Goal: Information Seeking & Learning: Find specific page/section

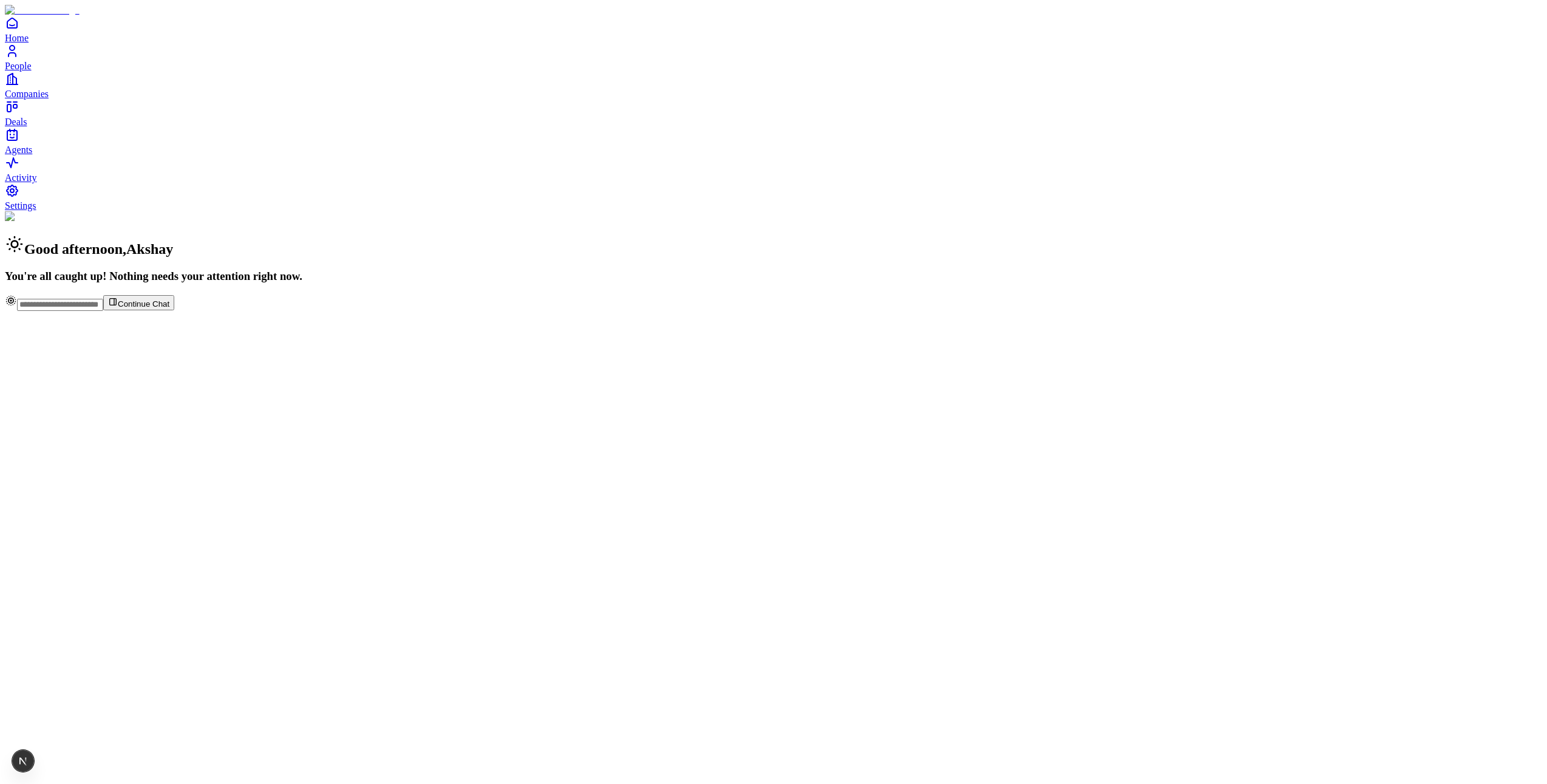
click at [36, 210] on span "Settings" at bounding box center [20, 205] width 32 height 10
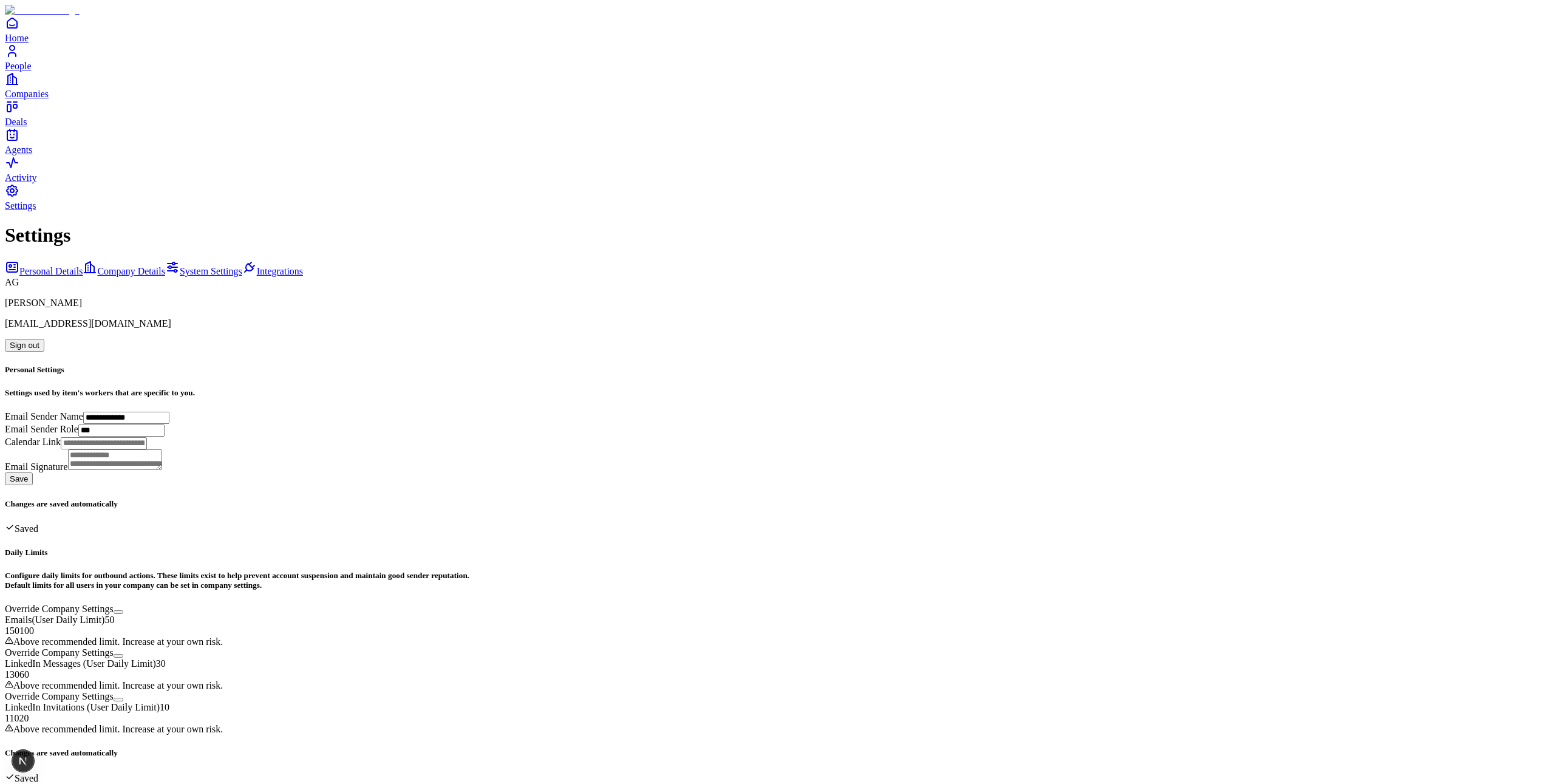
click at [180, 266] on span "System Settings" at bounding box center [211, 271] width 62 height 10
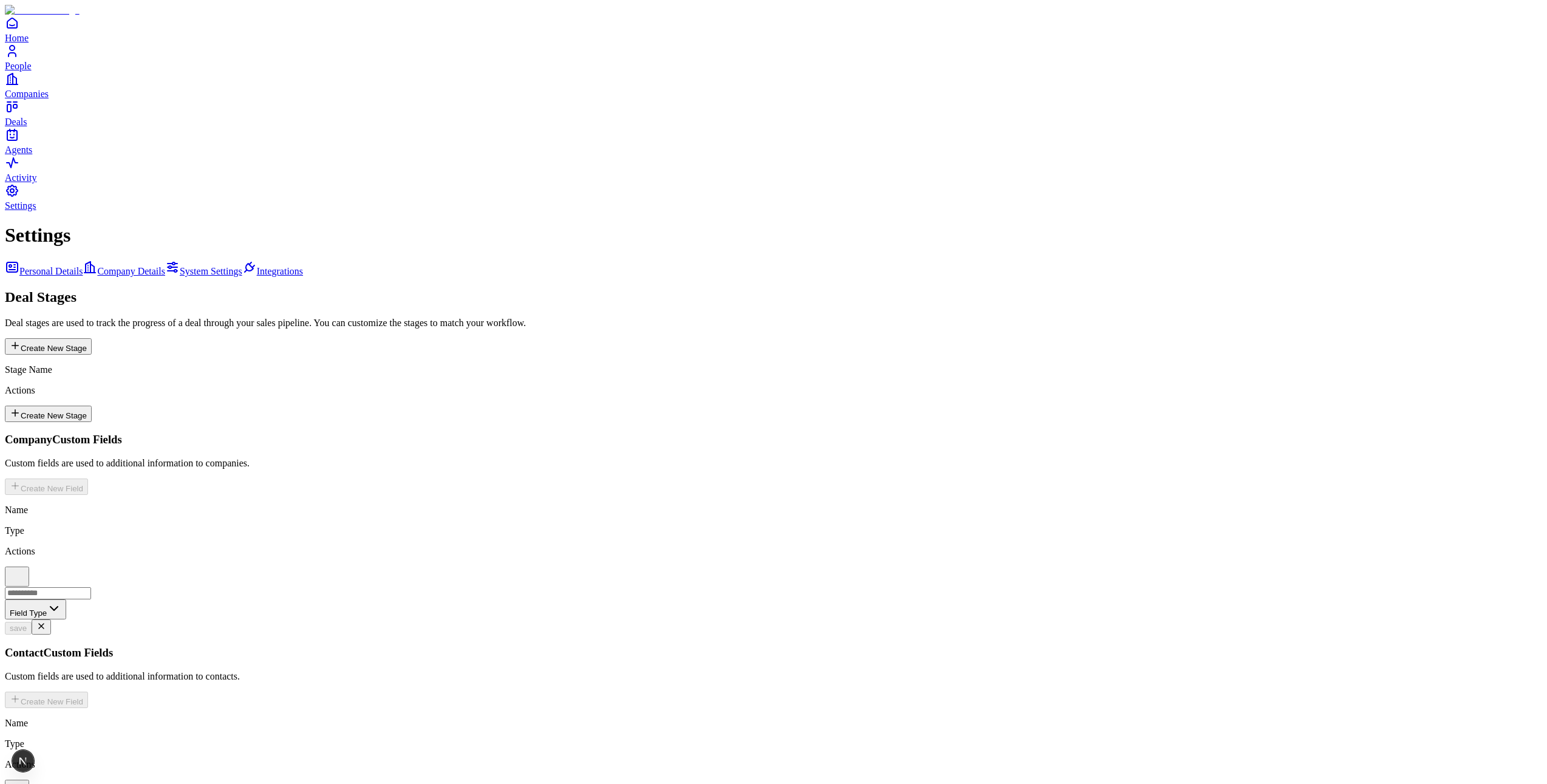
click at [24, 781] on icon "button" at bounding box center [17, 788] width 15 height 15
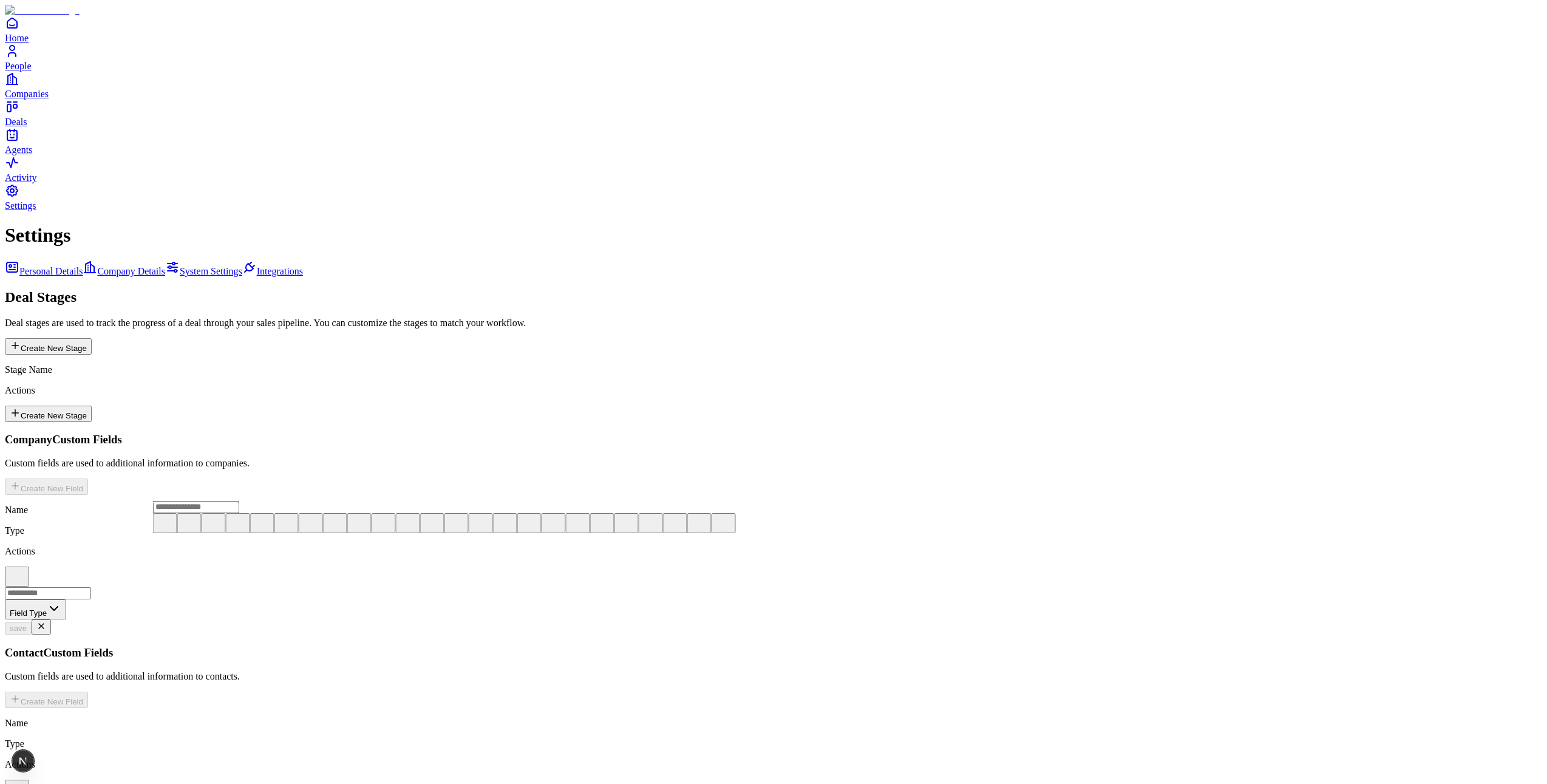
click at [226, 533] on button at bounding box center [213, 523] width 24 height 20
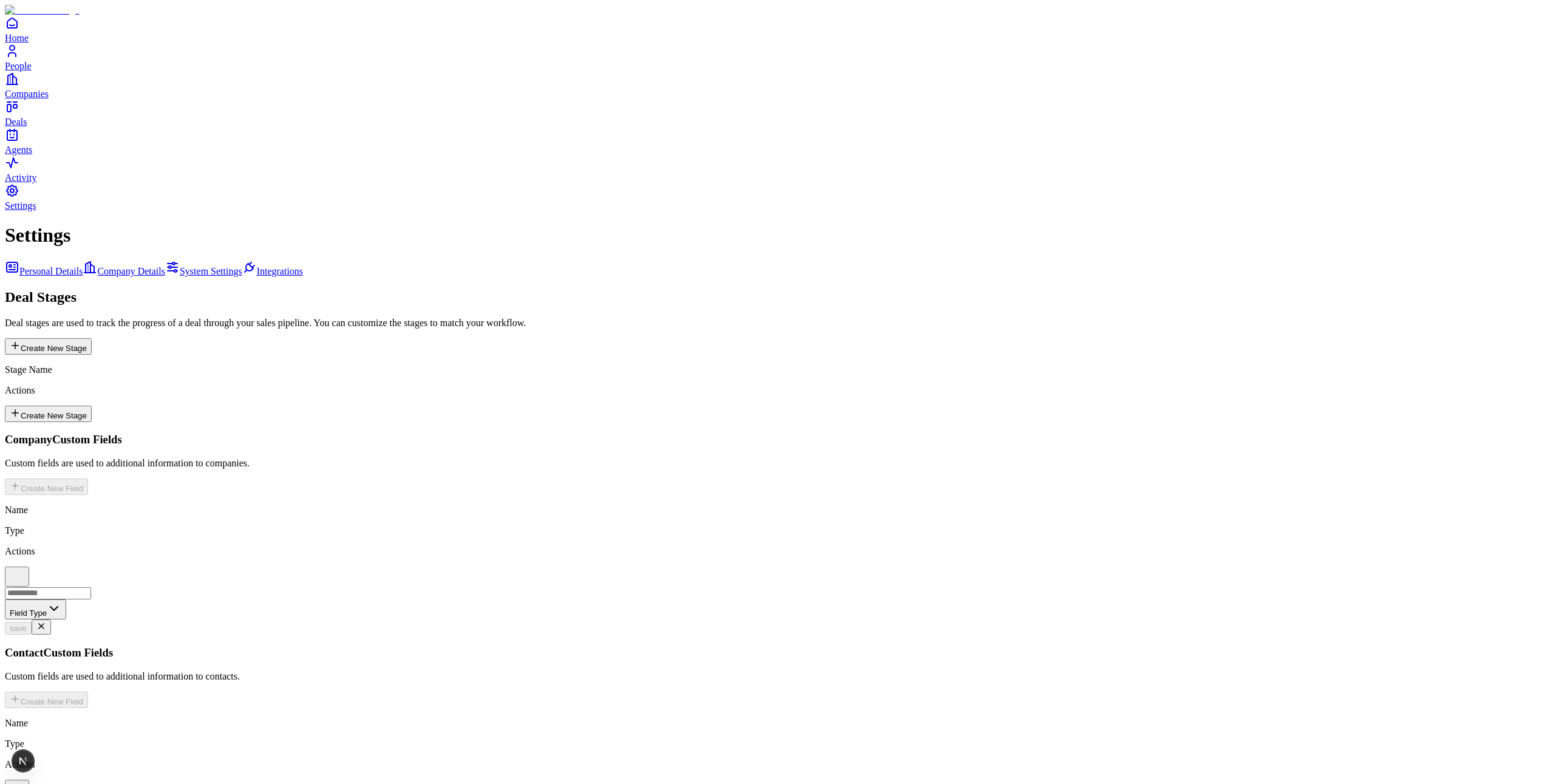
click at [29, 779] on button "button" at bounding box center [16, 789] width 24 height 20
click at [536, 496] on html "Home People Companies Deals Agents Activity Settings Settings Personal Details …" at bounding box center [774, 587] width 1547 height 1176
click at [24, 781] on icon "button" at bounding box center [17, 788] width 15 height 15
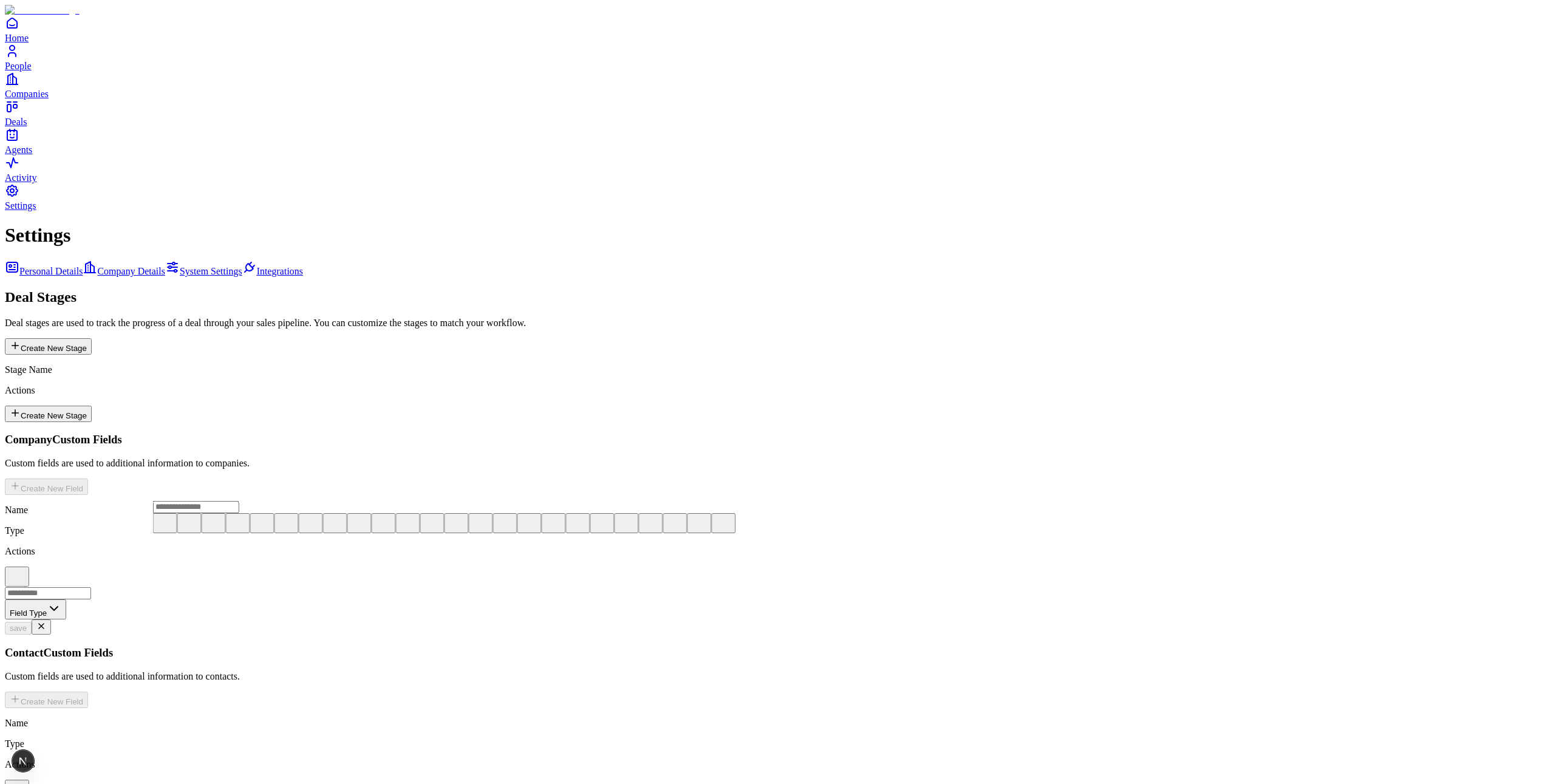
click at [541, 533] on button at bounding box center [553, 523] width 24 height 20
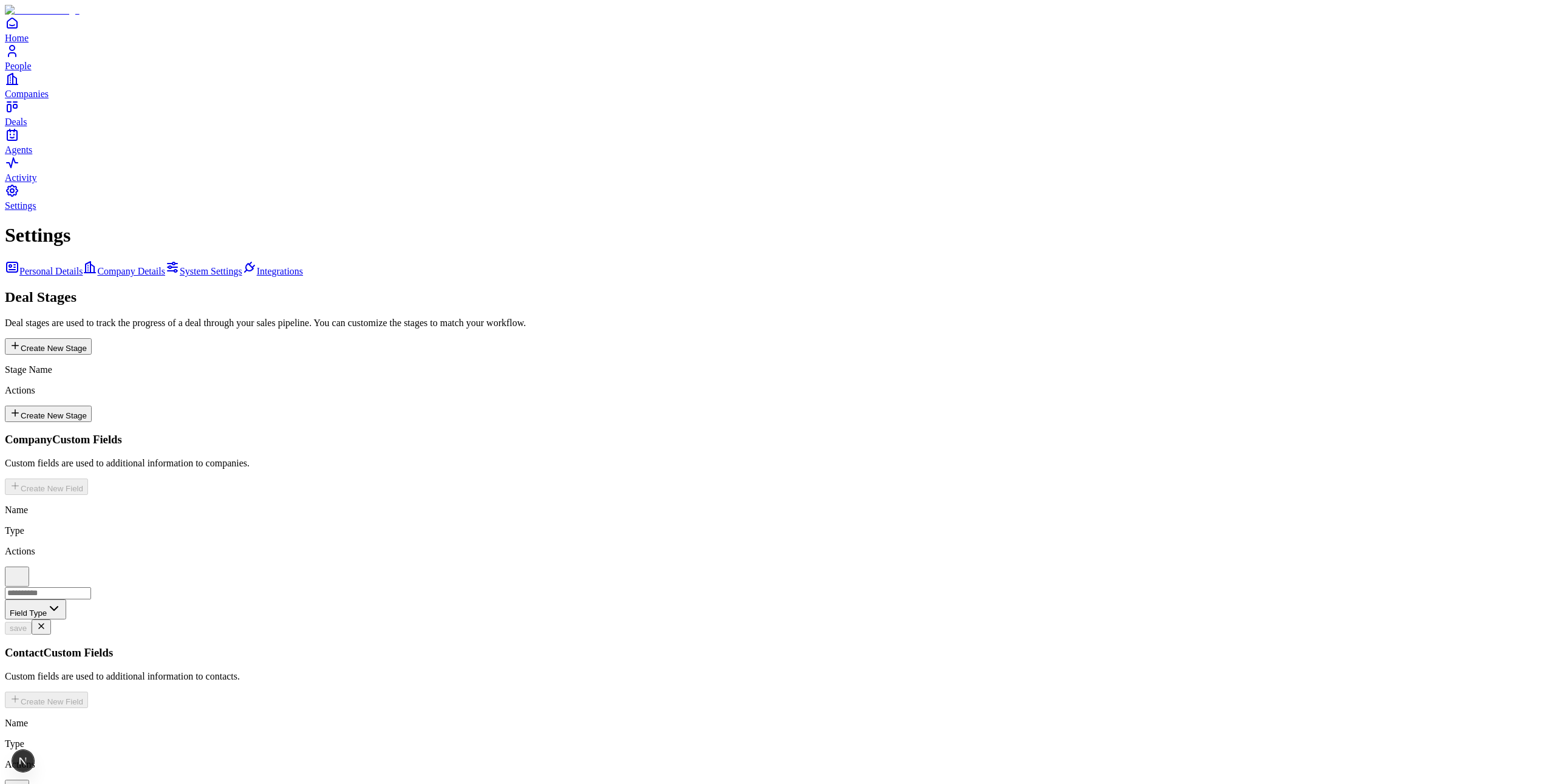
type input "****"
type input "*****"
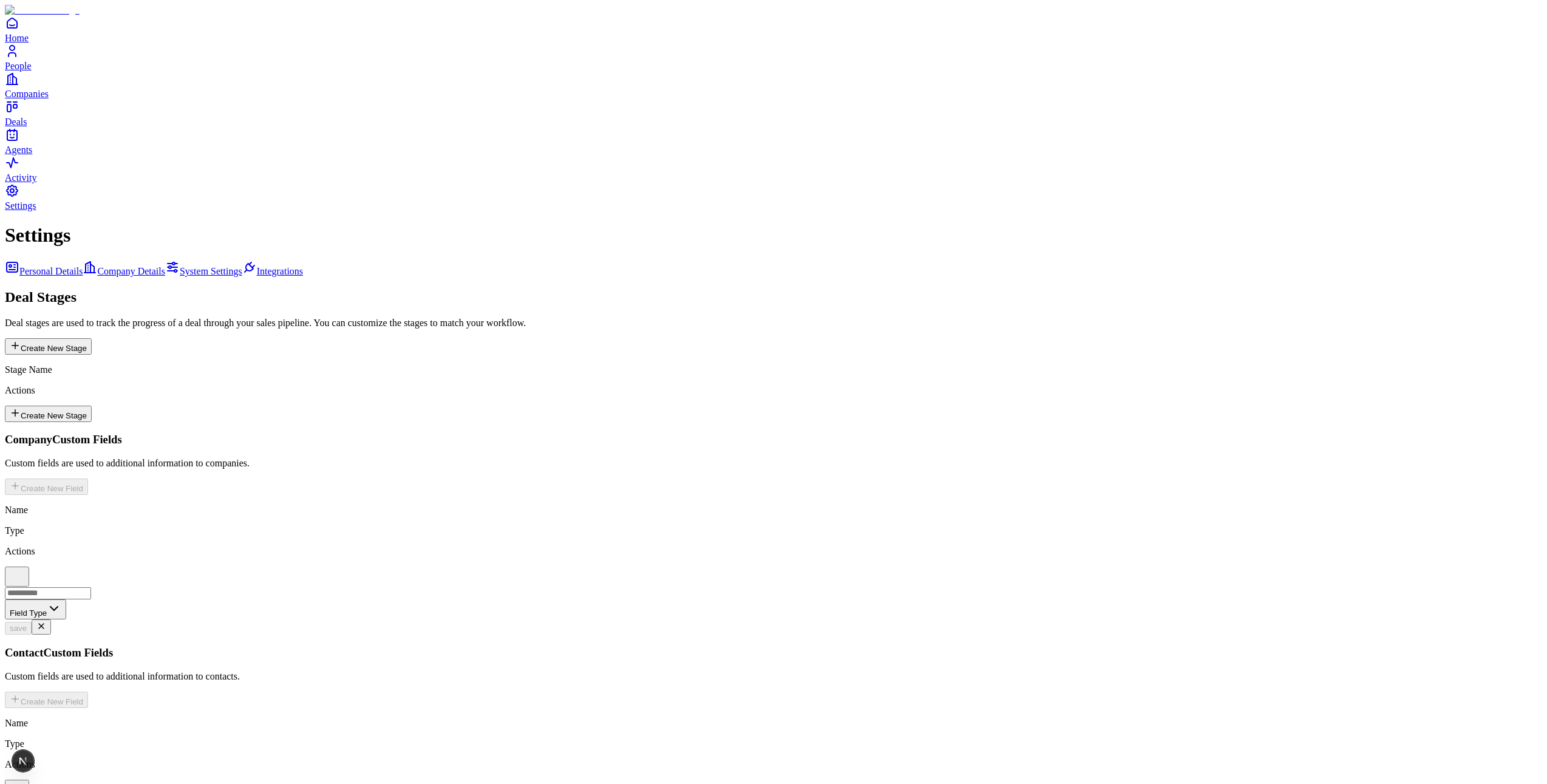
type input "*****"
type input "*"
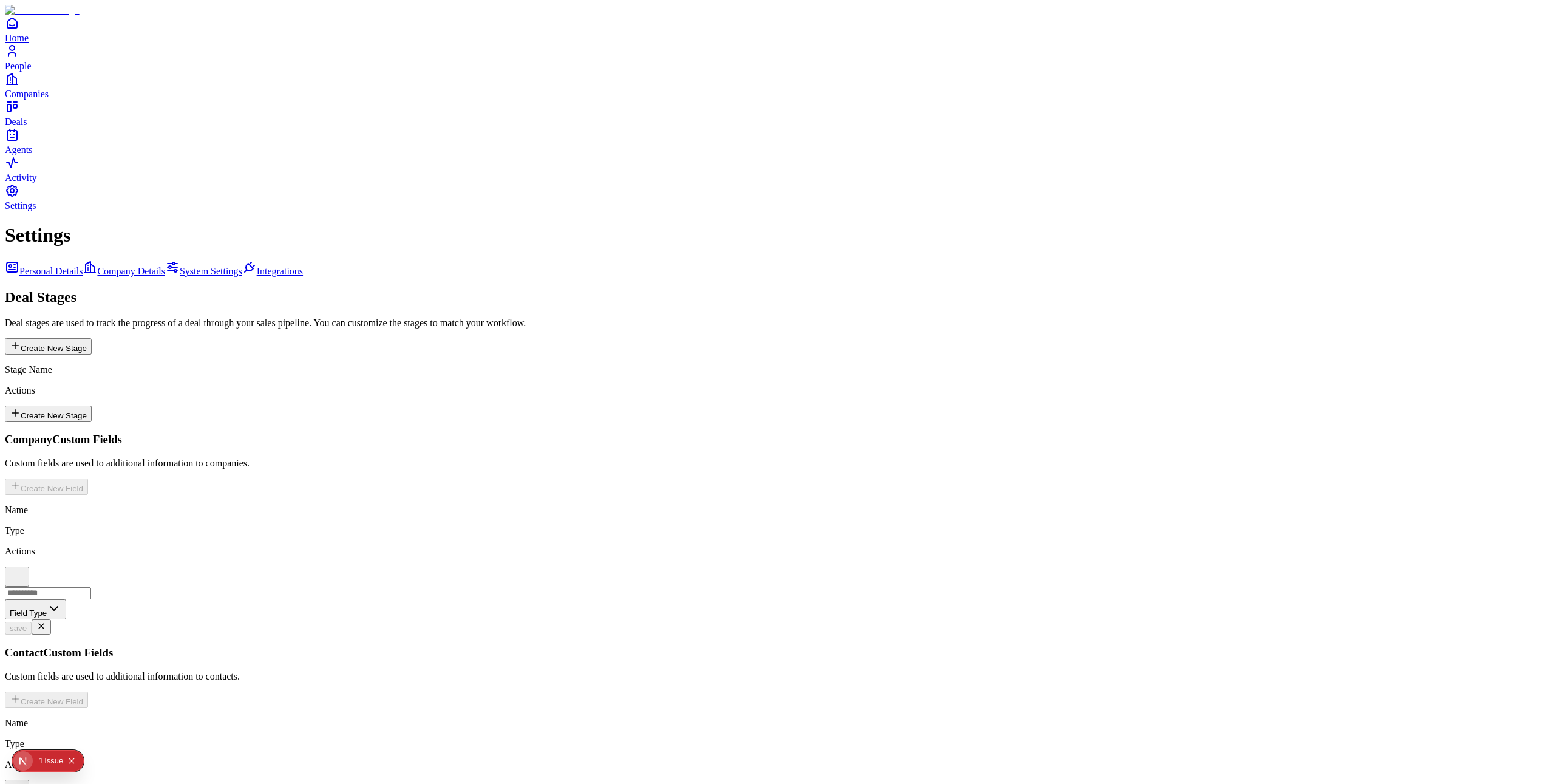
type input "*****"
click at [19, 59] on icon "People" at bounding box center [12, 51] width 15 height 15
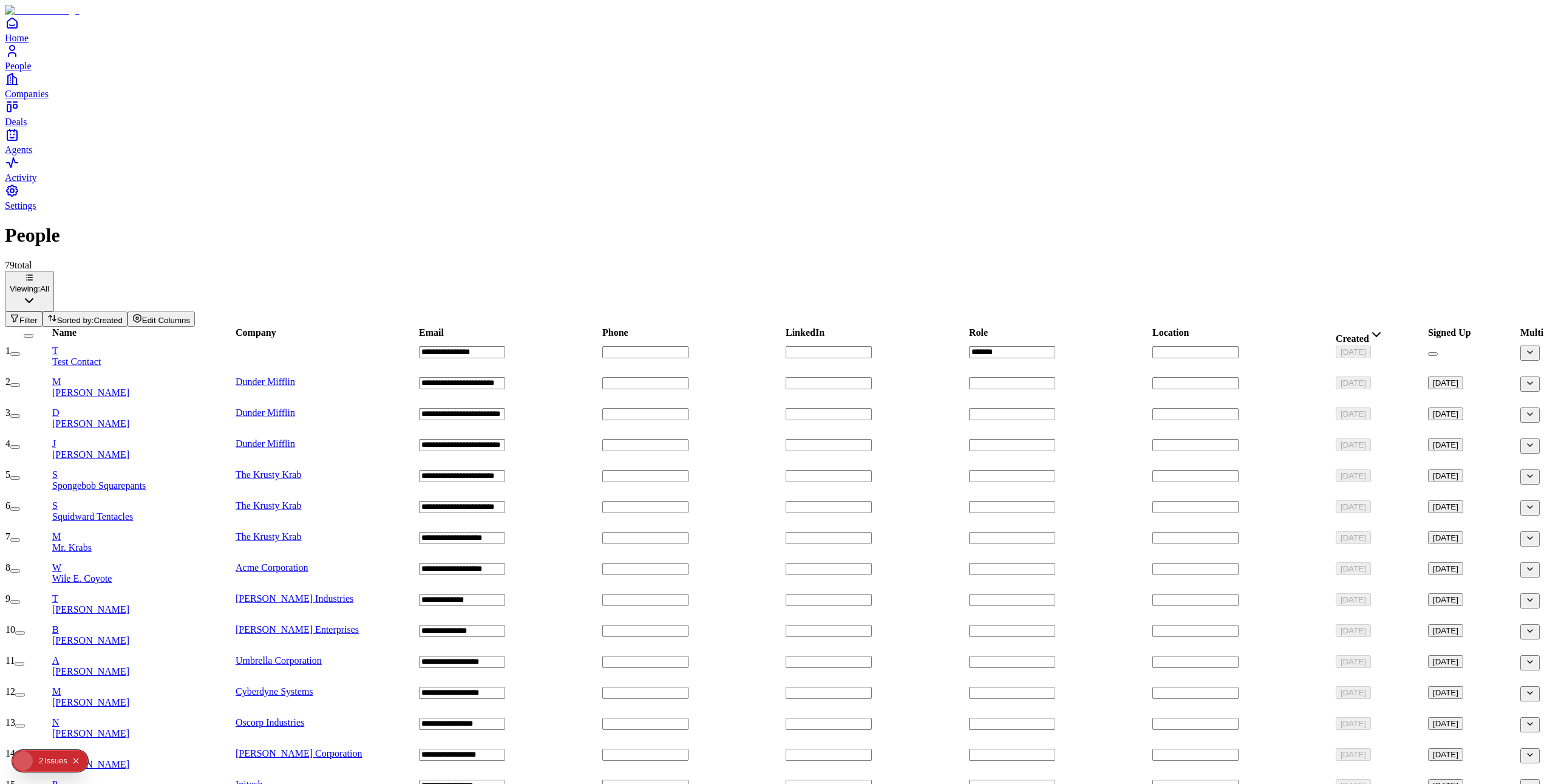
scroll to position [0, 201]
click at [1521, 345] on button "button" at bounding box center [1530, 353] width 19 height 15
click at [1521, 376] on button "button" at bounding box center [1530, 384] width 19 height 15
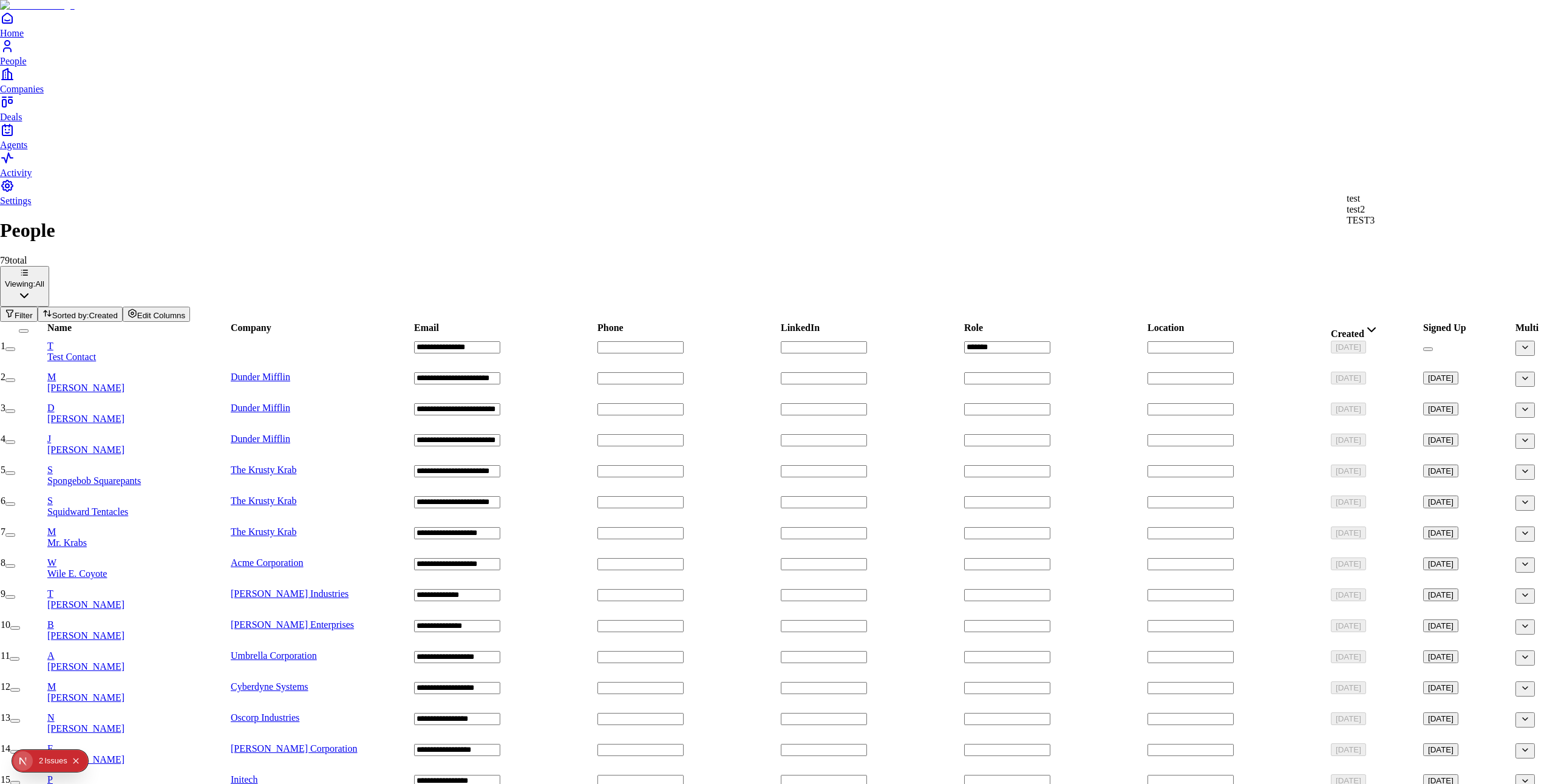
click at [1375, 204] on div "test" at bounding box center [1361, 198] width 28 height 11
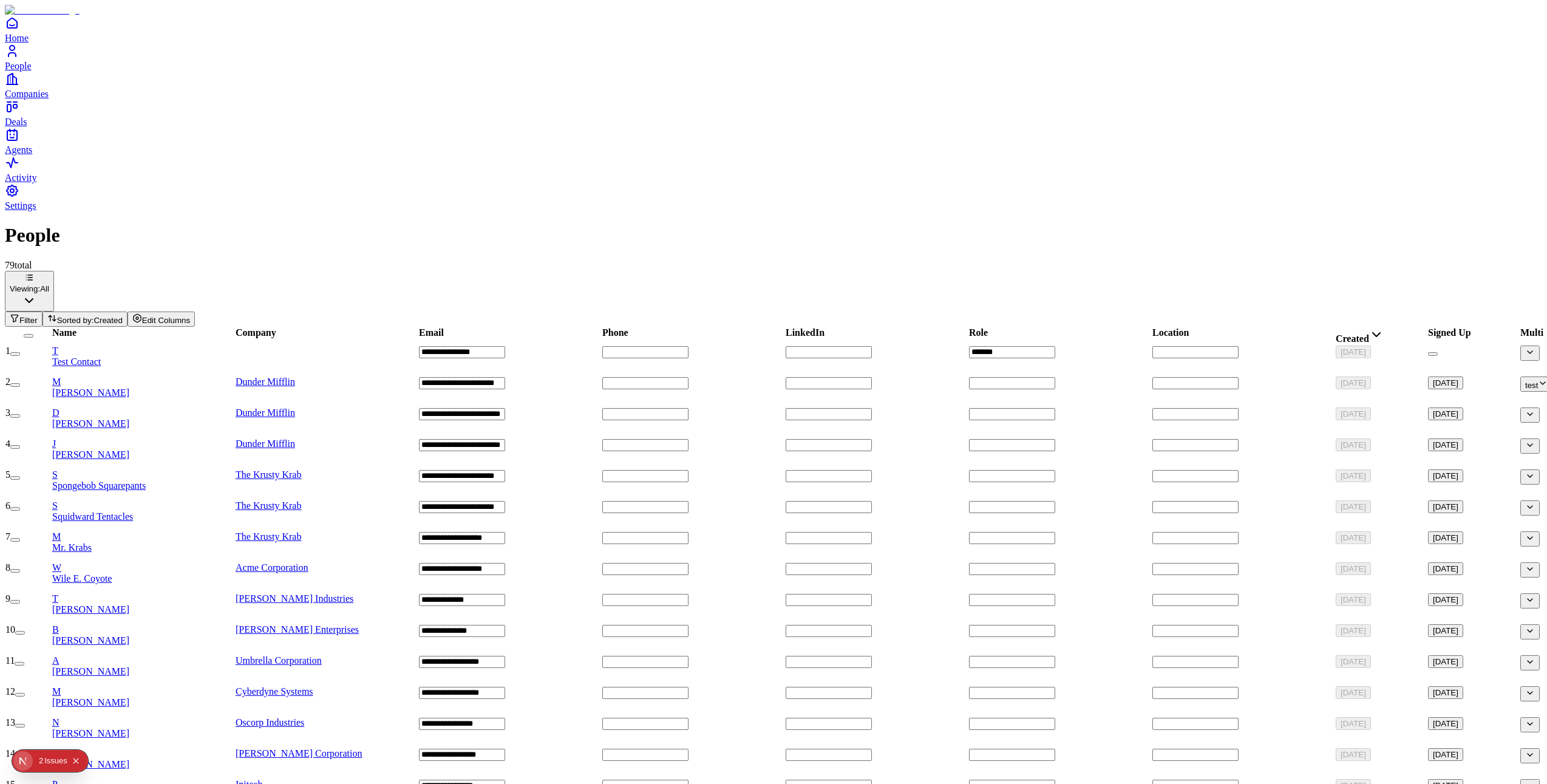
click at [1521, 407] on button "button" at bounding box center [1530, 415] width 19 height 15
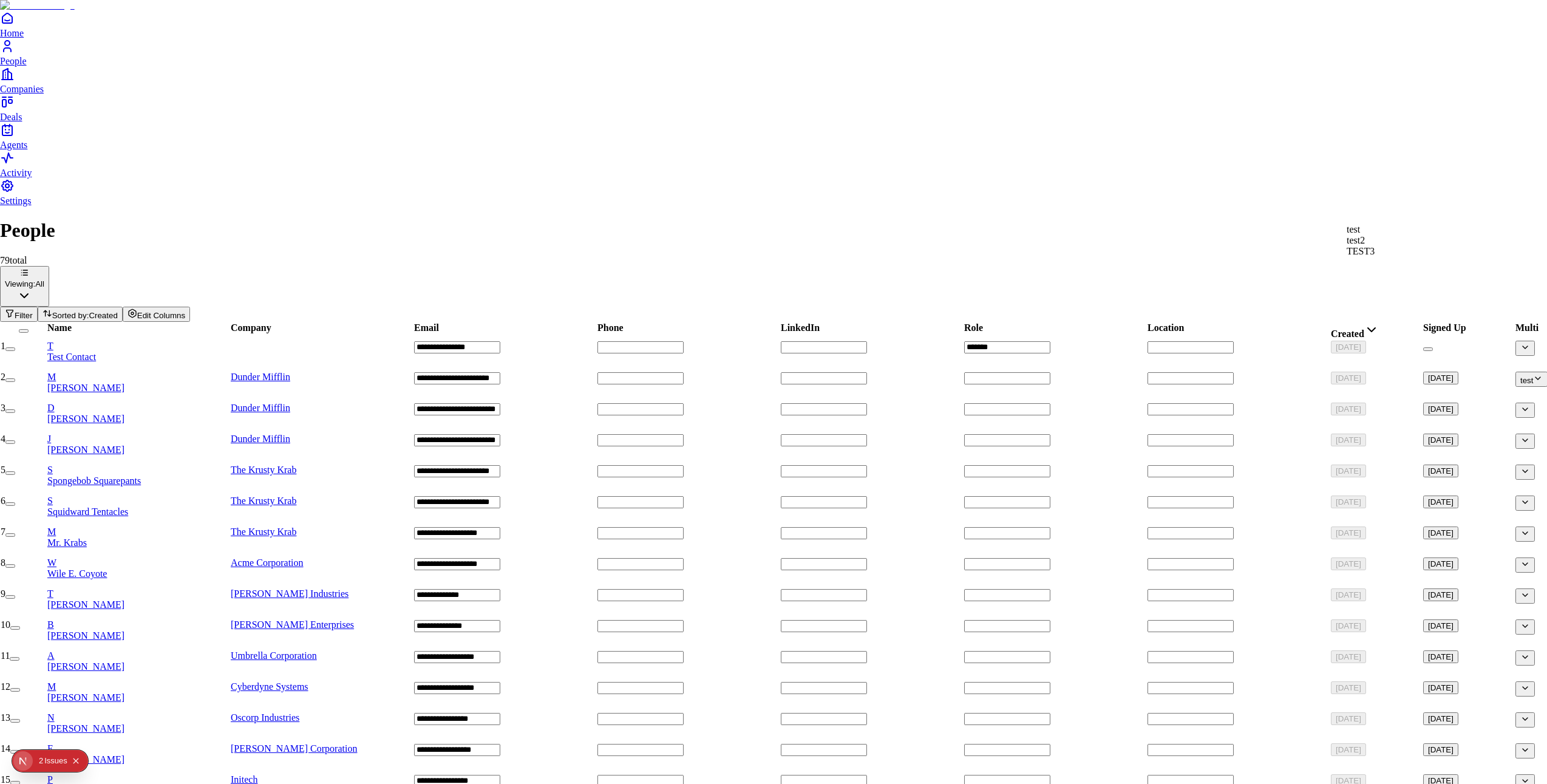
click at [1365, 245] on span "test2" at bounding box center [1357, 240] width 19 height 10
click at [1375, 235] on div "test" at bounding box center [1361, 230] width 28 height 11
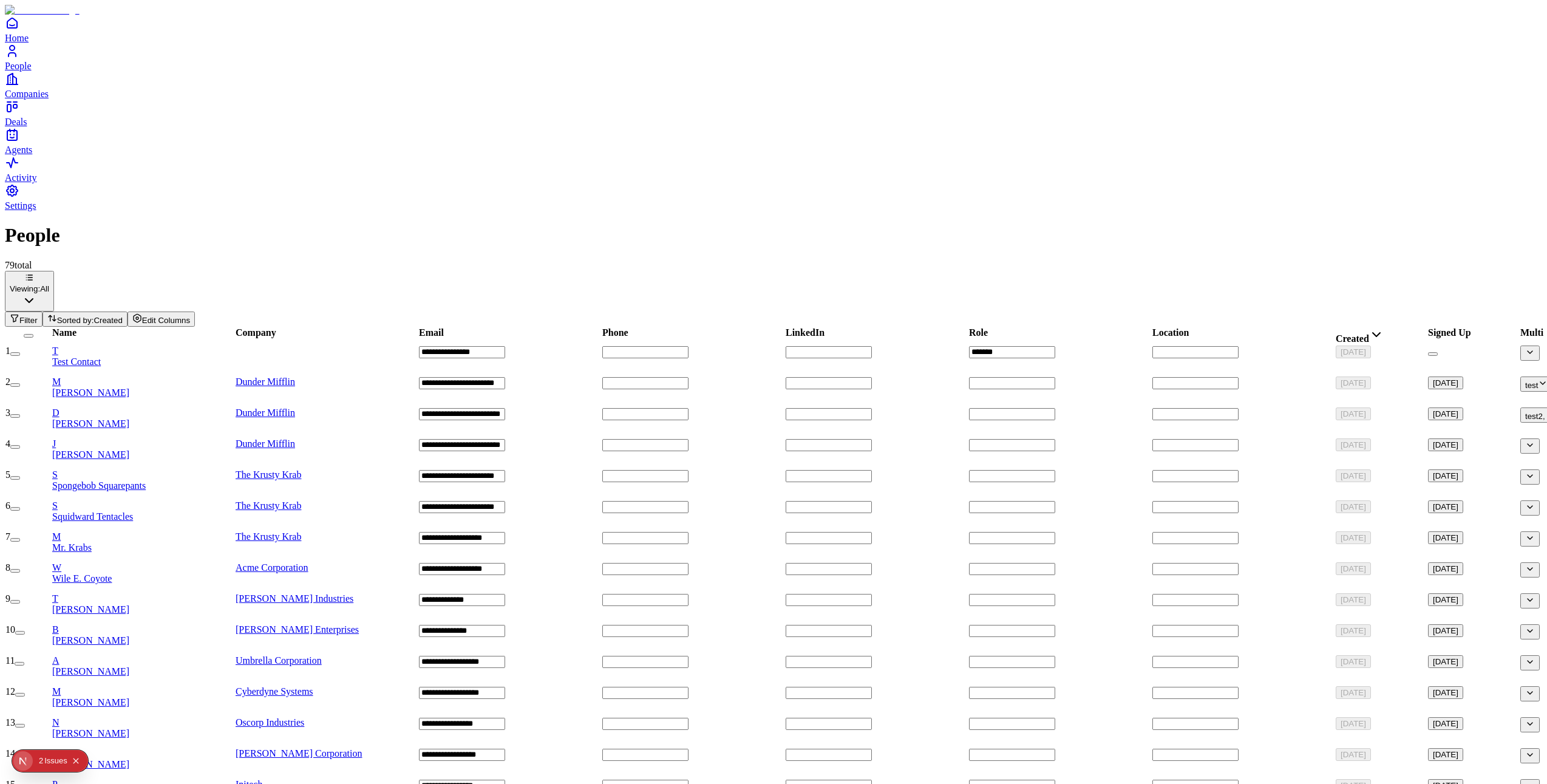
click at [38, 315] on span "Filter" at bounding box center [29, 320] width 19 height 9
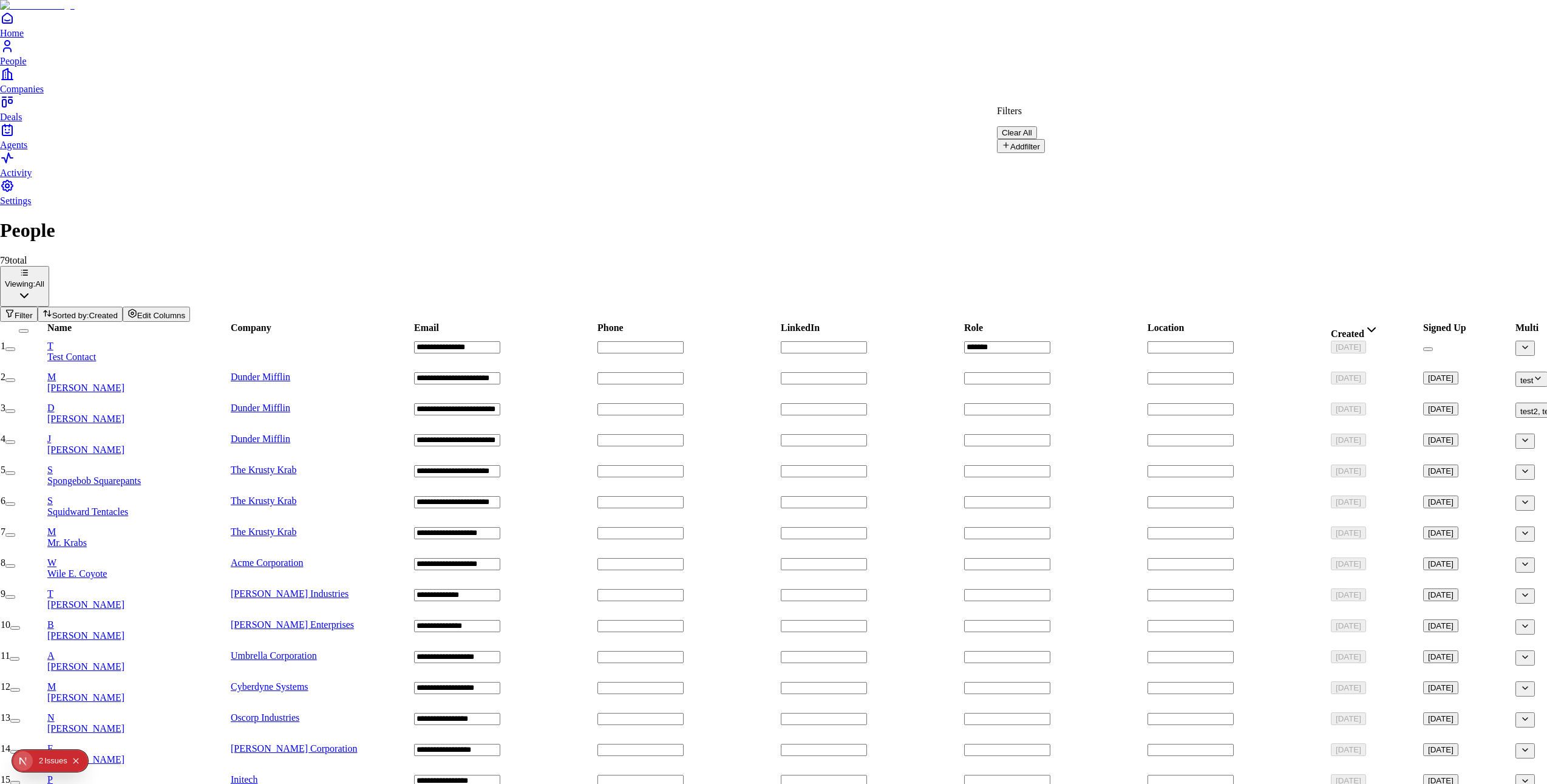
click at [1030, 139] on button "Add filter" at bounding box center [1021, 146] width 48 height 14
click at [1039, 140] on button "Name" at bounding box center [1020, 150] width 46 height 20
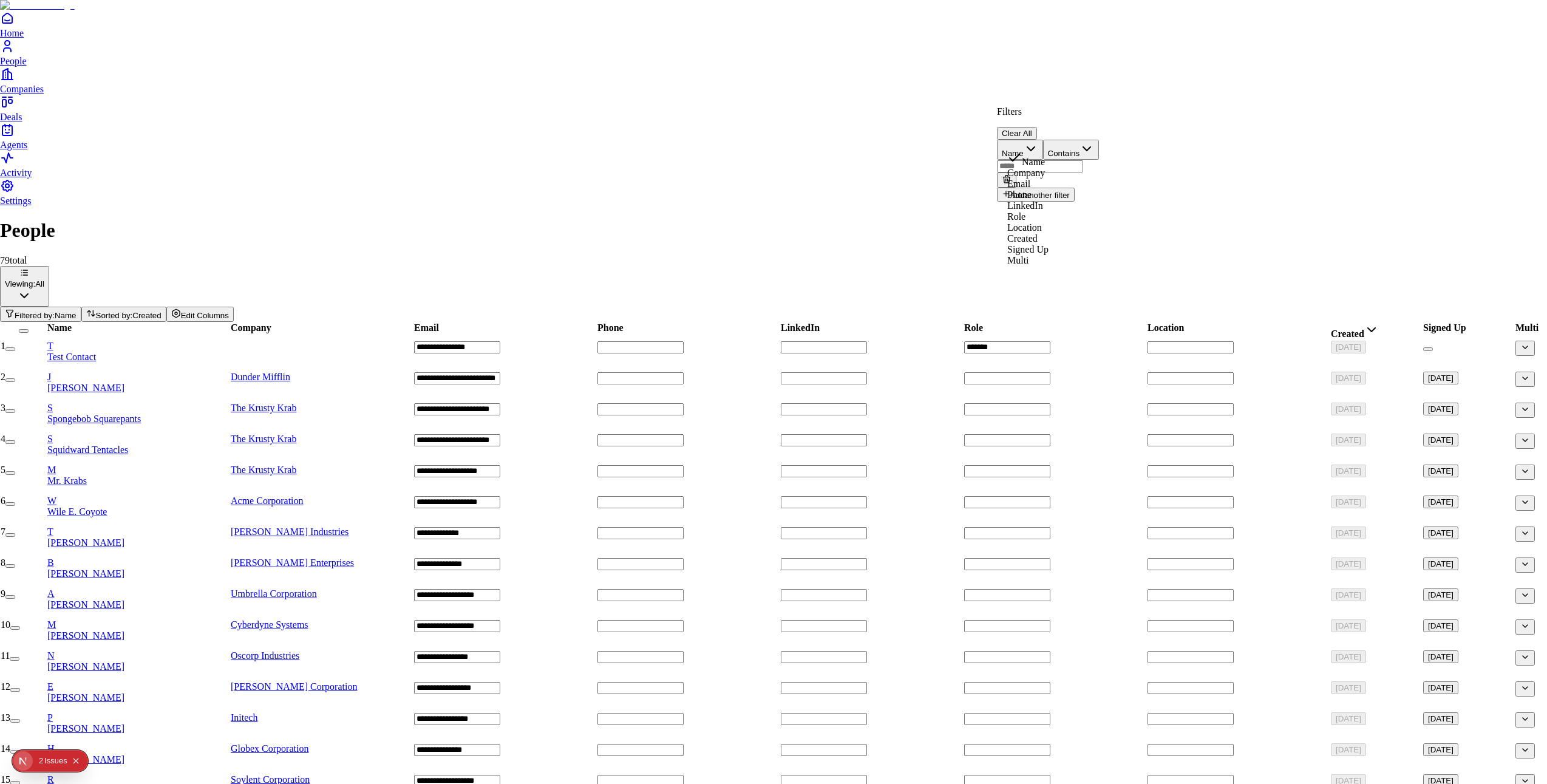
drag, startPoint x: 1054, startPoint y: 337, endPoint x: 1060, endPoint y: 330, distance: 9.2
click at [1036, 160] on button "Value" at bounding box center [1016, 167] width 39 height 15
click at [1213, 163] on span "test" at bounding box center [1205, 157] width 13 height 10
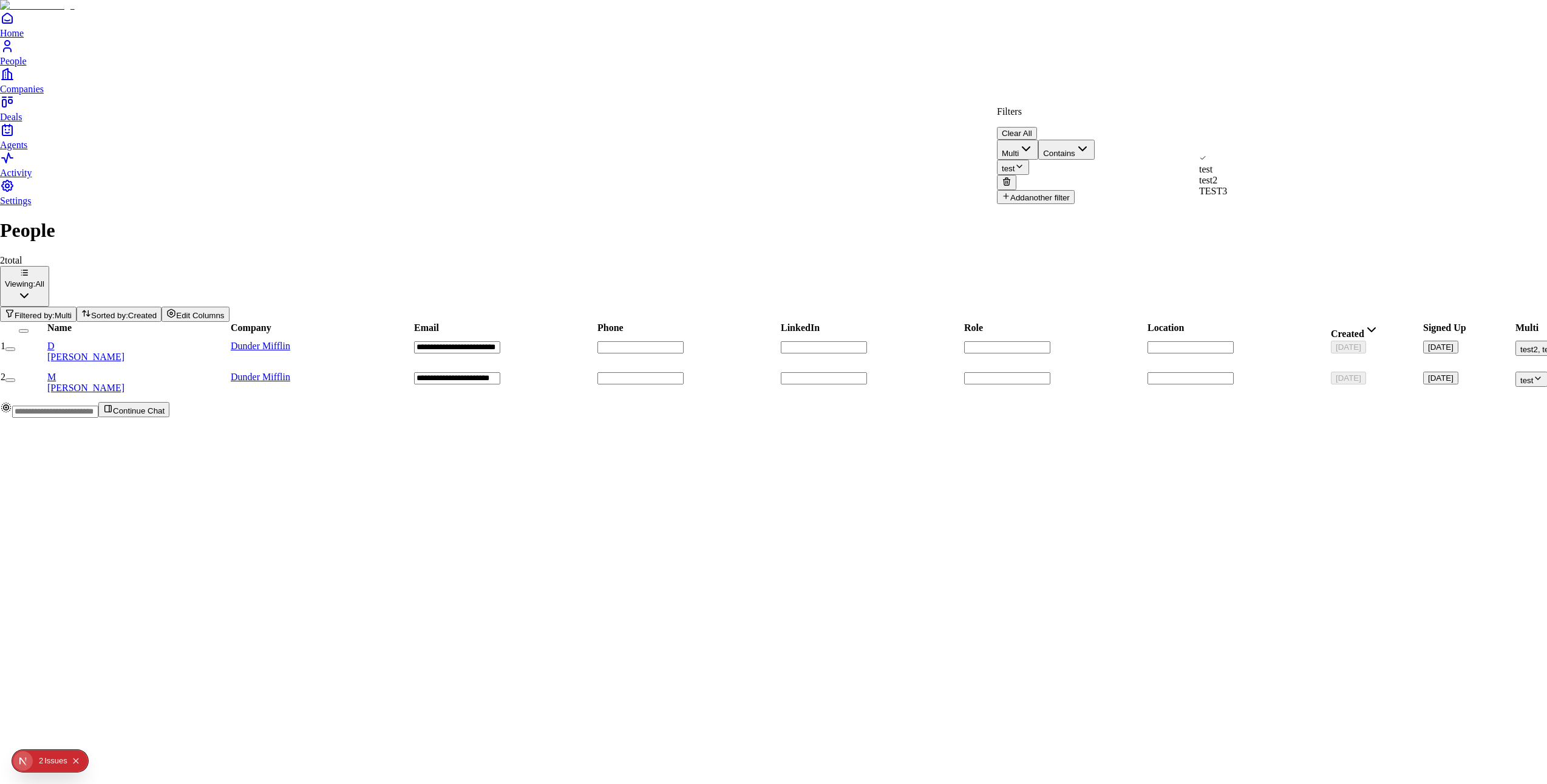
click at [1095, 141] on button "Contains" at bounding box center [1067, 150] width 56 height 20
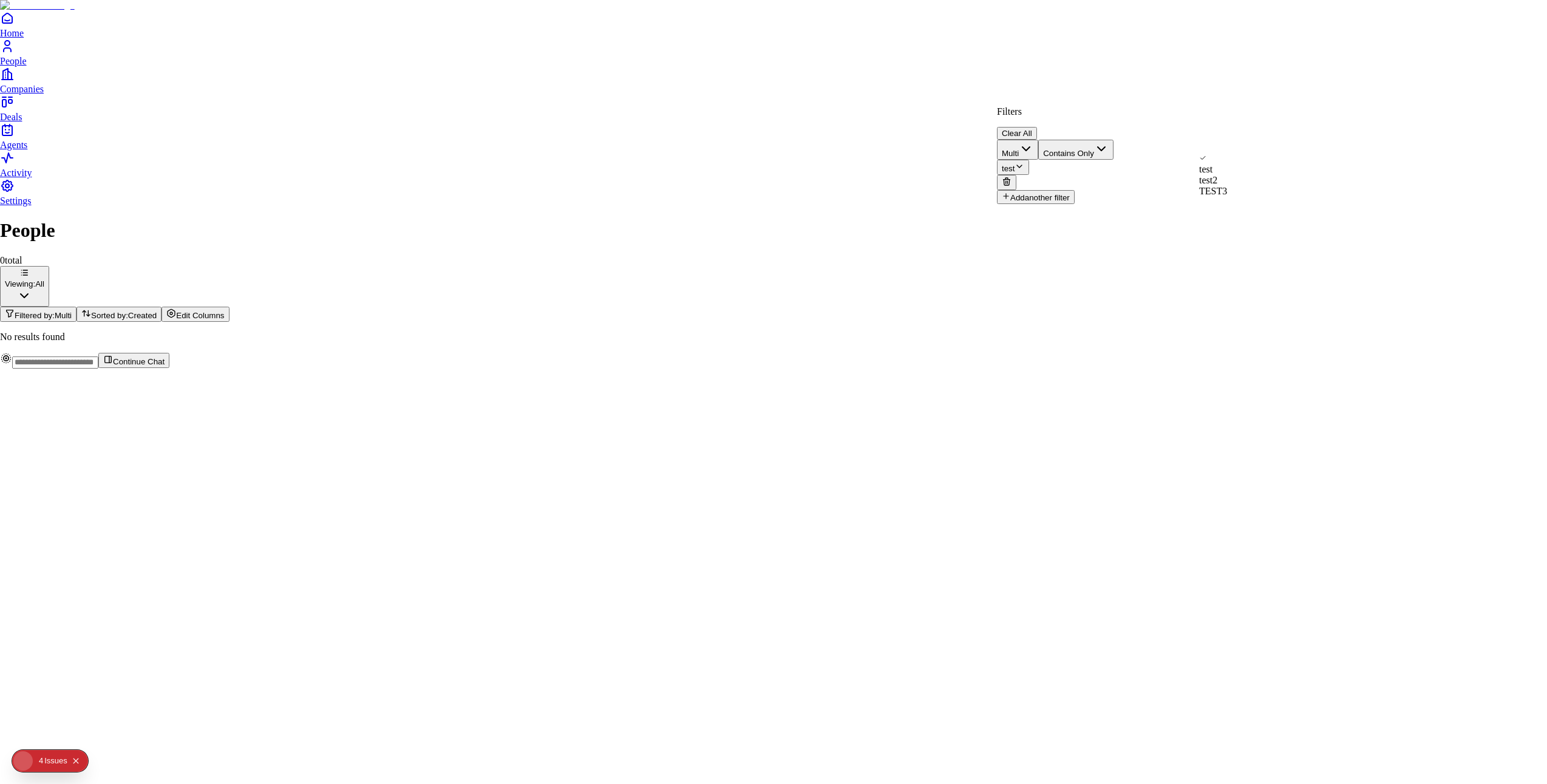
click at [1104, 77] on html "Home People Companies Deals Agents Activity Settings People 0 total Viewing: Al…" at bounding box center [774, 189] width 1547 height 379
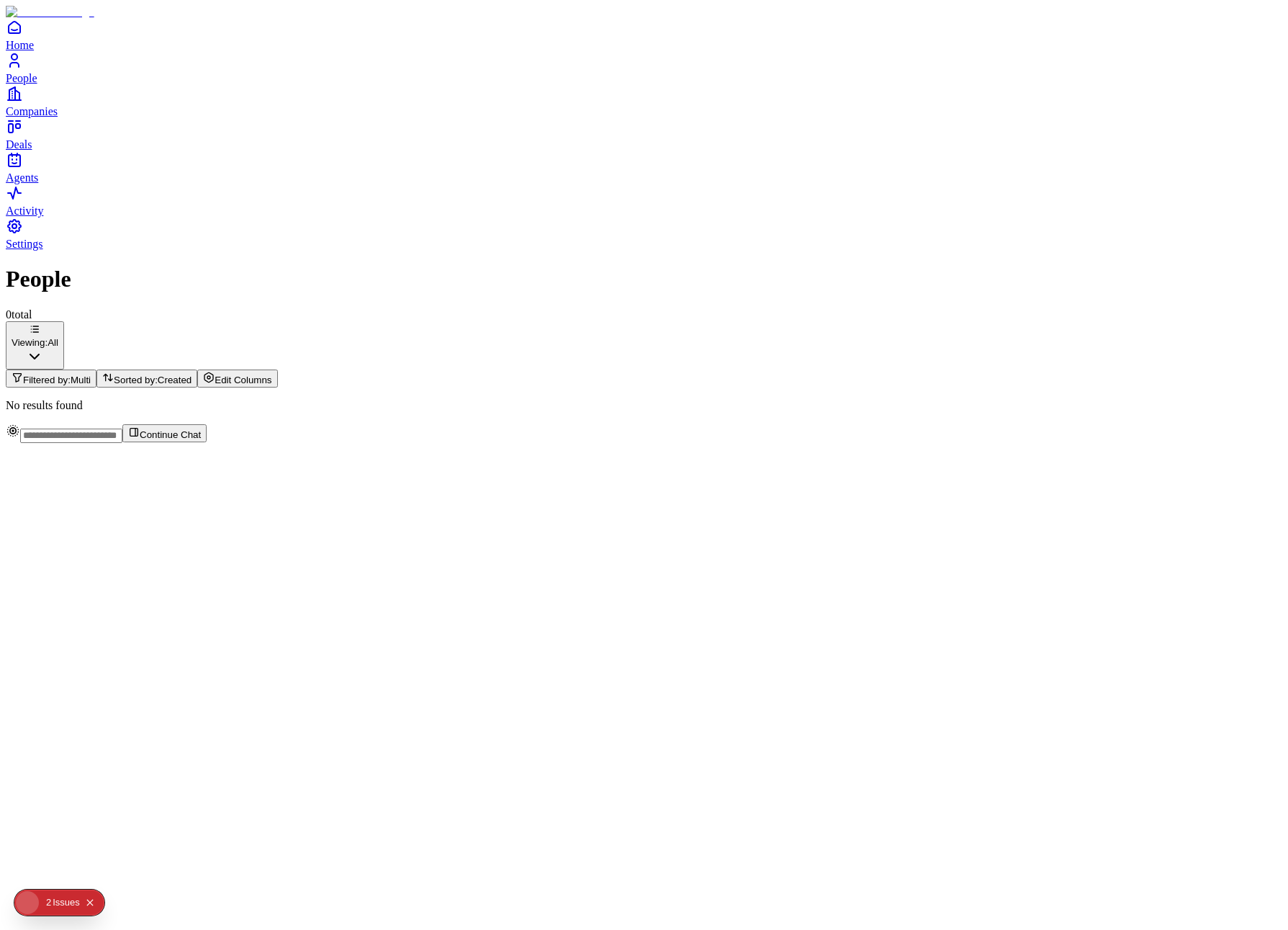
drag, startPoint x: 780, startPoint y: 286, endPoint x: 804, endPoint y: 271, distance: 28.3
click at [780, 286] on div "People 0 total Viewing: All Filtered by: Multi Sorted by: Created Edit Columns …" at bounding box center [644, 338] width 1276 height 145
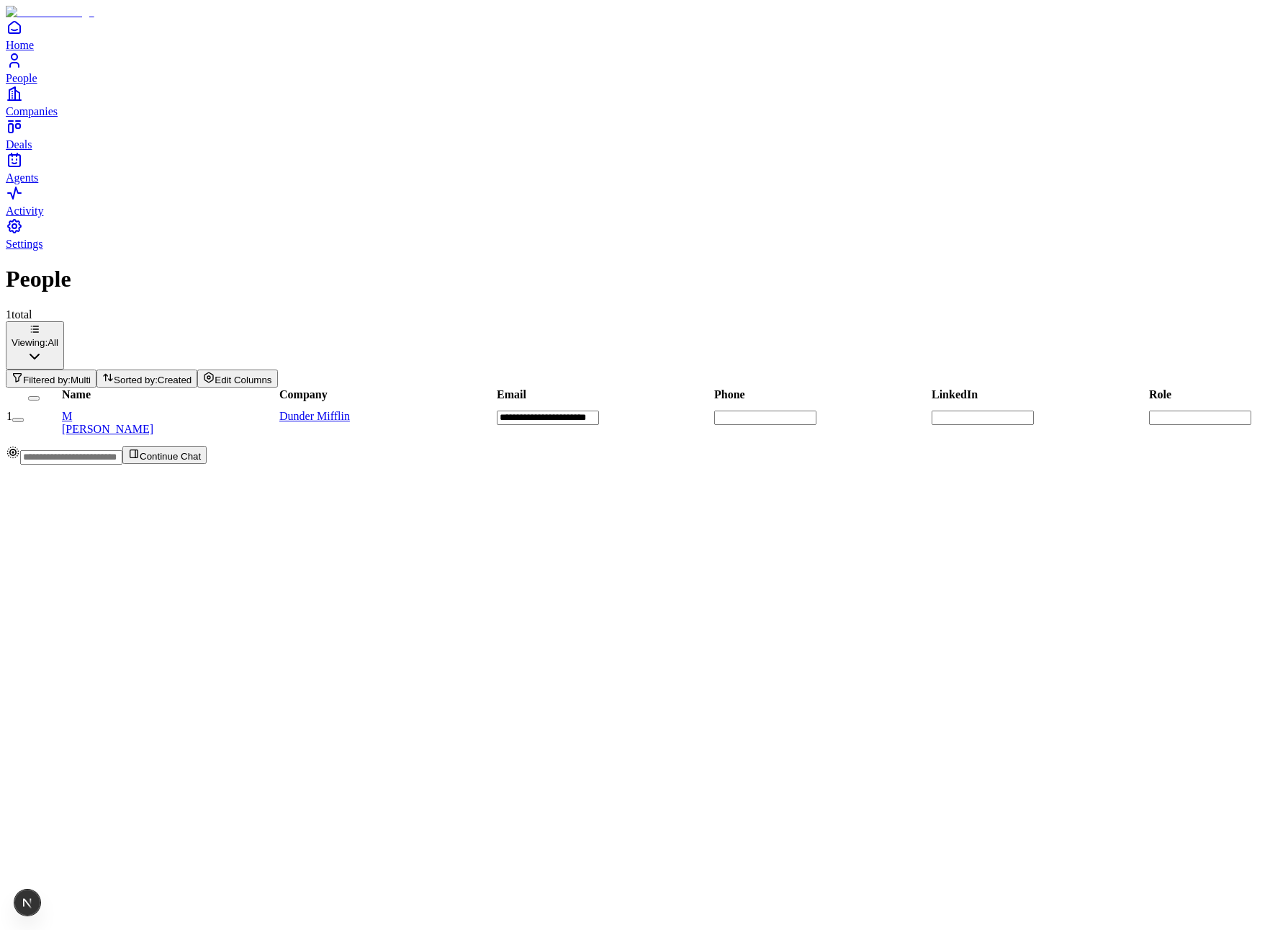
click at [197, 369] on button "Sorted by: Created" at bounding box center [147, 379] width 101 height 18
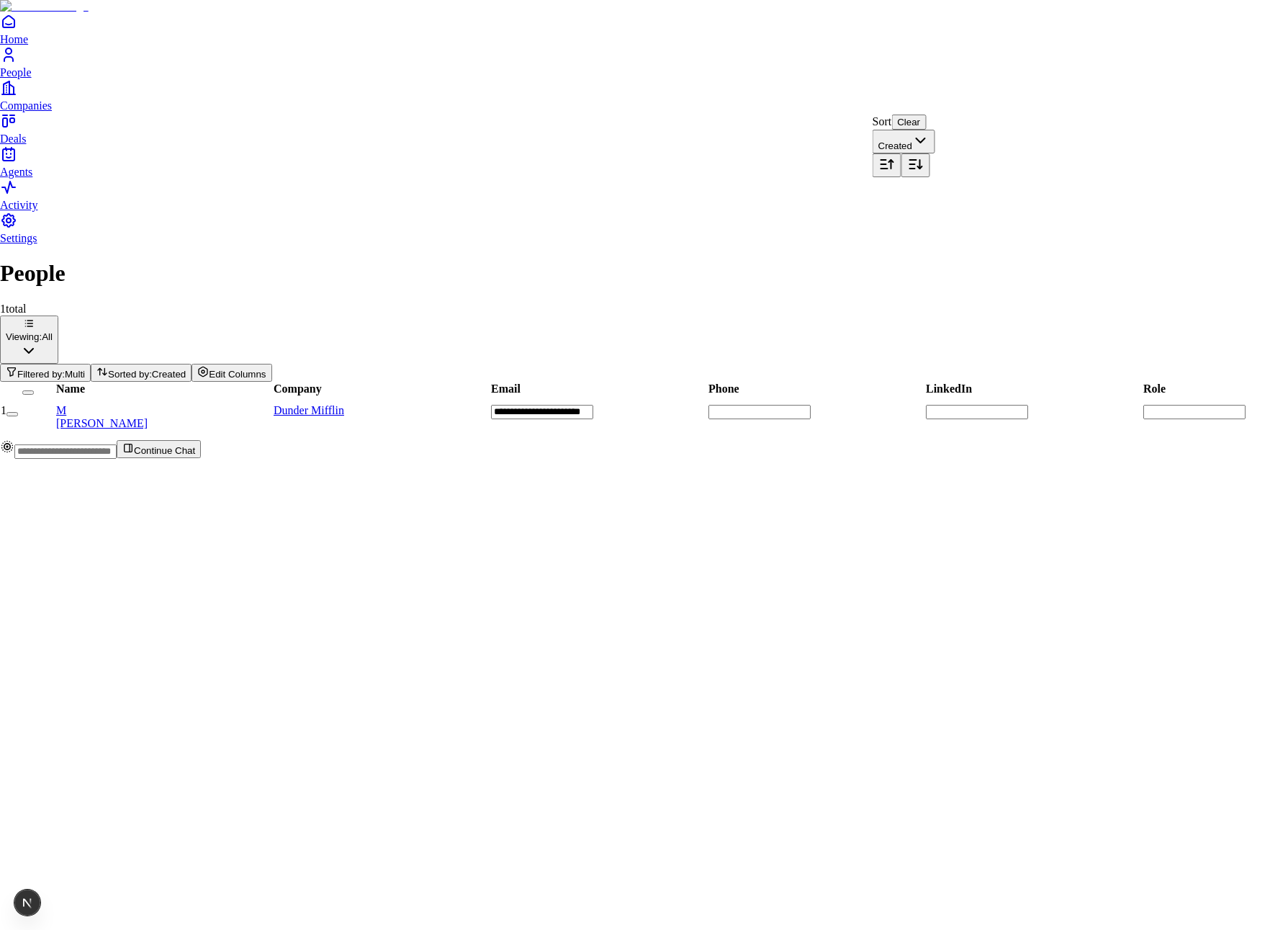
click at [976, 93] on html "**********" at bounding box center [644, 235] width 1288 height 470
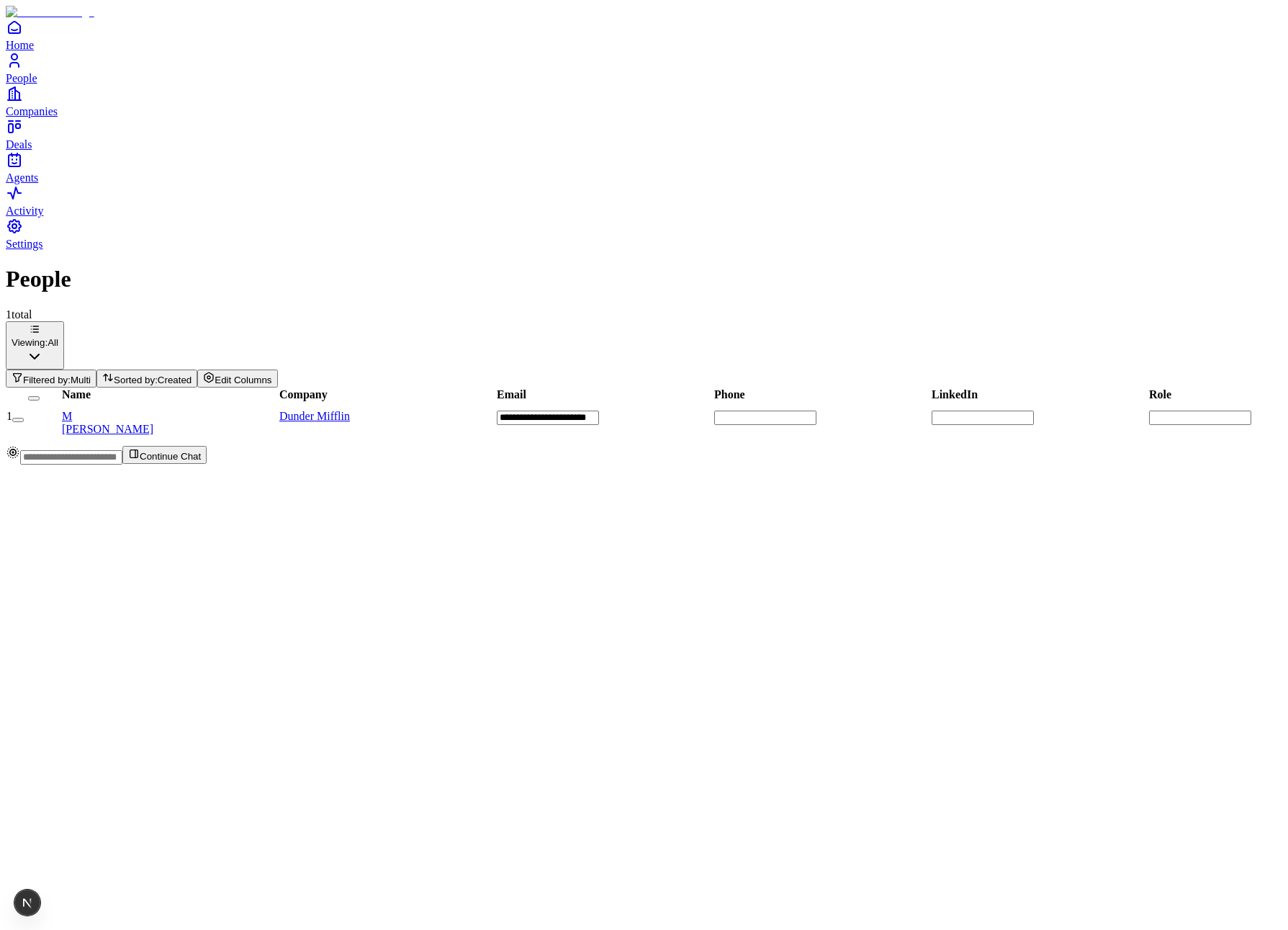
click at [70, 374] on span "Filtered by:" at bounding box center [47, 379] width 48 height 11
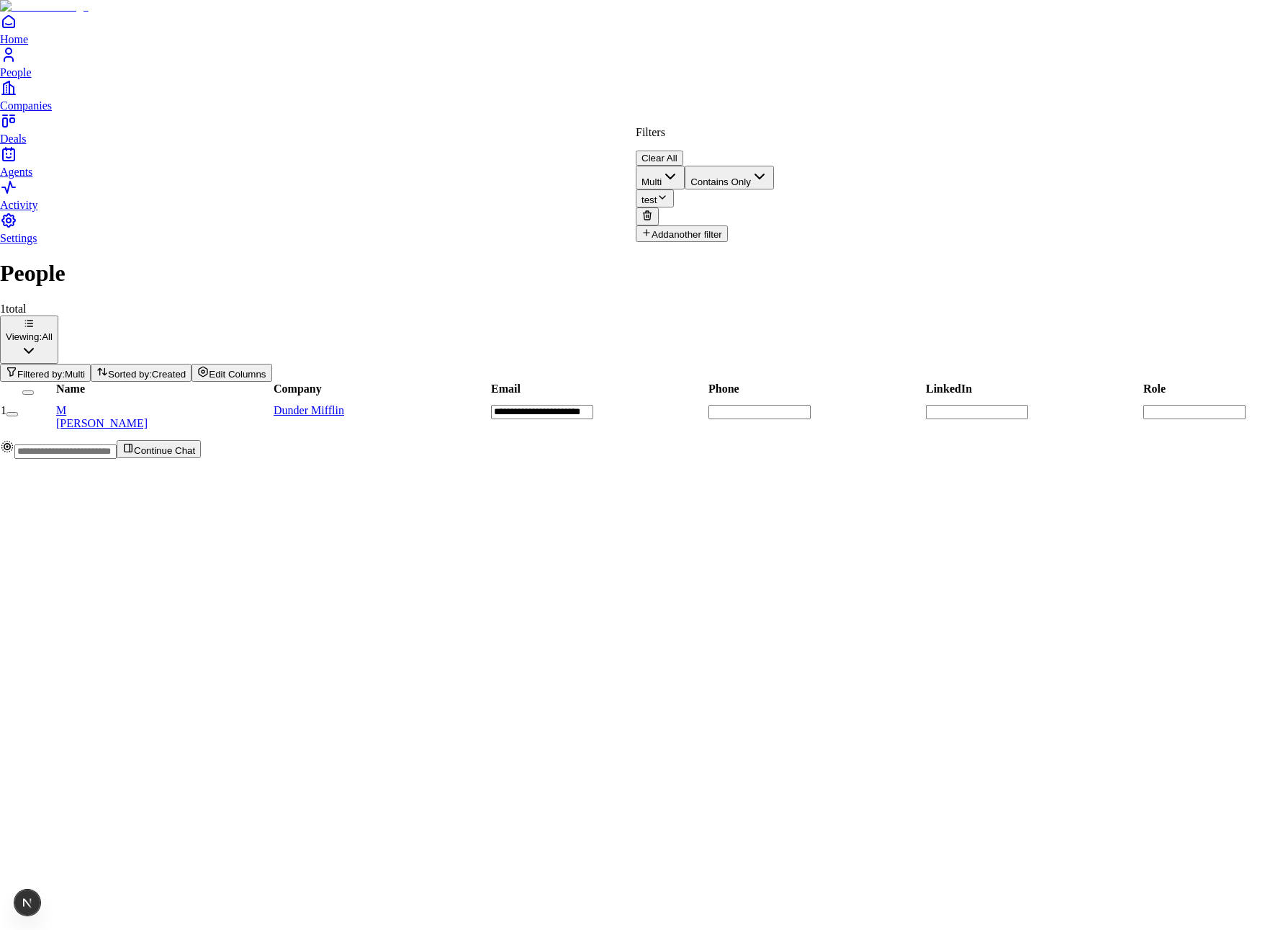
click at [979, 99] on html "**********" at bounding box center [644, 235] width 1288 height 470
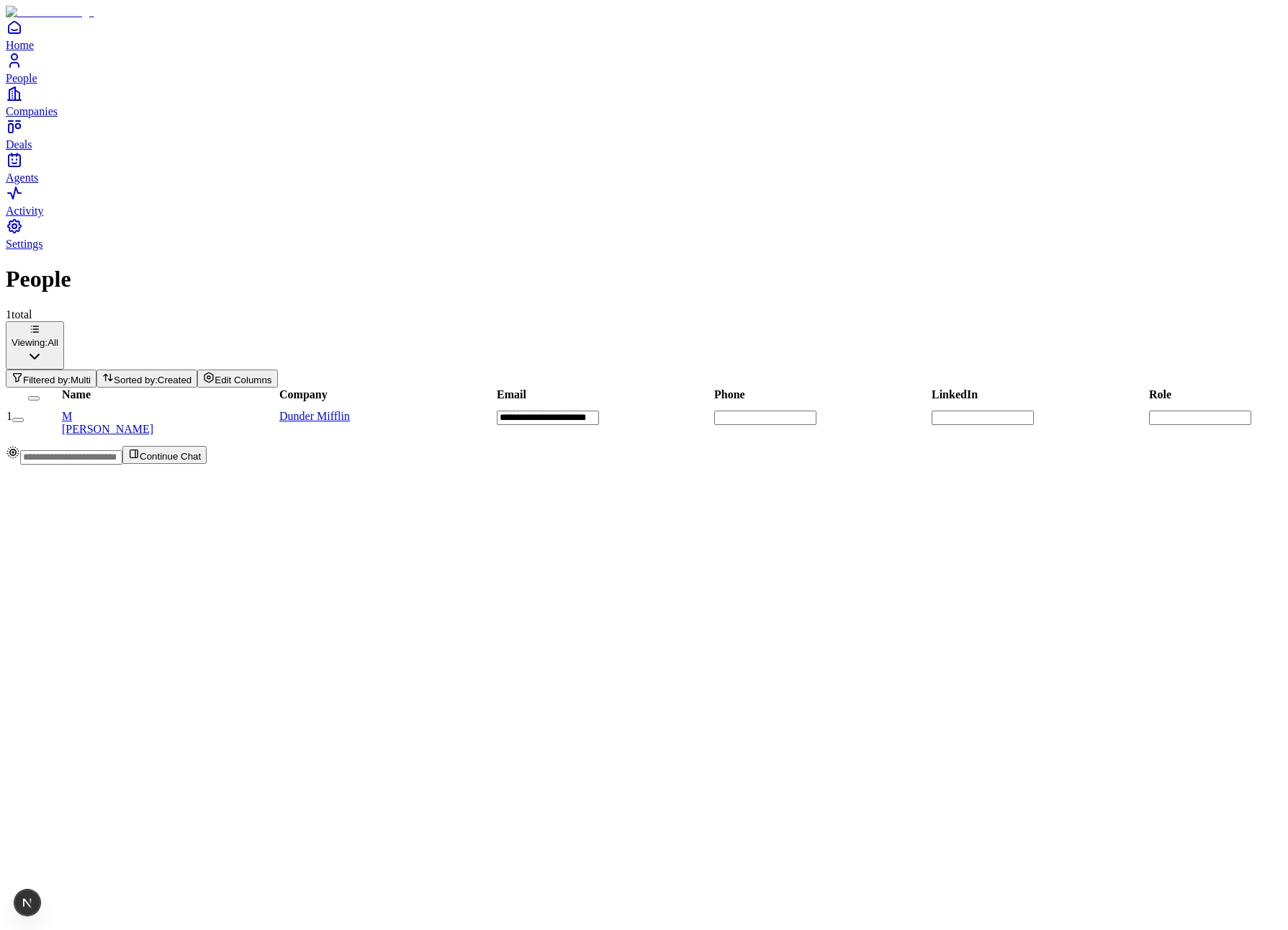
scroll to position [0, 773]
click at [70, 374] on span "Filtered by:" at bounding box center [47, 379] width 48 height 11
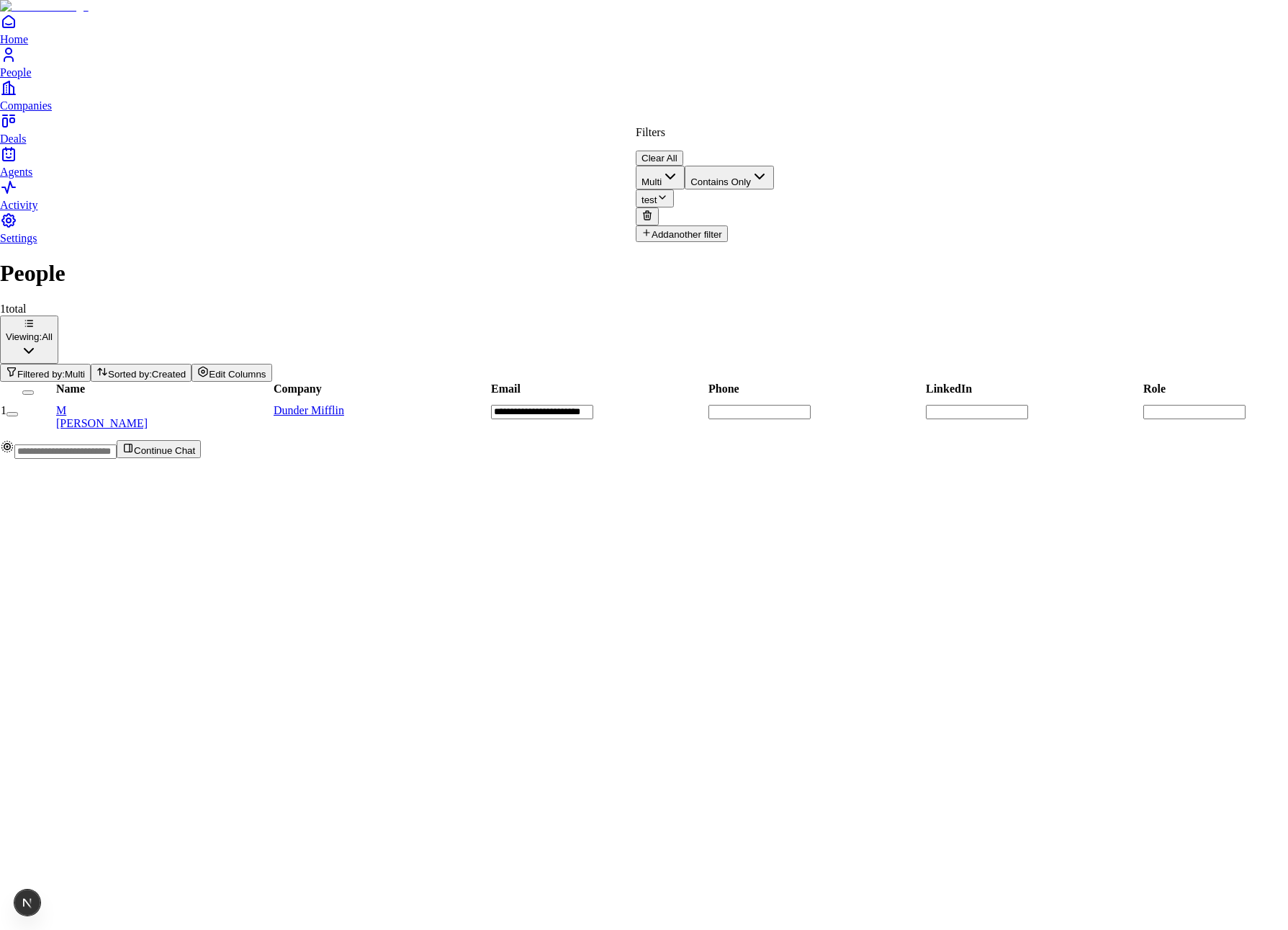
click at [1151, 184] on html "**********" at bounding box center [644, 235] width 1288 height 470
click at [1082, 225] on span "test2" at bounding box center [1072, 224] width 22 height 12
click at [1091, 256] on span "TEST3" at bounding box center [1078, 250] width 33 height 12
click at [1077, 207] on span "test" at bounding box center [1069, 210] width 16 height 12
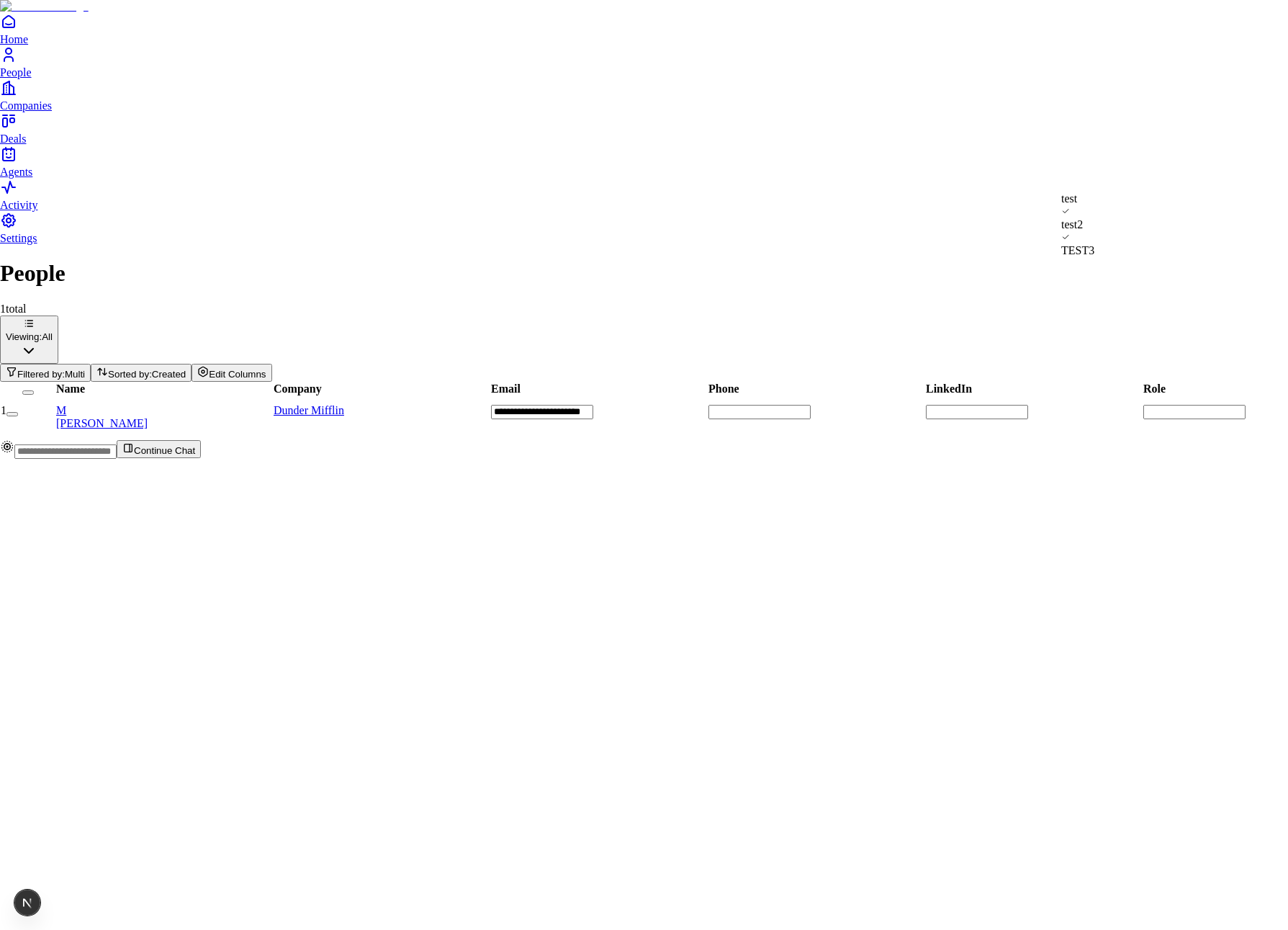
click at [1094, 248] on span "TEST3" at bounding box center [1078, 250] width 33 height 12
click at [1082, 230] on span "test2" at bounding box center [1072, 224] width 22 height 12
click at [1094, 230] on span "TEST3" at bounding box center [1078, 224] width 33 height 12
click at [1082, 218] on span "test2" at bounding box center [1072, 210] width 22 height 12
click at [1077, 205] on span "test" at bounding box center [1069, 198] width 16 height 12
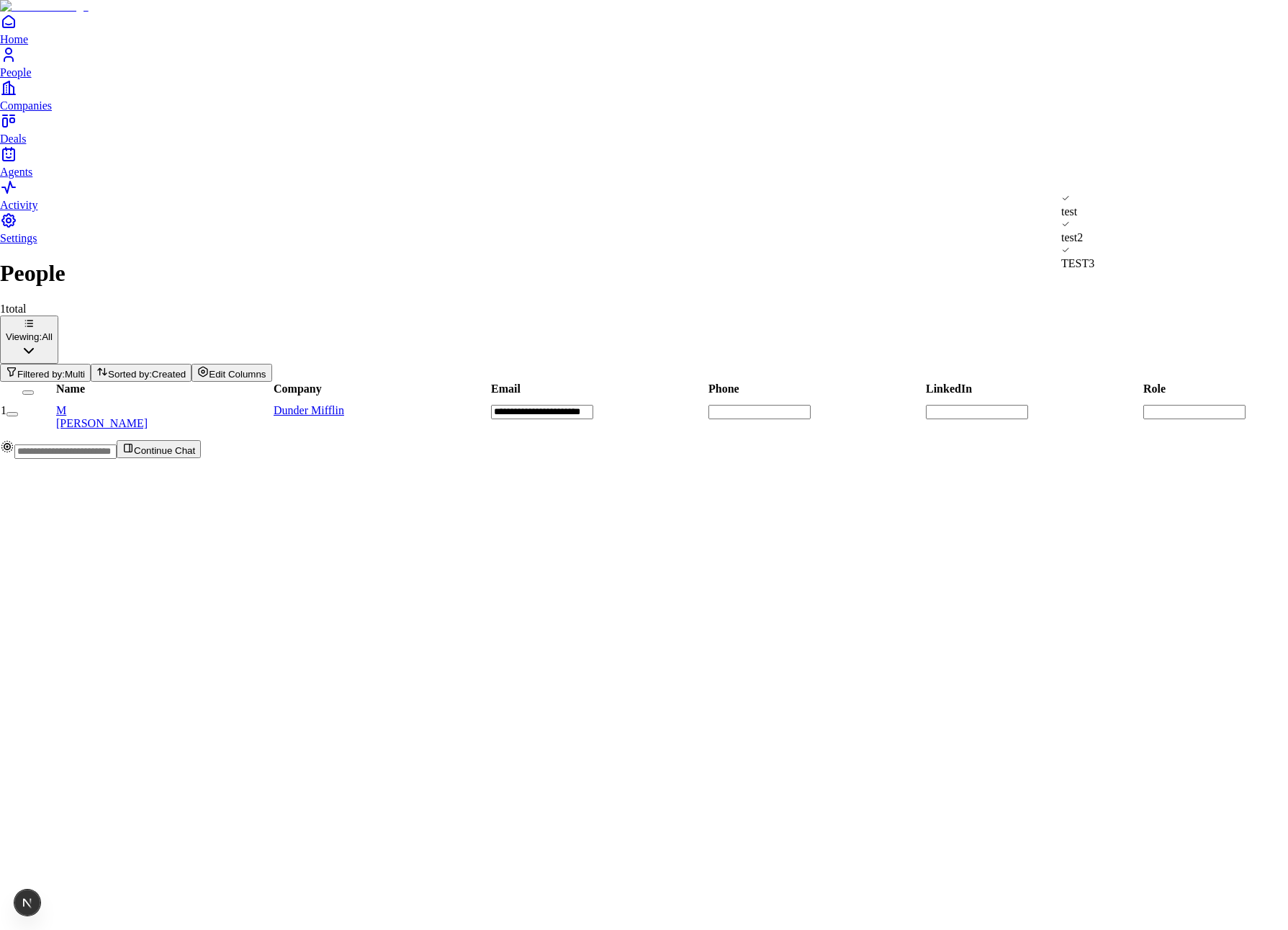
click at [1082, 235] on span "test2" at bounding box center [1072, 237] width 22 height 12
click at [1094, 241] on div "test test2 TEST3" at bounding box center [1078, 224] width 33 height 65
click at [1094, 250] on span "TEST3" at bounding box center [1078, 250] width 33 height 12
click at [859, 91] on html "**********" at bounding box center [644, 235] width 1288 height 470
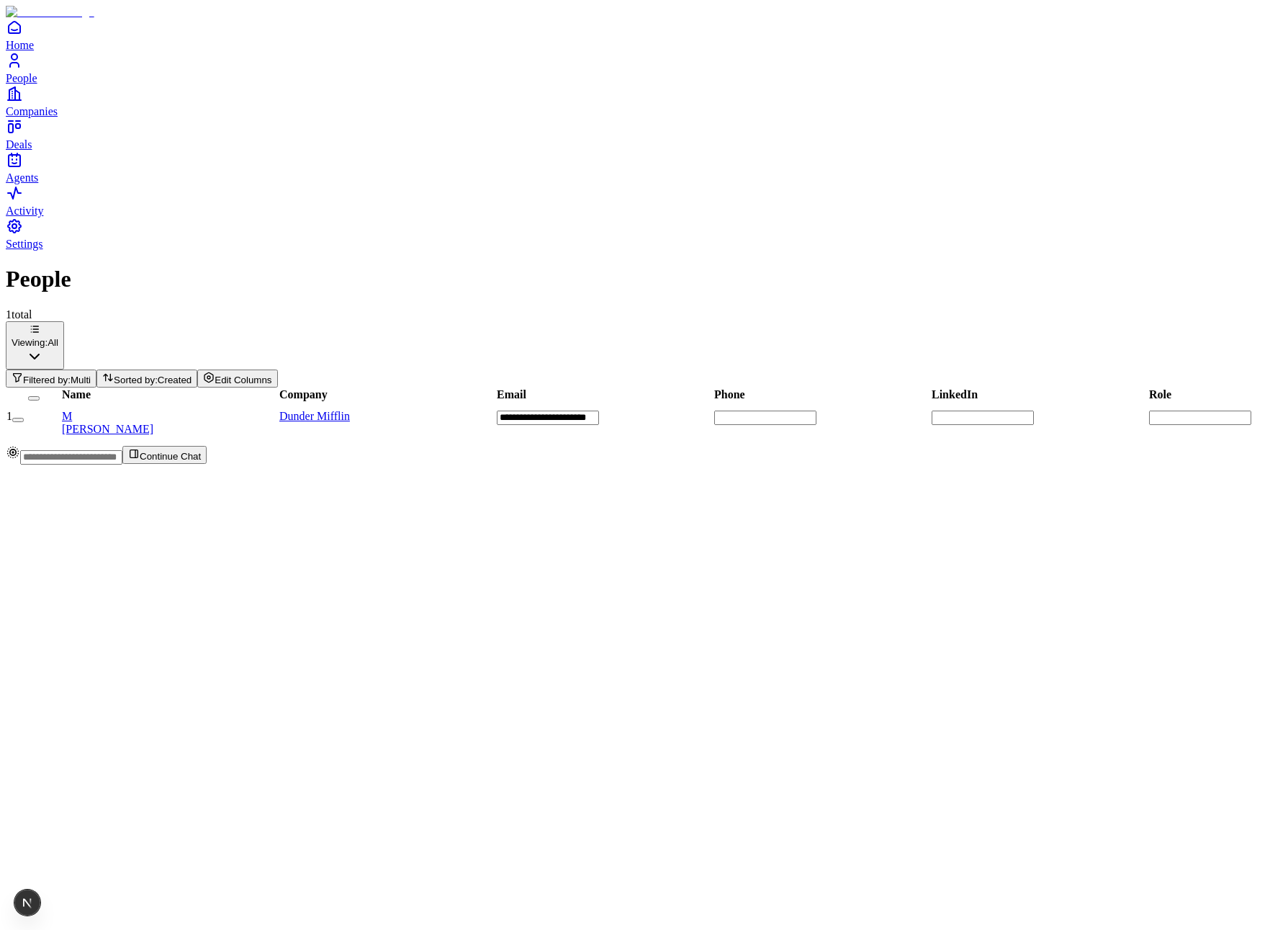
click at [70, 374] on span "Filtered by:" at bounding box center [47, 379] width 48 height 11
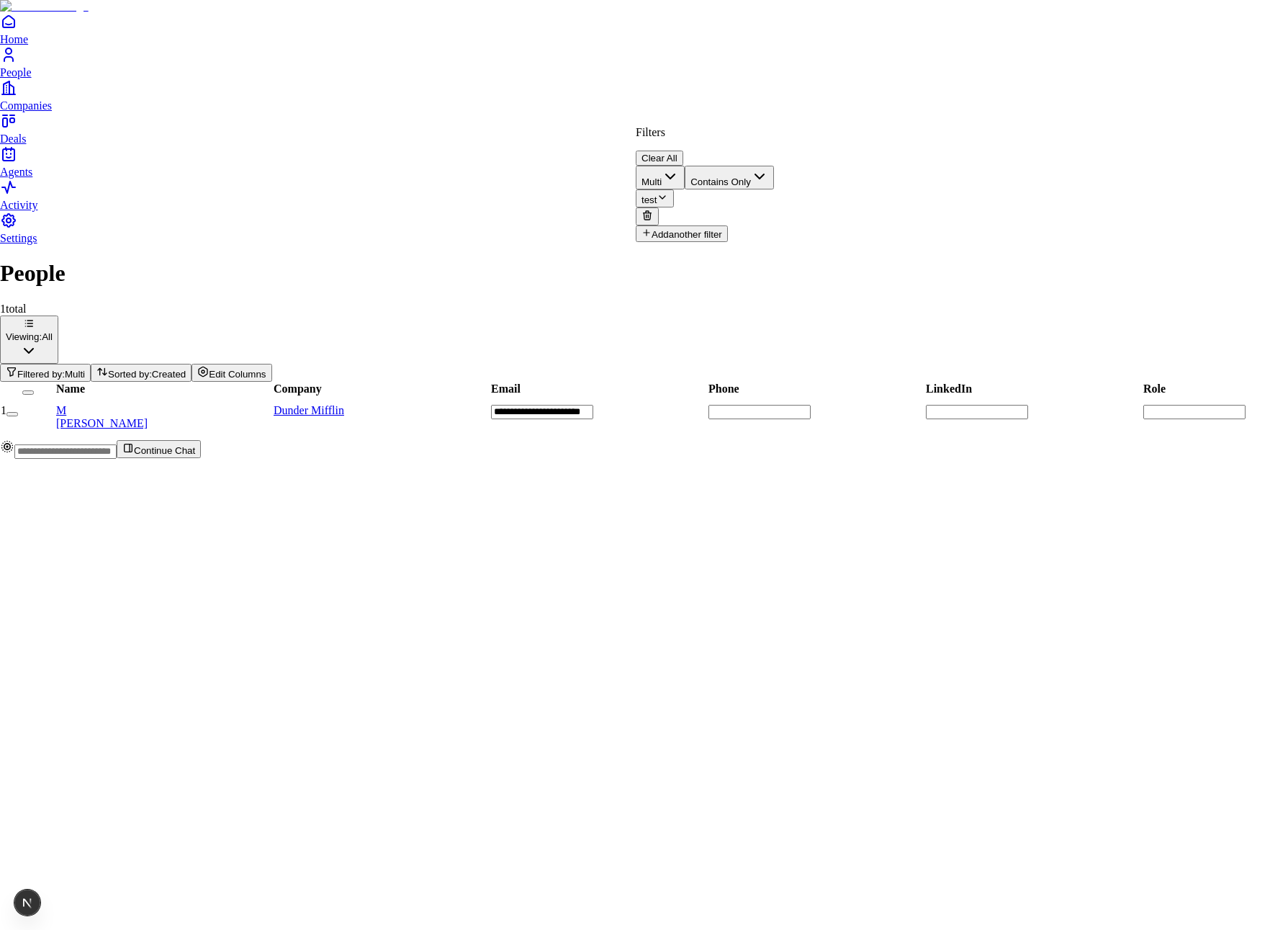
click at [774, 166] on button "Contains Only" at bounding box center [729, 177] width 90 height 24
click at [674, 189] on button "test" at bounding box center [655, 198] width 38 height 18
click at [844, 94] on html "**********" at bounding box center [644, 235] width 1288 height 470
click at [854, 102] on html "**********" at bounding box center [644, 235] width 1288 height 470
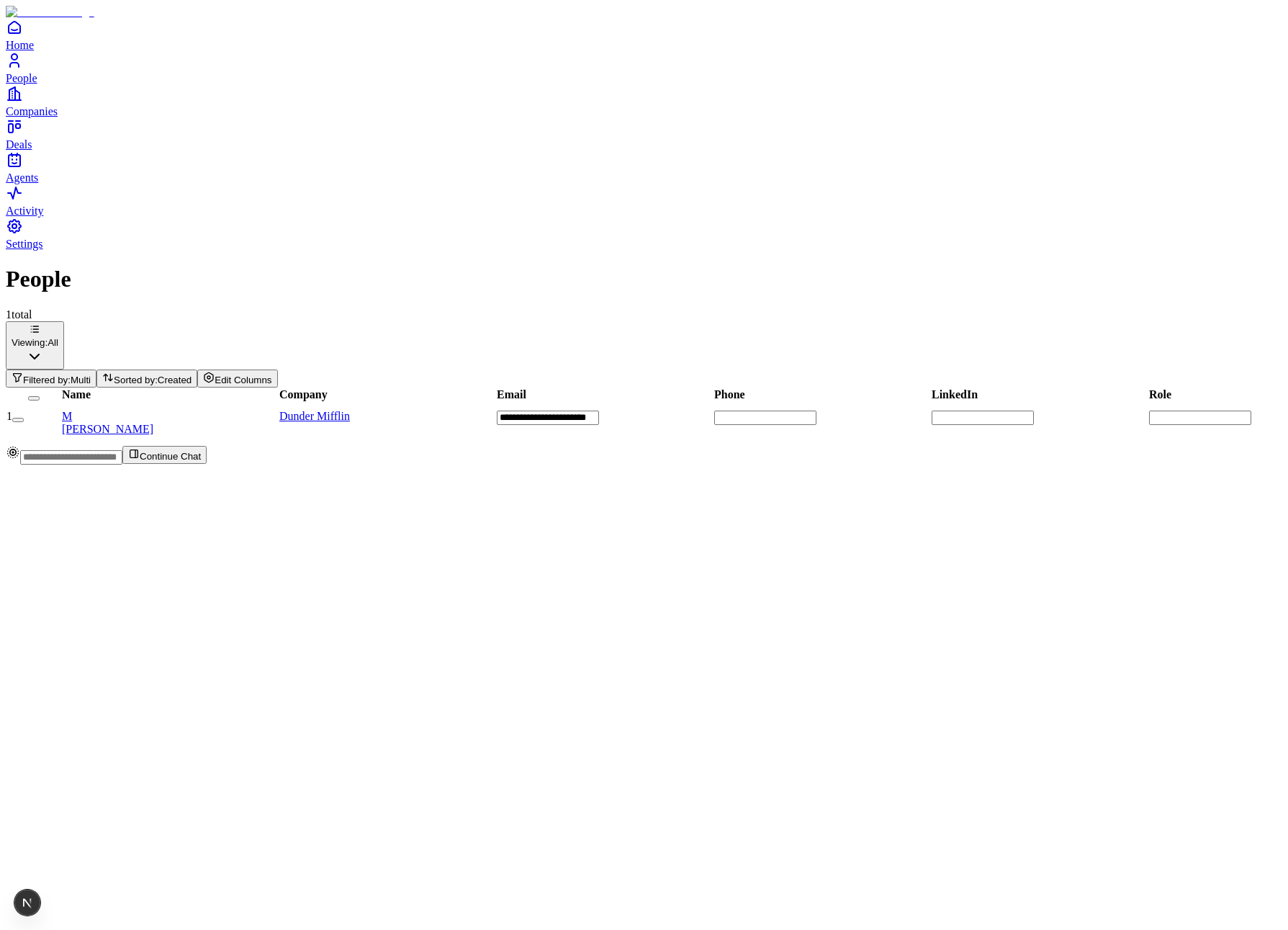
click at [90, 374] on span "Multi" at bounding box center [80, 379] width 20 height 11
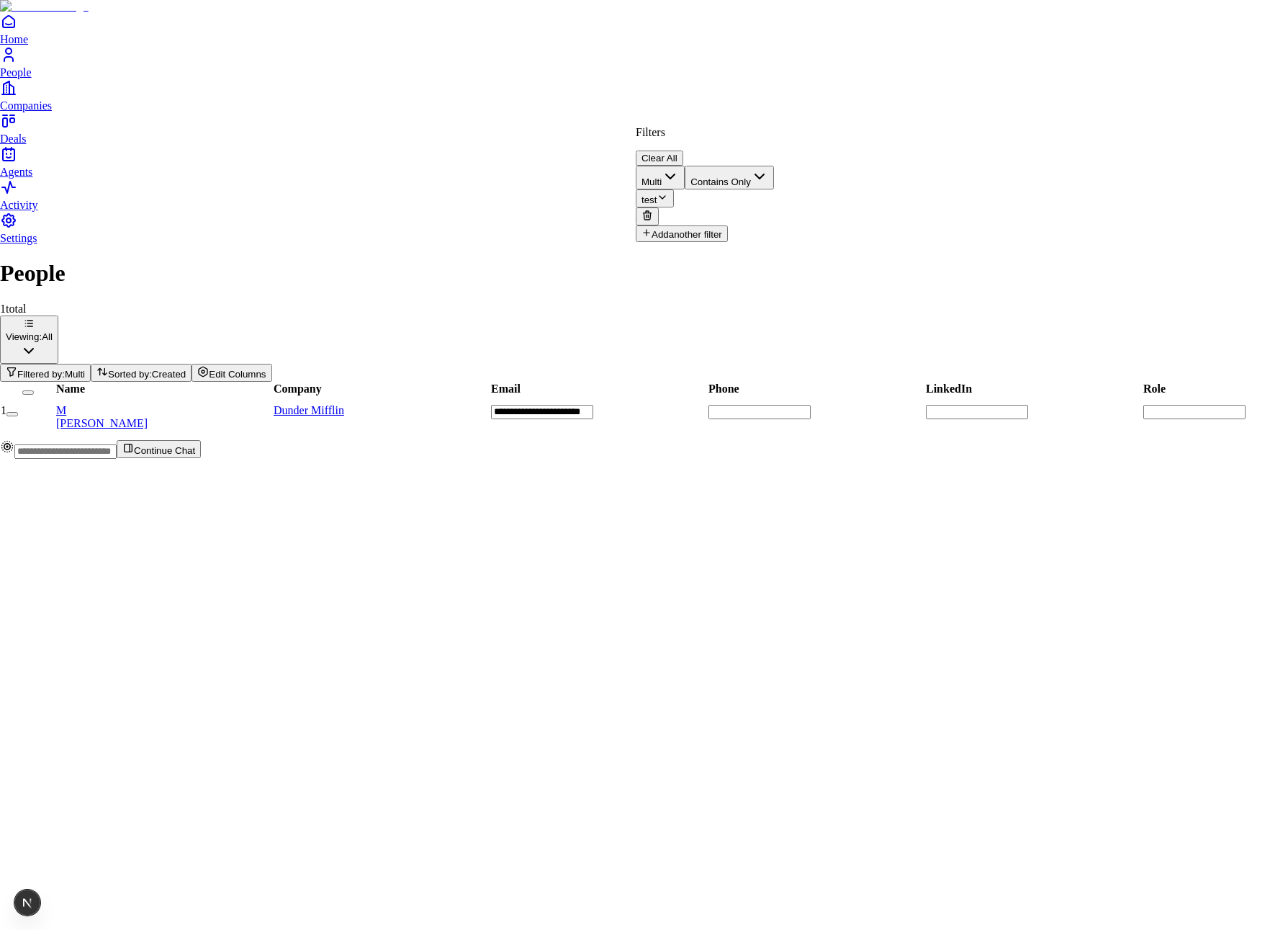
click at [1027, 99] on html "**********" at bounding box center [644, 235] width 1288 height 470
click at [872, 88] on html "**********" at bounding box center [644, 235] width 1288 height 470
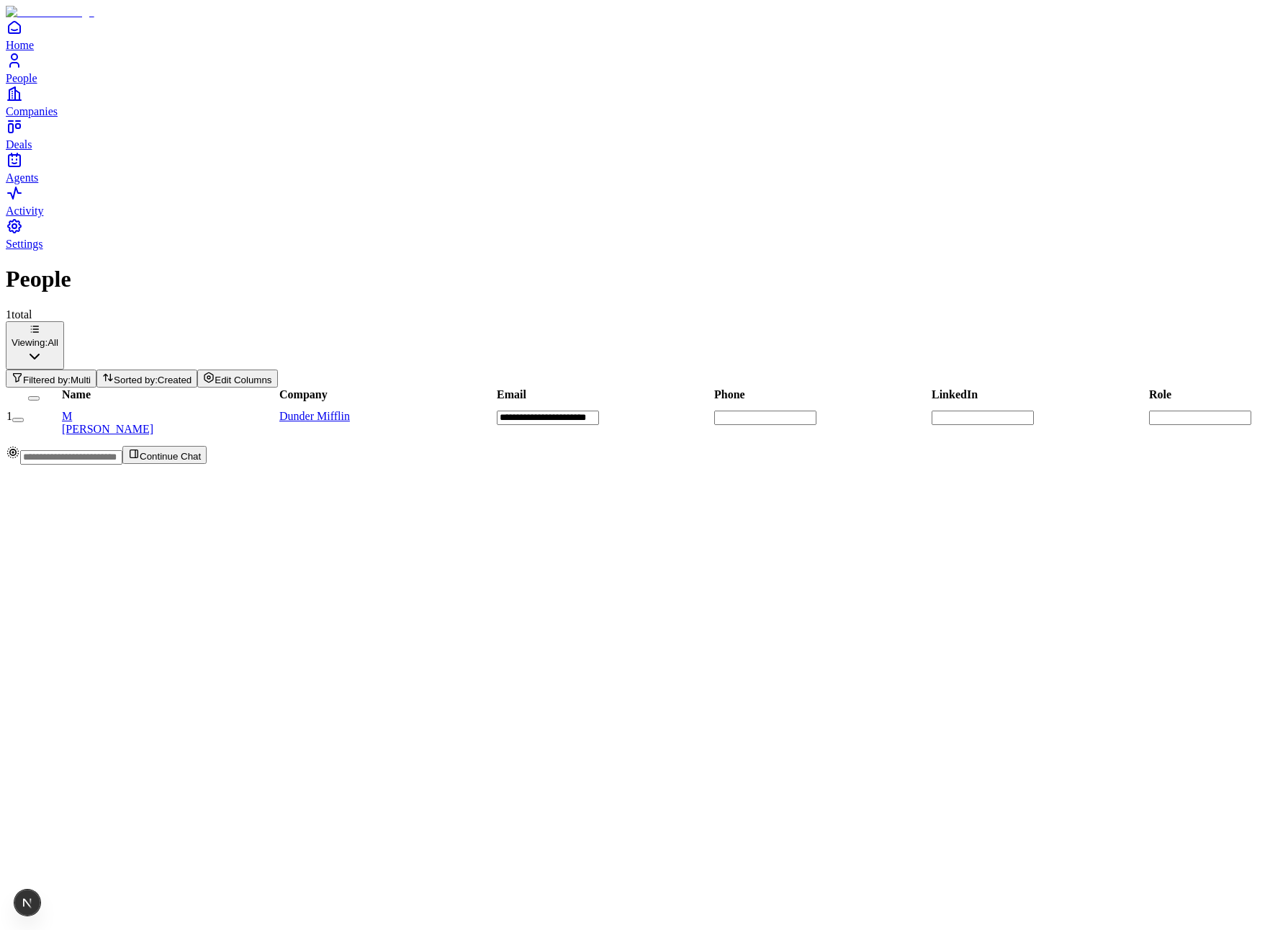
click at [70, 374] on span "Filtered by:" at bounding box center [47, 379] width 48 height 11
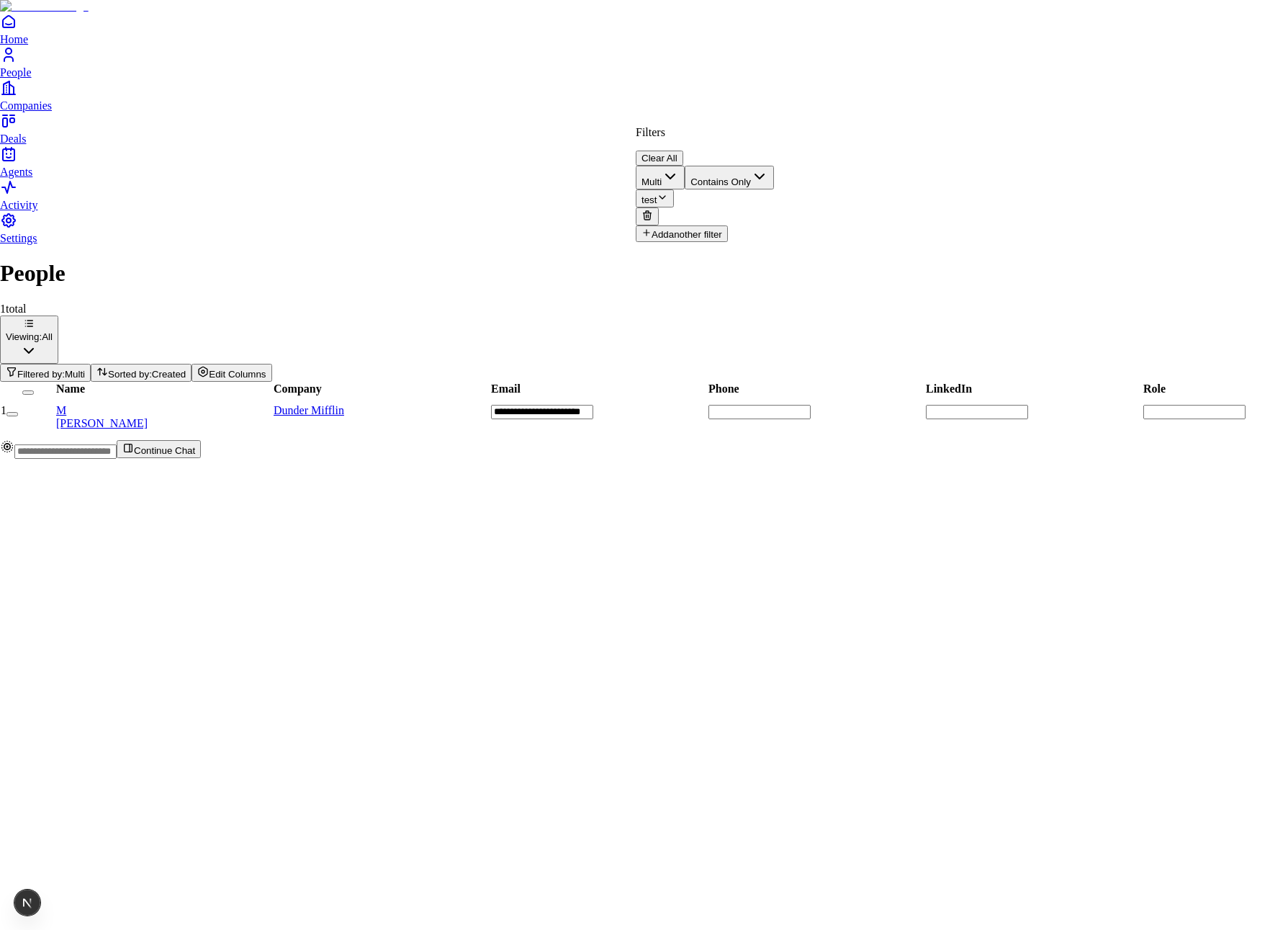
click at [674, 189] on button "test" at bounding box center [655, 198] width 38 height 18
click at [774, 171] on button "Contains Only" at bounding box center [729, 177] width 90 height 24
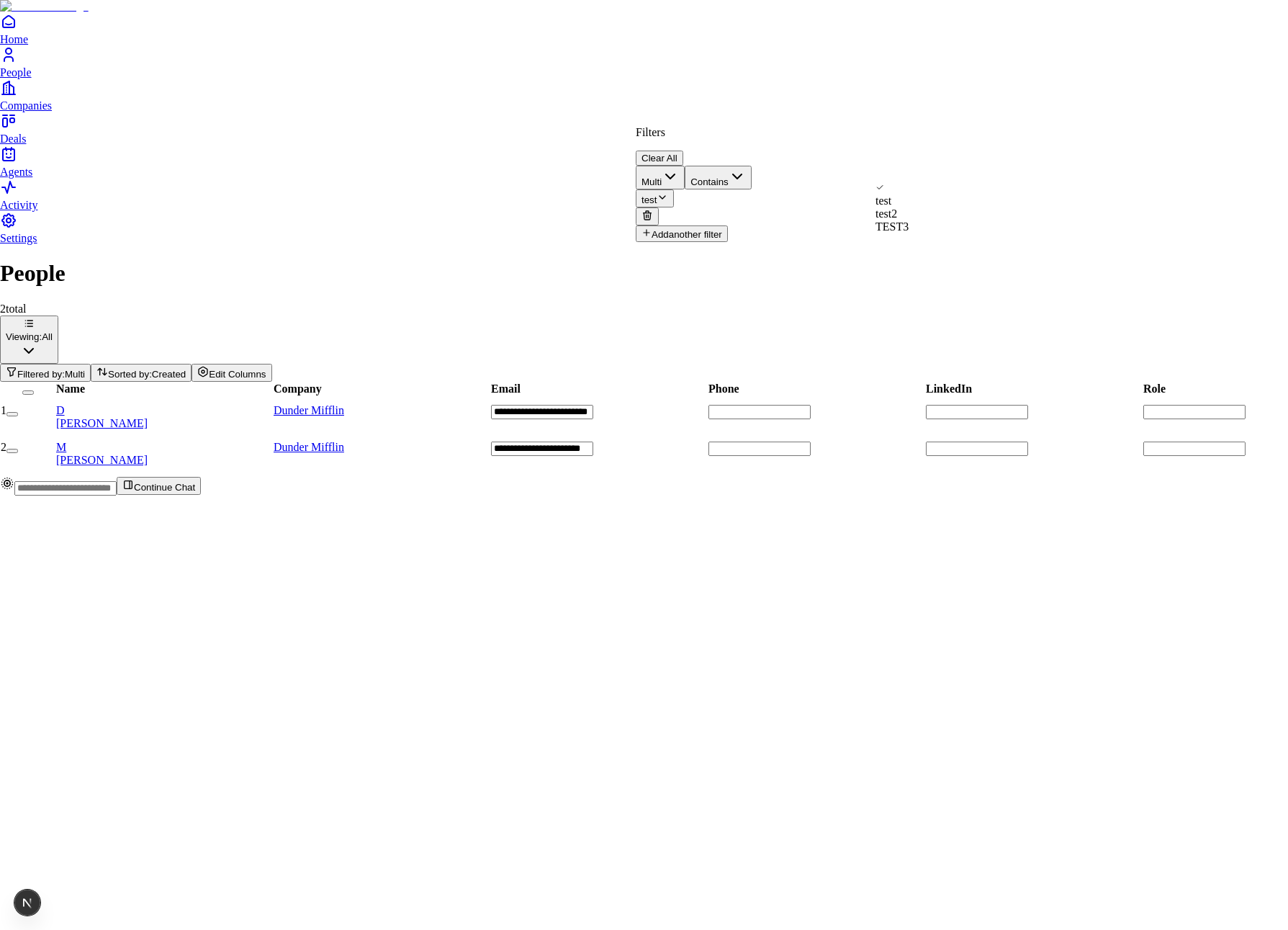
click at [1012, 370] on html "**********" at bounding box center [644, 253] width 1288 height 507
click at [1151, 265] on html "**********" at bounding box center [644, 253] width 1288 height 507
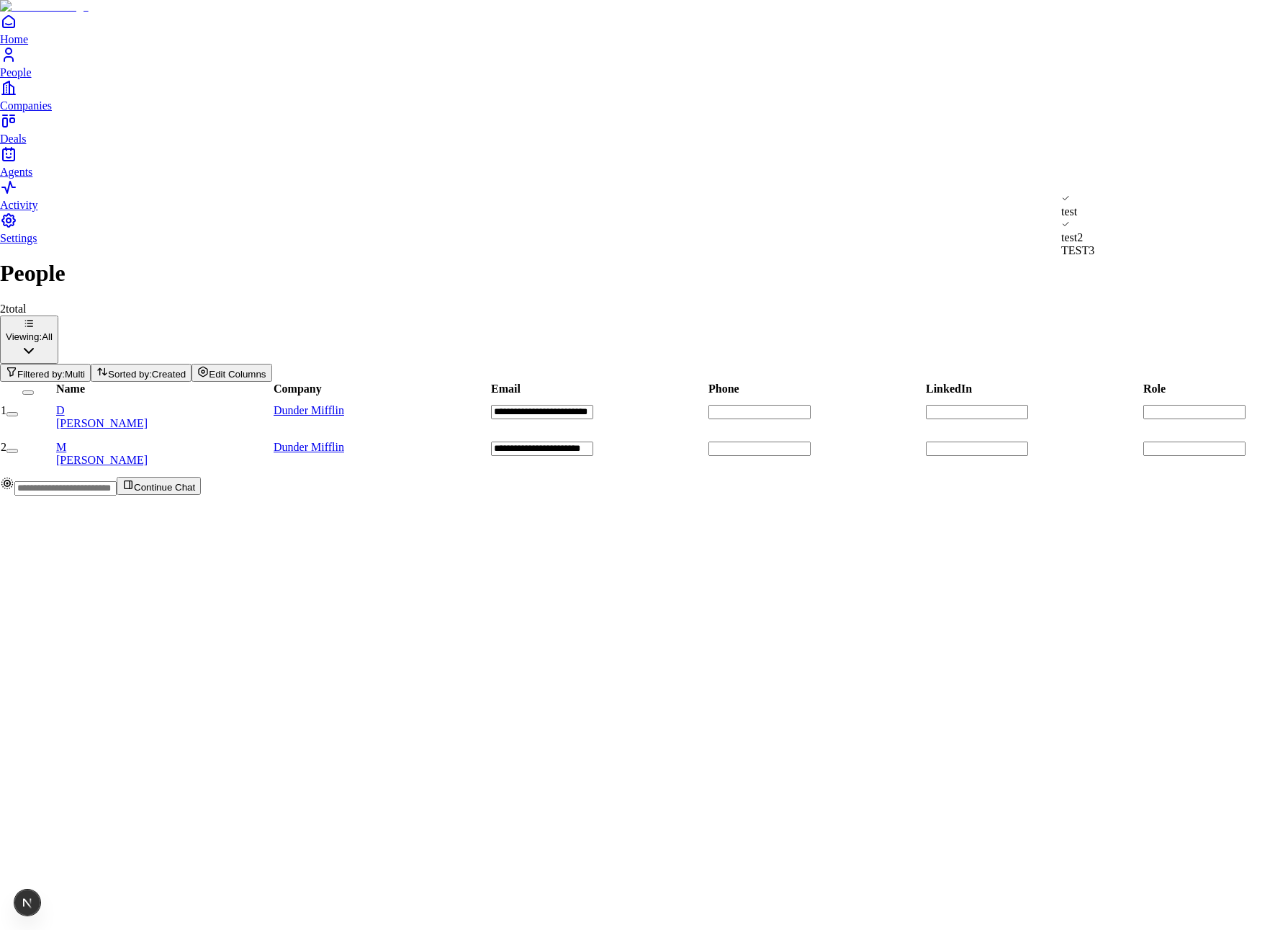
click at [1123, 174] on html "**********" at bounding box center [644, 253] width 1288 height 507
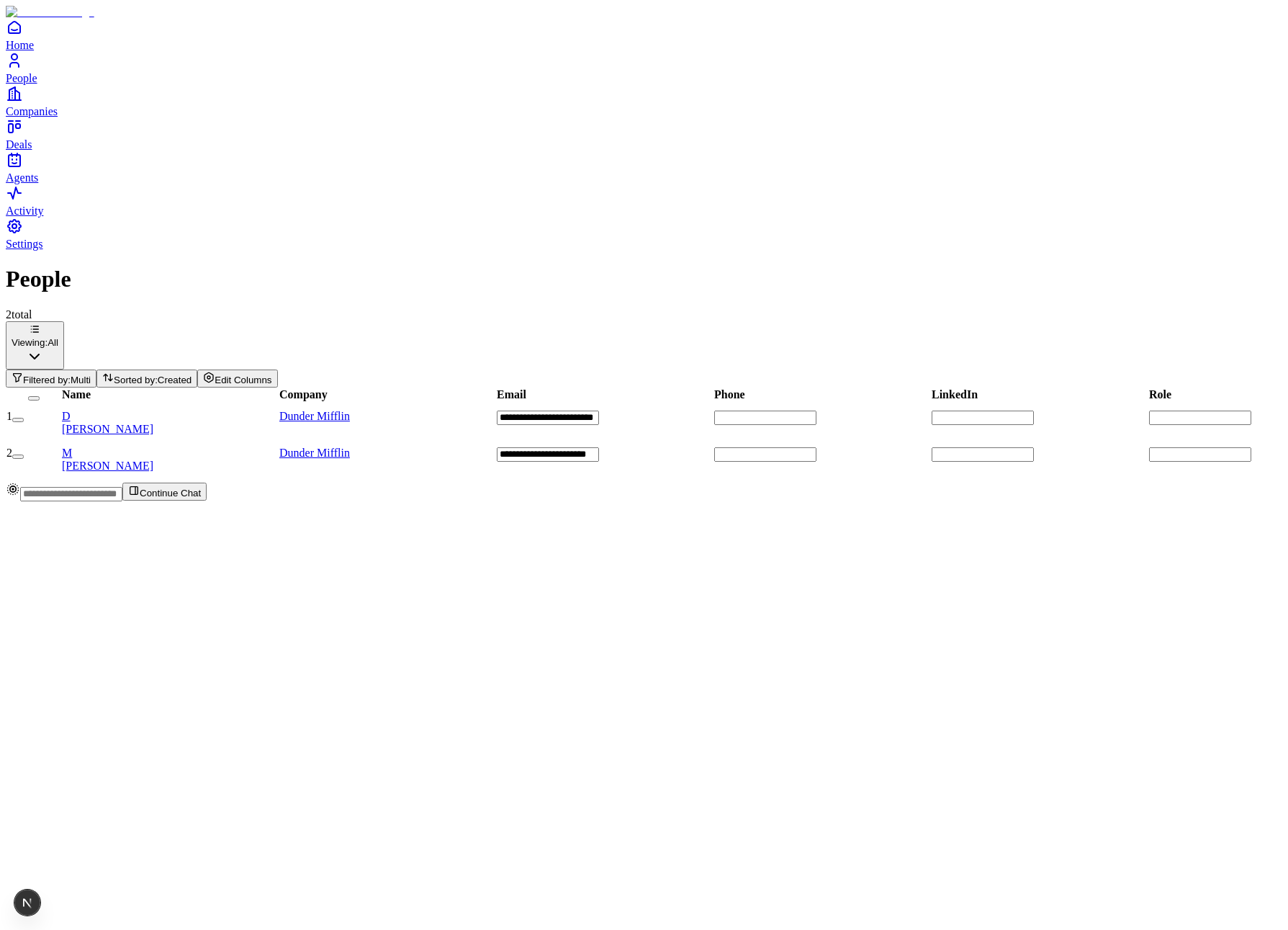
click at [90, 374] on span "Multi" at bounding box center [80, 379] width 20 height 11
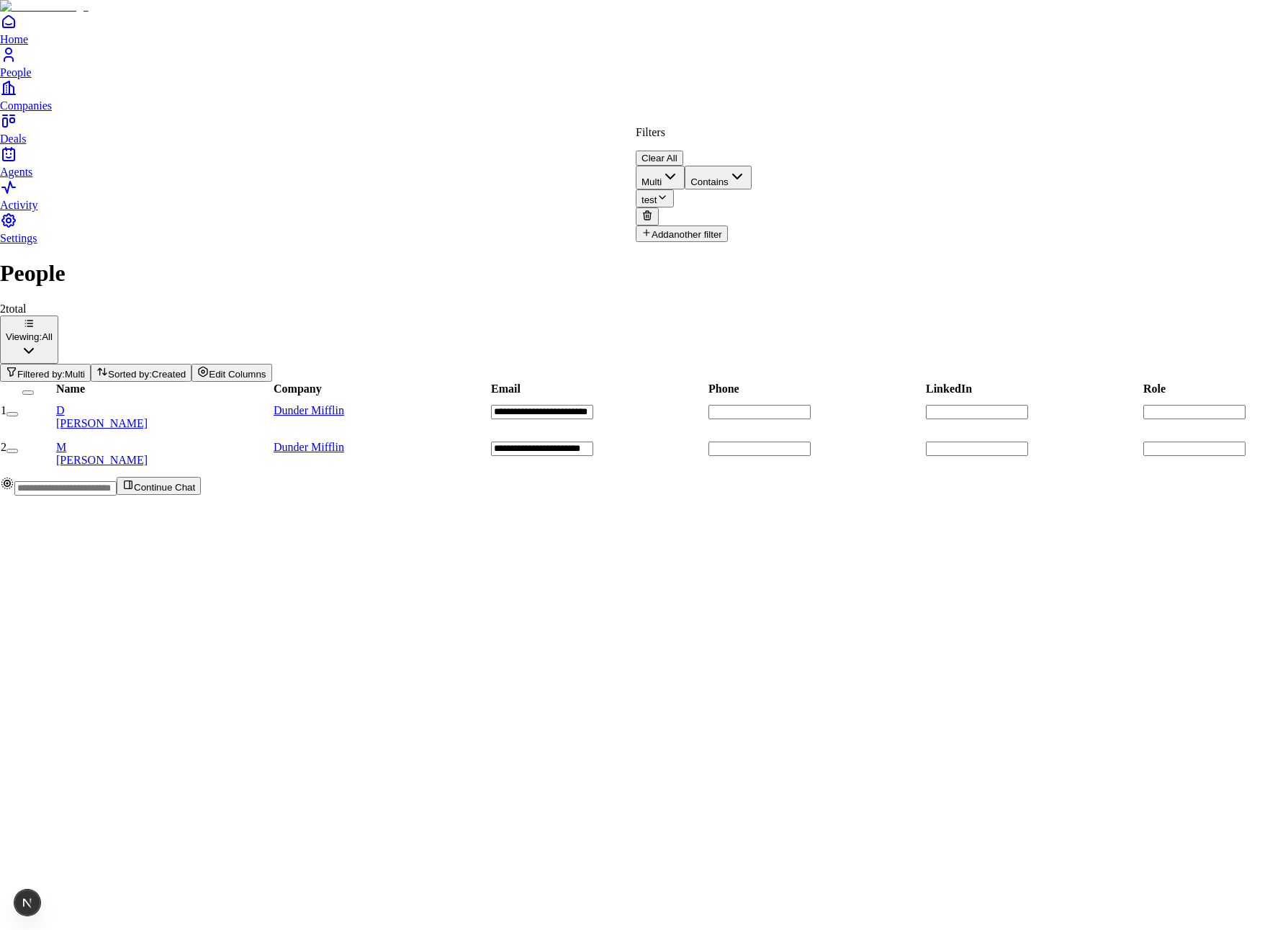
click at [805, 175] on body "**********" at bounding box center [644, 248] width 1288 height 496
click at [674, 189] on button "test" at bounding box center [655, 198] width 38 height 18
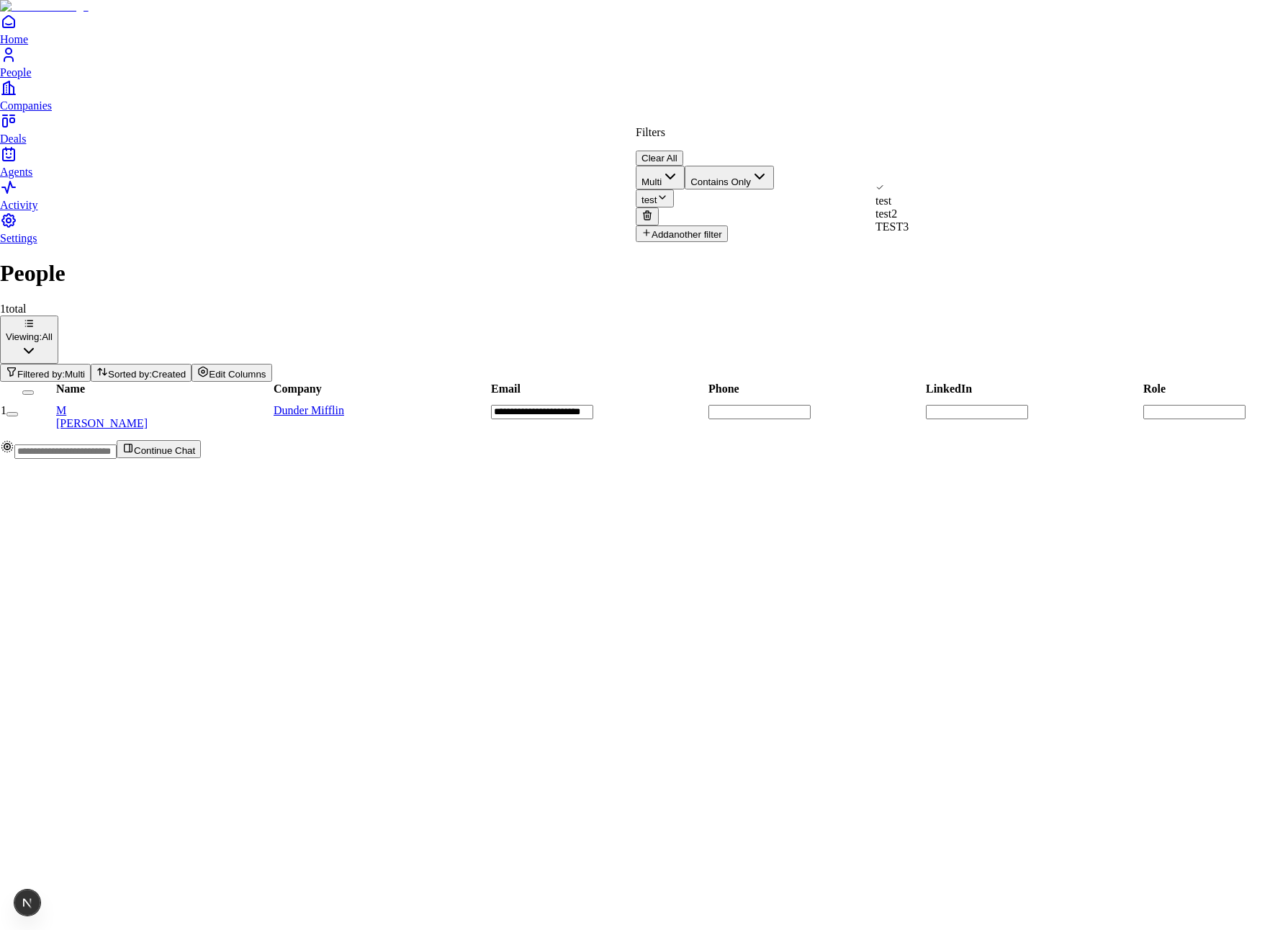
click at [897, 219] on span "test2" at bounding box center [887, 213] width 22 height 12
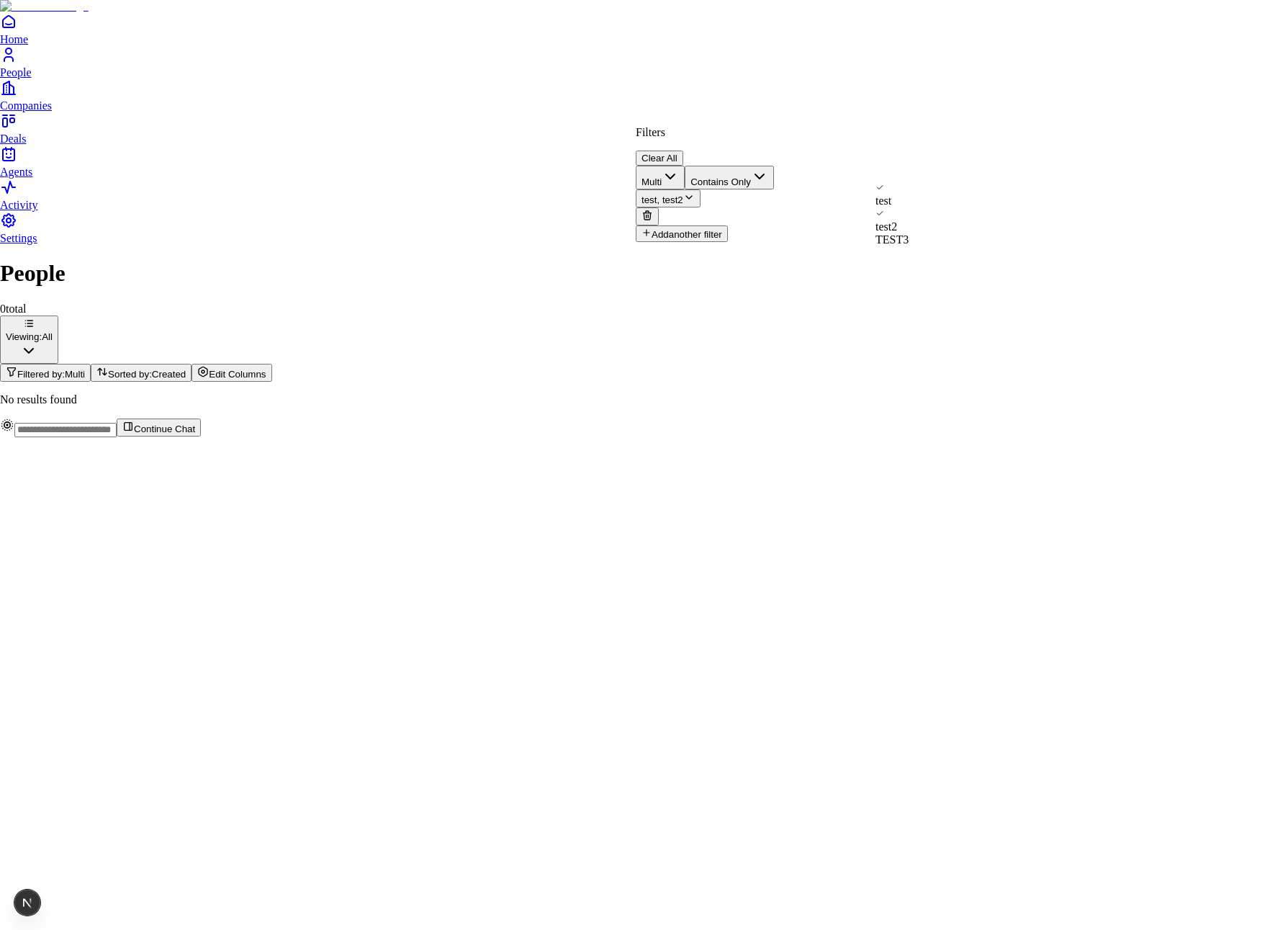
click at [891, 198] on span "test" at bounding box center [883, 200] width 16 height 12
click at [909, 195] on div "test" at bounding box center [892, 187] width 33 height 13
click at [793, 90] on html "Home People Companies Deals Agents Activity Settings People 0 total Viewing: Al…" at bounding box center [644, 224] width 1288 height 449
click at [820, 82] on html "Home People Companies Deals Agents Activity Settings People 0 total Viewing: Al…" at bounding box center [644, 224] width 1288 height 449
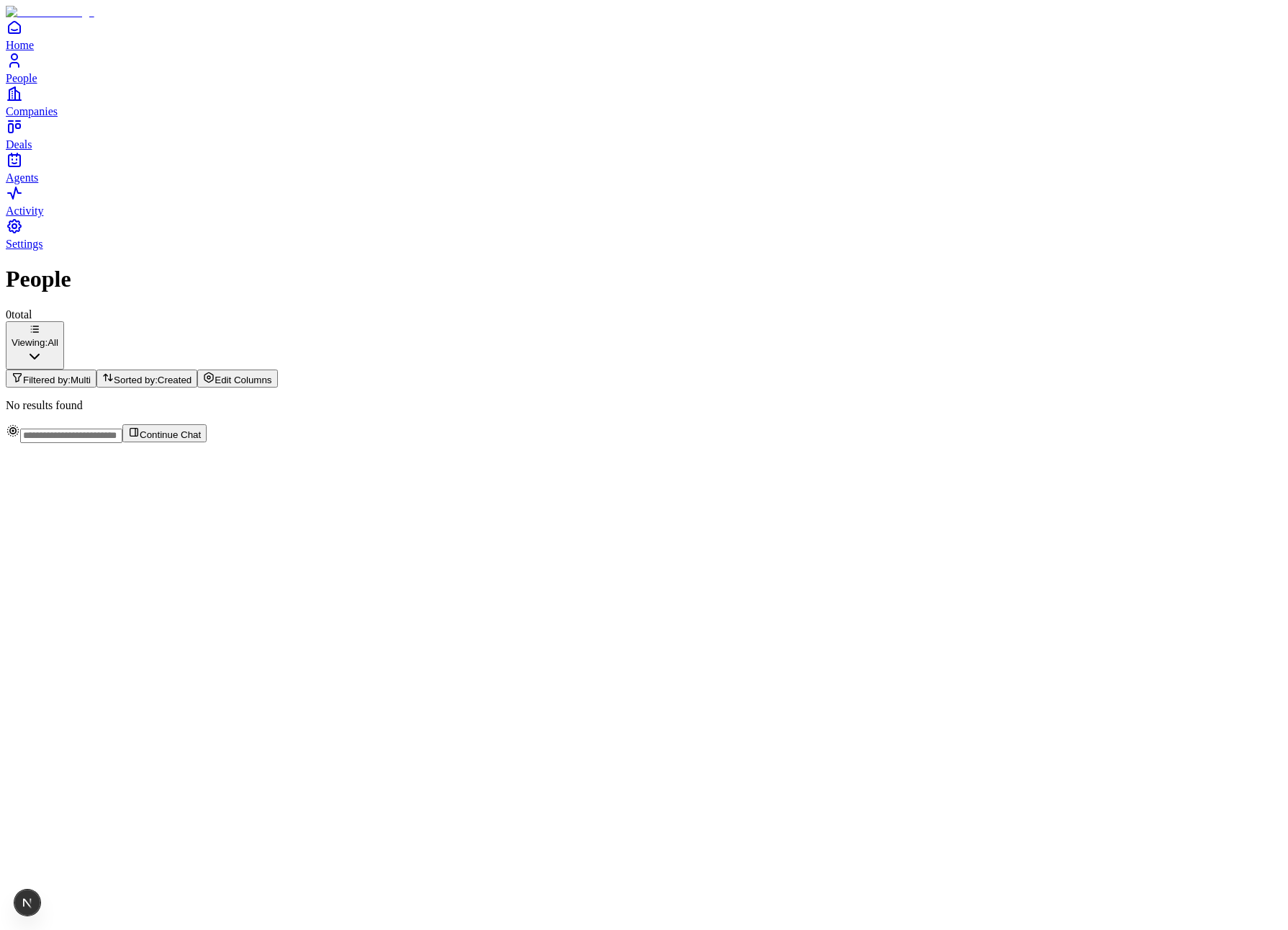
click at [1002, 321] on div "Viewing: All Filtered by: Multi Sorted by: Created Edit Columns" at bounding box center [644, 354] width 1276 height 66
click at [97, 369] on button "Filtered by: Multi" at bounding box center [50, 379] width 90 height 18
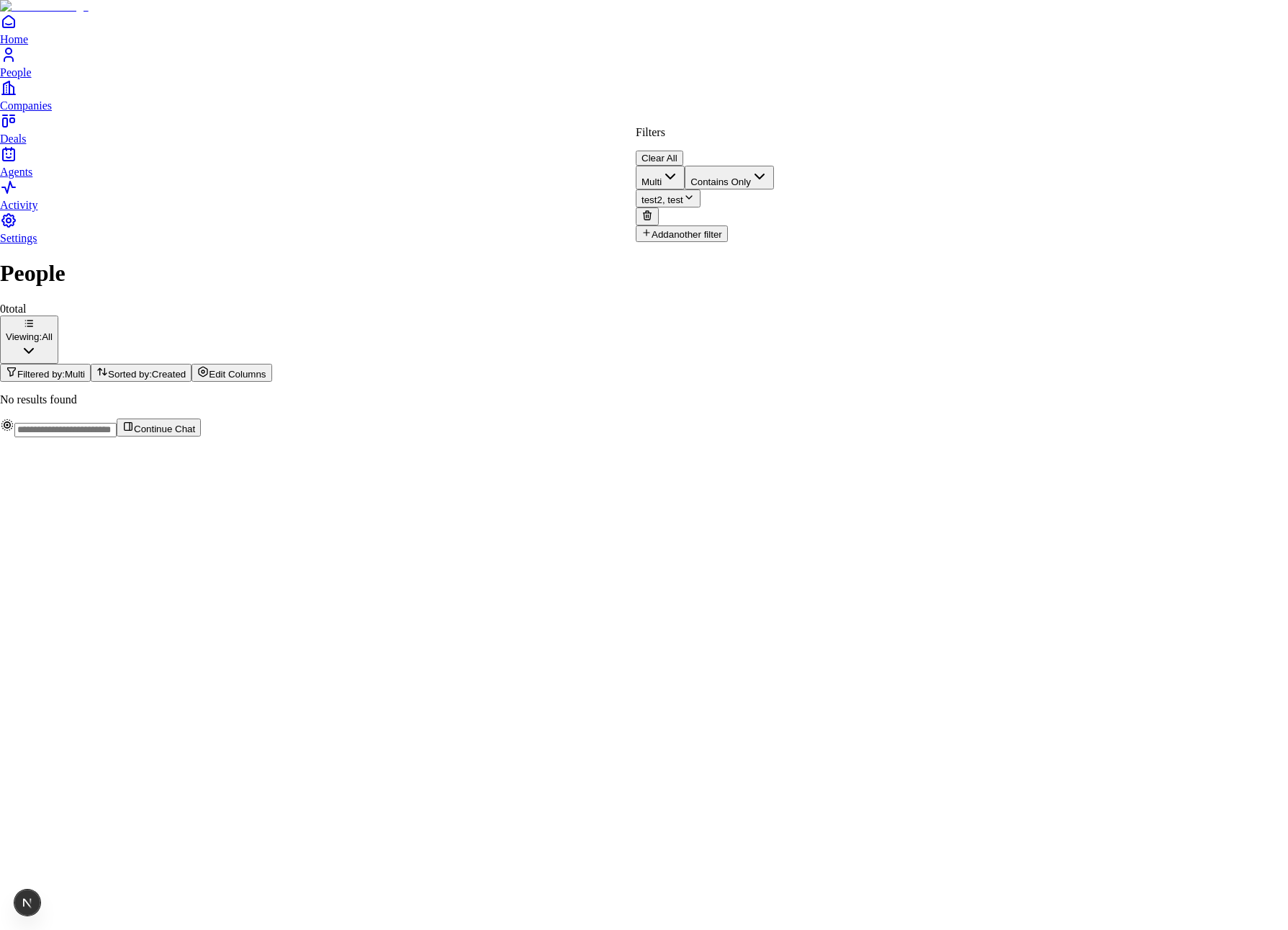
click at [683, 195] on span "test2, test" at bounding box center [663, 200] width 42 height 11
click at [897, 220] on span "test2" at bounding box center [887, 226] width 22 height 12
click at [909, 204] on div "test" at bounding box center [892, 194] width 33 height 26
click at [793, 110] on html "Home People Companies Deals Agents Activity Settings People 0 total Viewing: Al…" at bounding box center [644, 224] width 1288 height 449
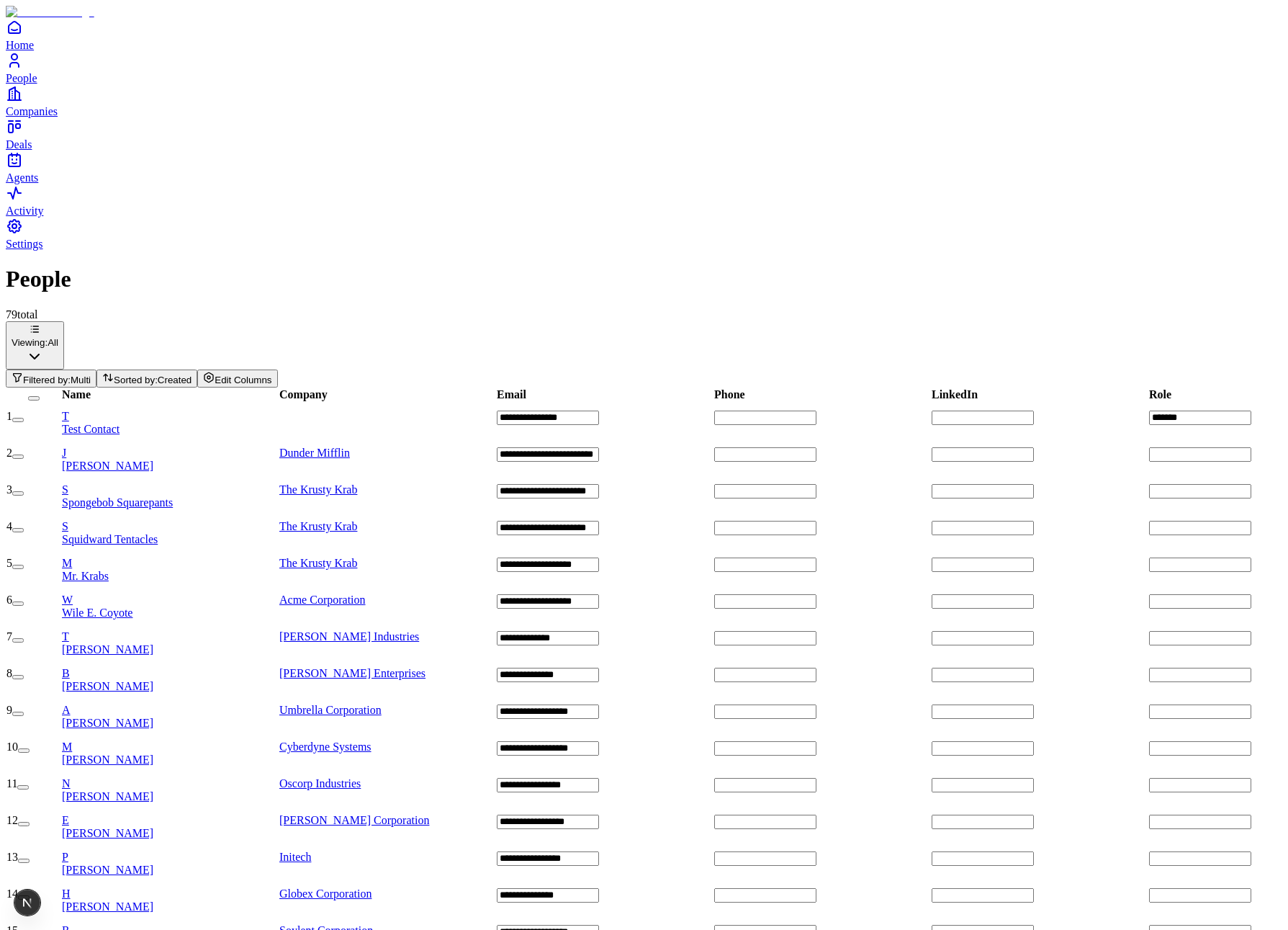
click at [70, 374] on span "Filtered by:" at bounding box center [47, 379] width 48 height 11
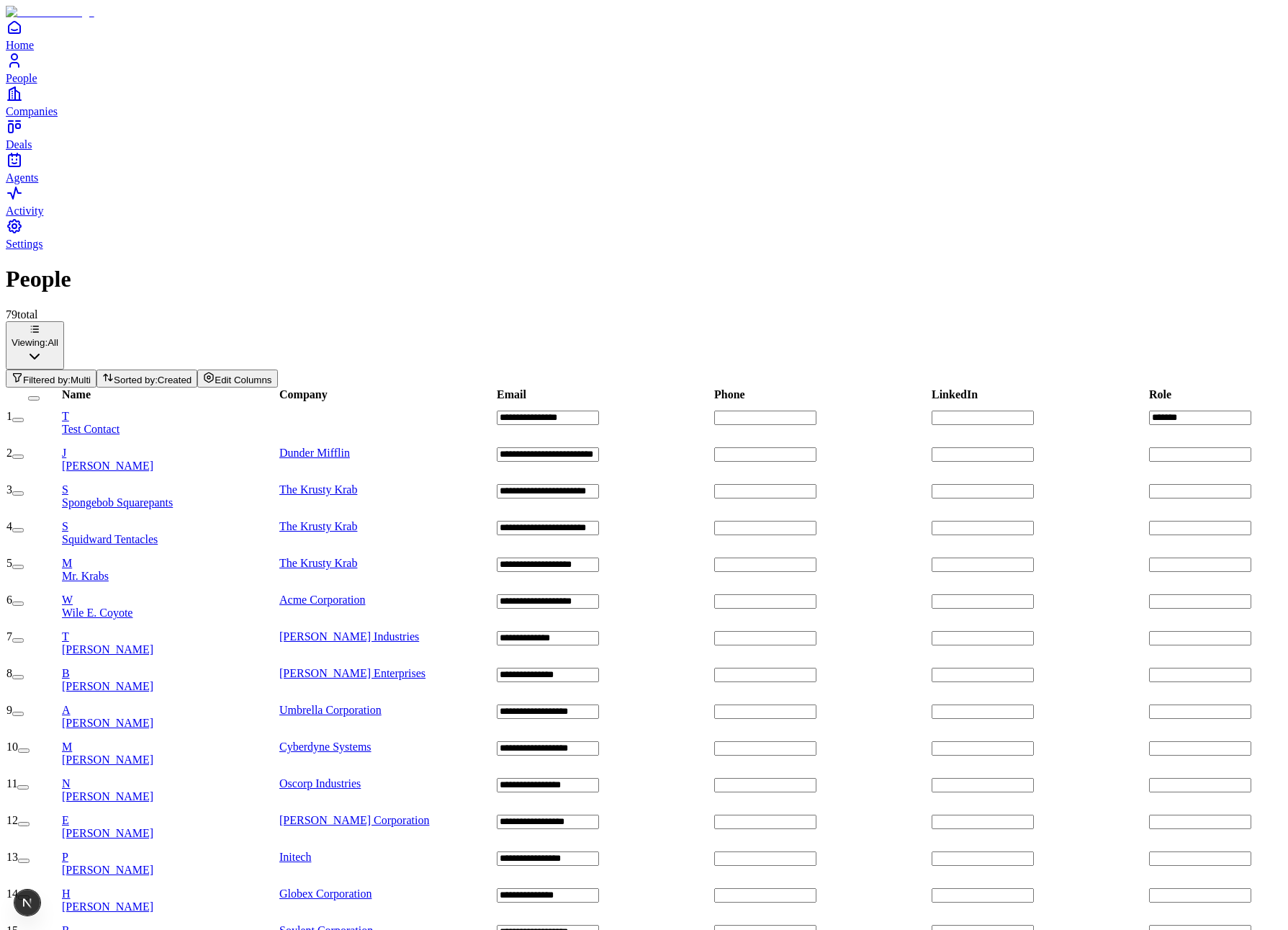
scroll to position [0, 784]
drag, startPoint x: 980, startPoint y: 86, endPoint x: 980, endPoint y: 96, distance: 10.0
click at [980, 321] on div "Viewing: All Filtered by: Multi Sorted by: Multi Edit Columns" at bounding box center [644, 354] width 1276 height 66
click at [70, 374] on span "Filtered by:" at bounding box center [47, 379] width 48 height 11
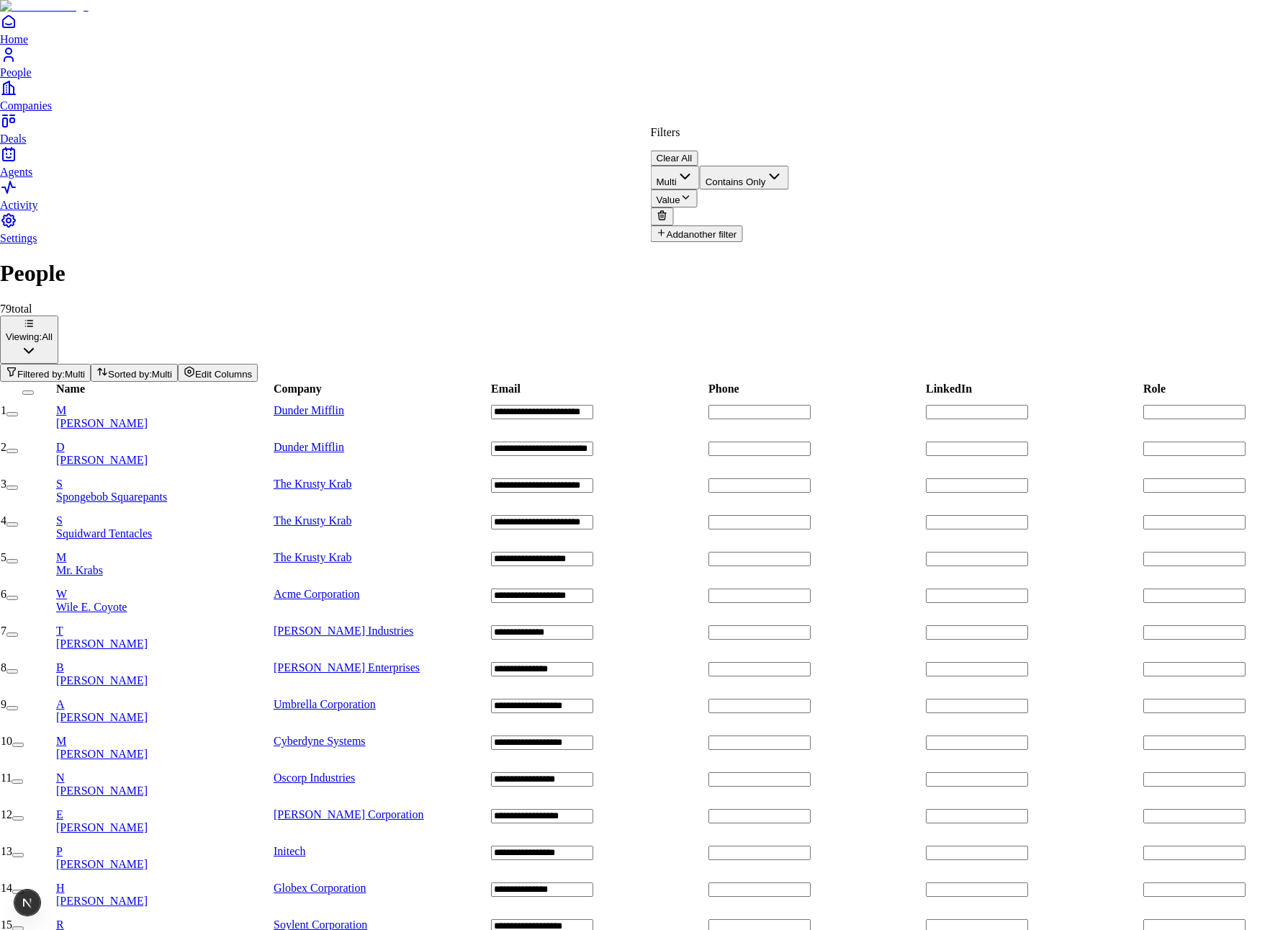
click at [680, 195] on span "Value" at bounding box center [668, 200] width 24 height 11
click at [914, 208] on div "test2" at bounding box center [907, 201] width 33 height 13
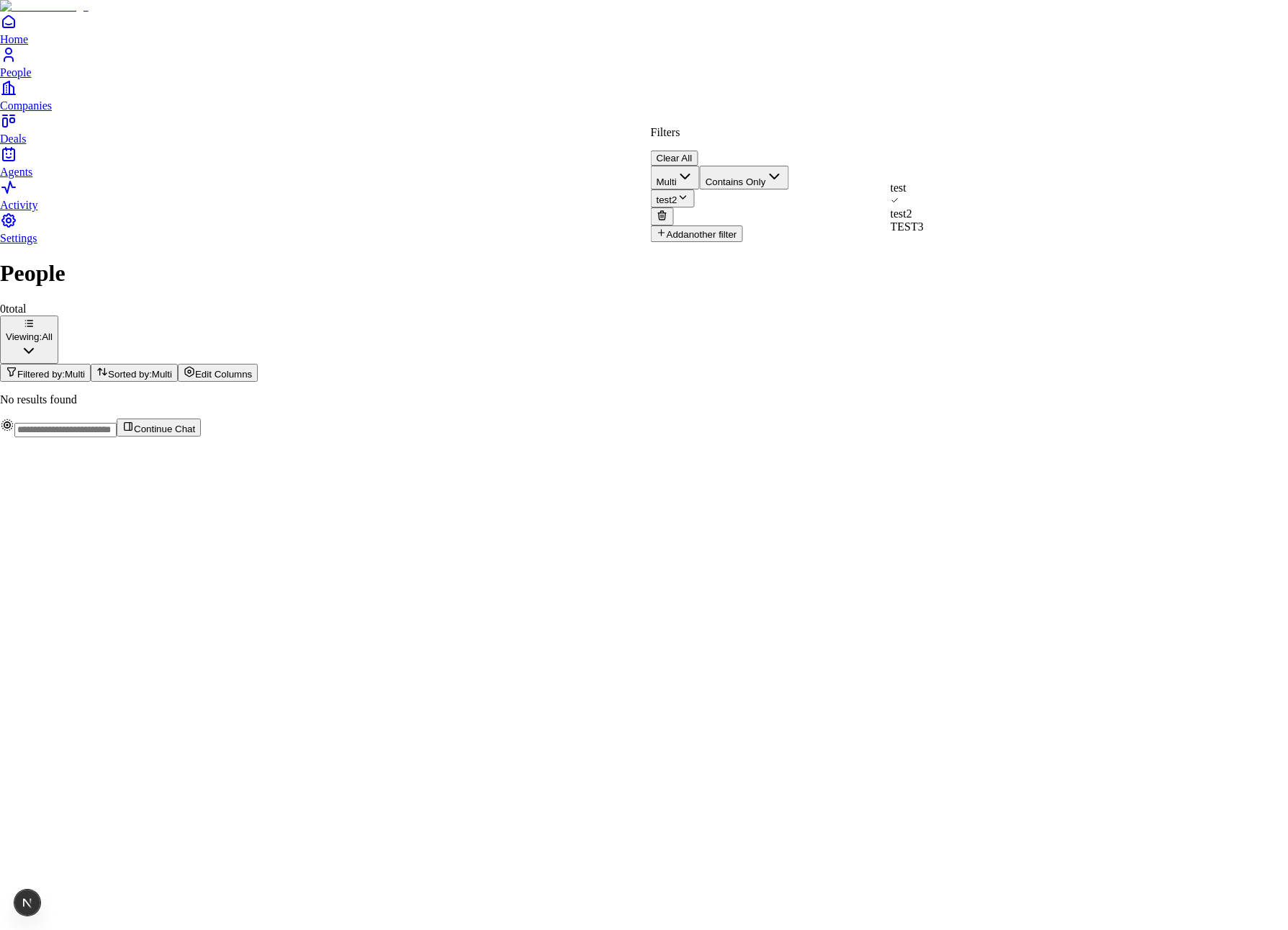
click at [914, 195] on div "test" at bounding box center [907, 187] width 33 height 13
click at [811, 70] on html "Home People Companies Deals Agents Activity Settings People 0 total Viewing: Al…" at bounding box center [644, 224] width 1288 height 449
click at [754, 98] on html "Home People Companies Deals Agents Activity Settings People 0 total Viewing: Al…" at bounding box center [644, 224] width 1288 height 449
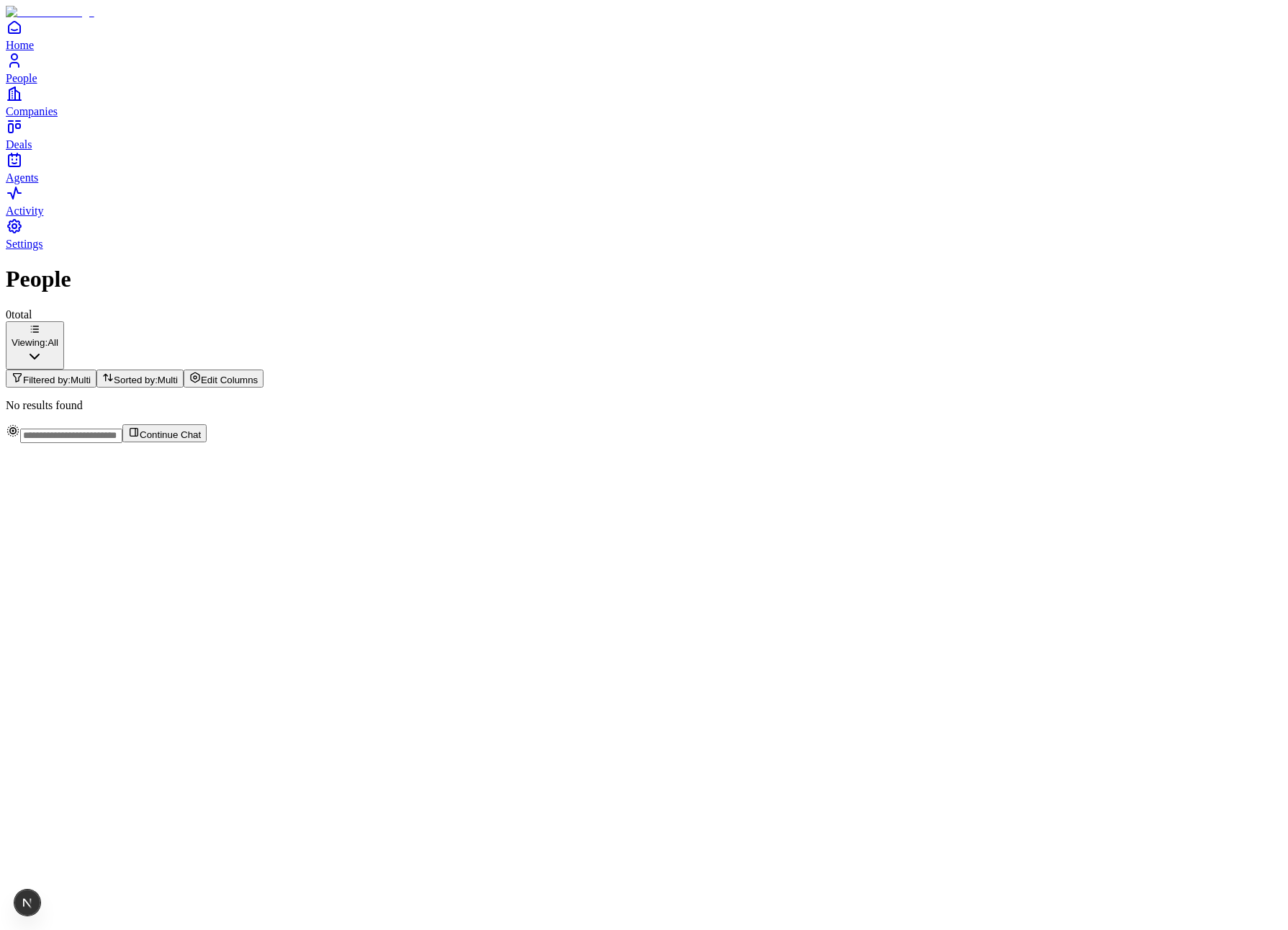
click at [721, 412] on div "People 0 total Viewing: All Filtered by: Multi Sorted by: Multi Edit Columns No…" at bounding box center [644, 338] width 1276 height 145
click at [600, 323] on div "People 0 total Viewing: All Filtered by: Multi Sorted by: Multi Edit Columns No…" at bounding box center [644, 338] width 1276 height 145
click at [157, 374] on span "Sorted by:" at bounding box center [135, 379] width 44 height 11
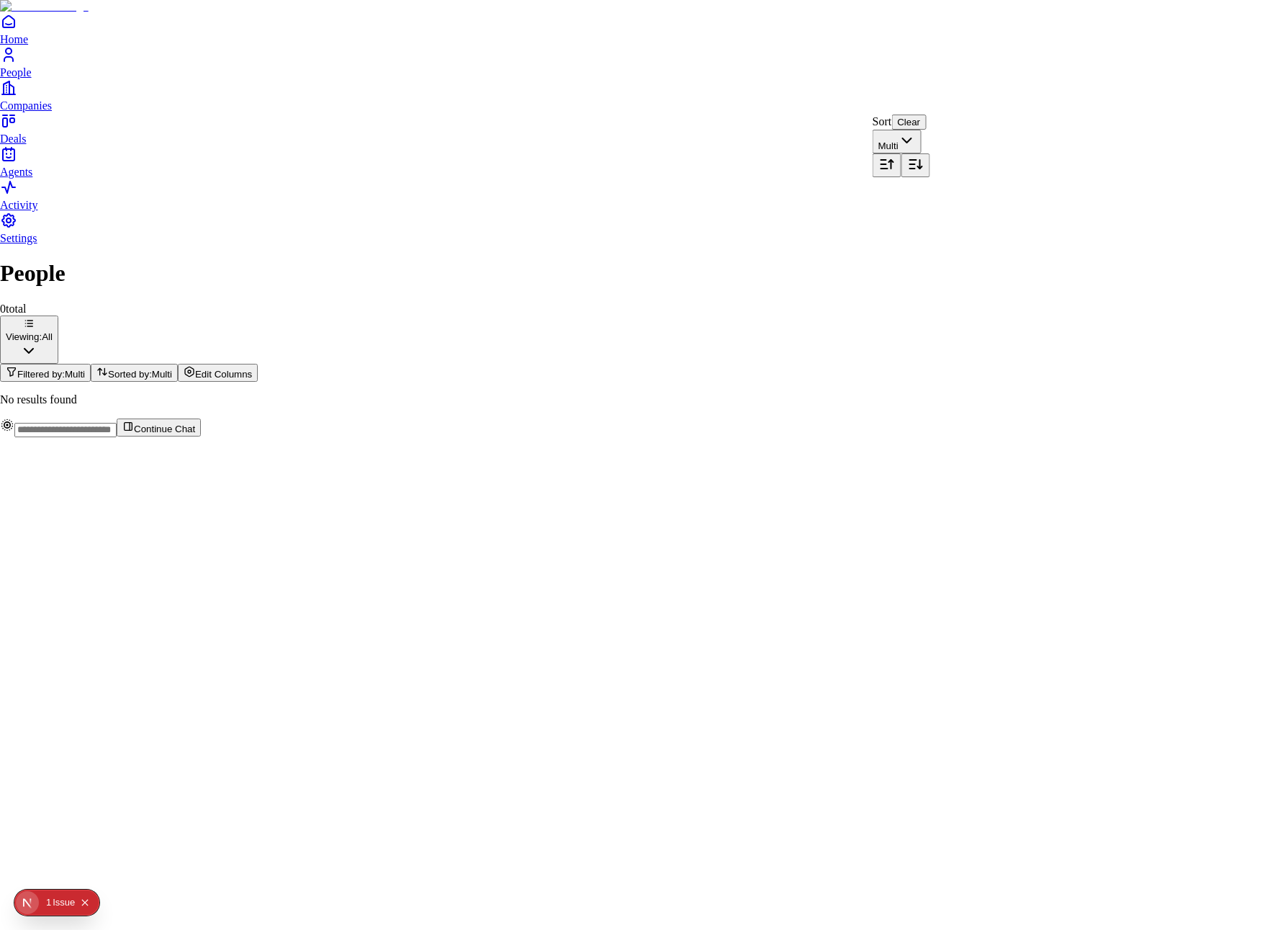
click at [1005, 100] on html "Home People Companies Deals Agents Activity Settings People 0 total Viewing: Al…" at bounding box center [644, 224] width 1288 height 449
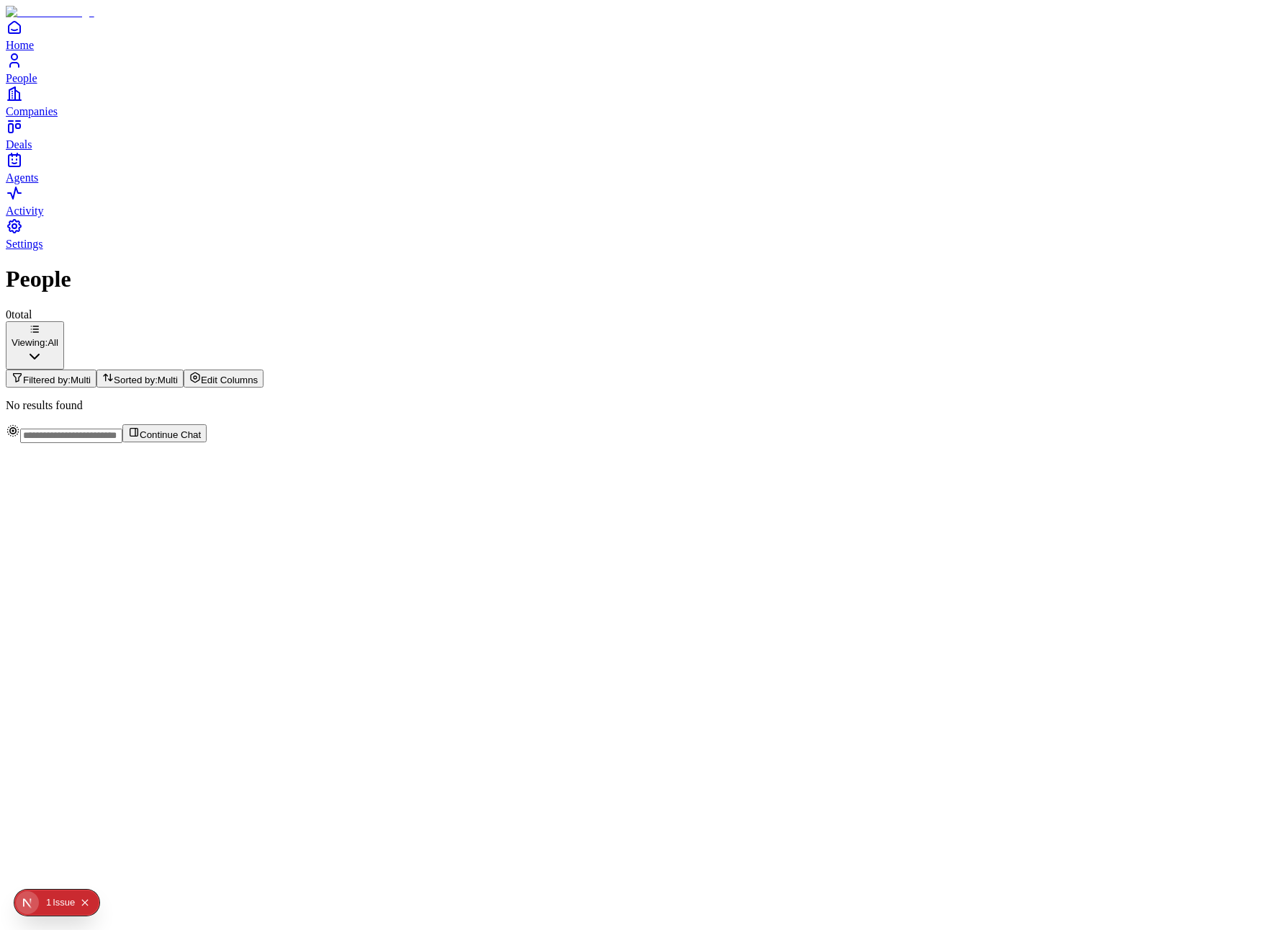
click at [70, 374] on span "Filtered by:" at bounding box center [47, 379] width 48 height 11
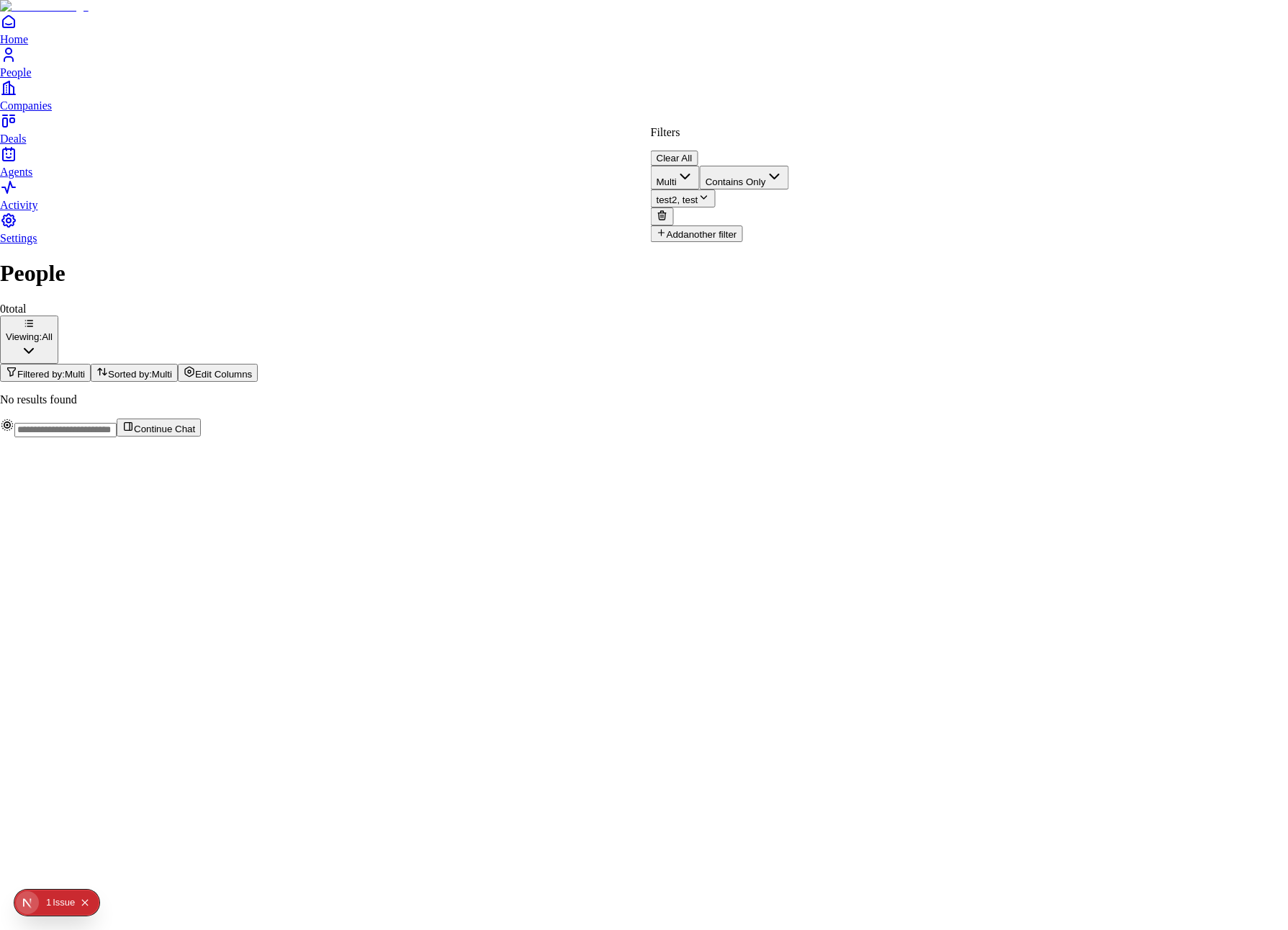
click at [674, 208] on button at bounding box center [662, 217] width 23 height 18
click at [818, 97] on html "Home People Companies Deals Agents Activity Settings People 0 total Viewing: Al…" at bounding box center [644, 224] width 1288 height 449
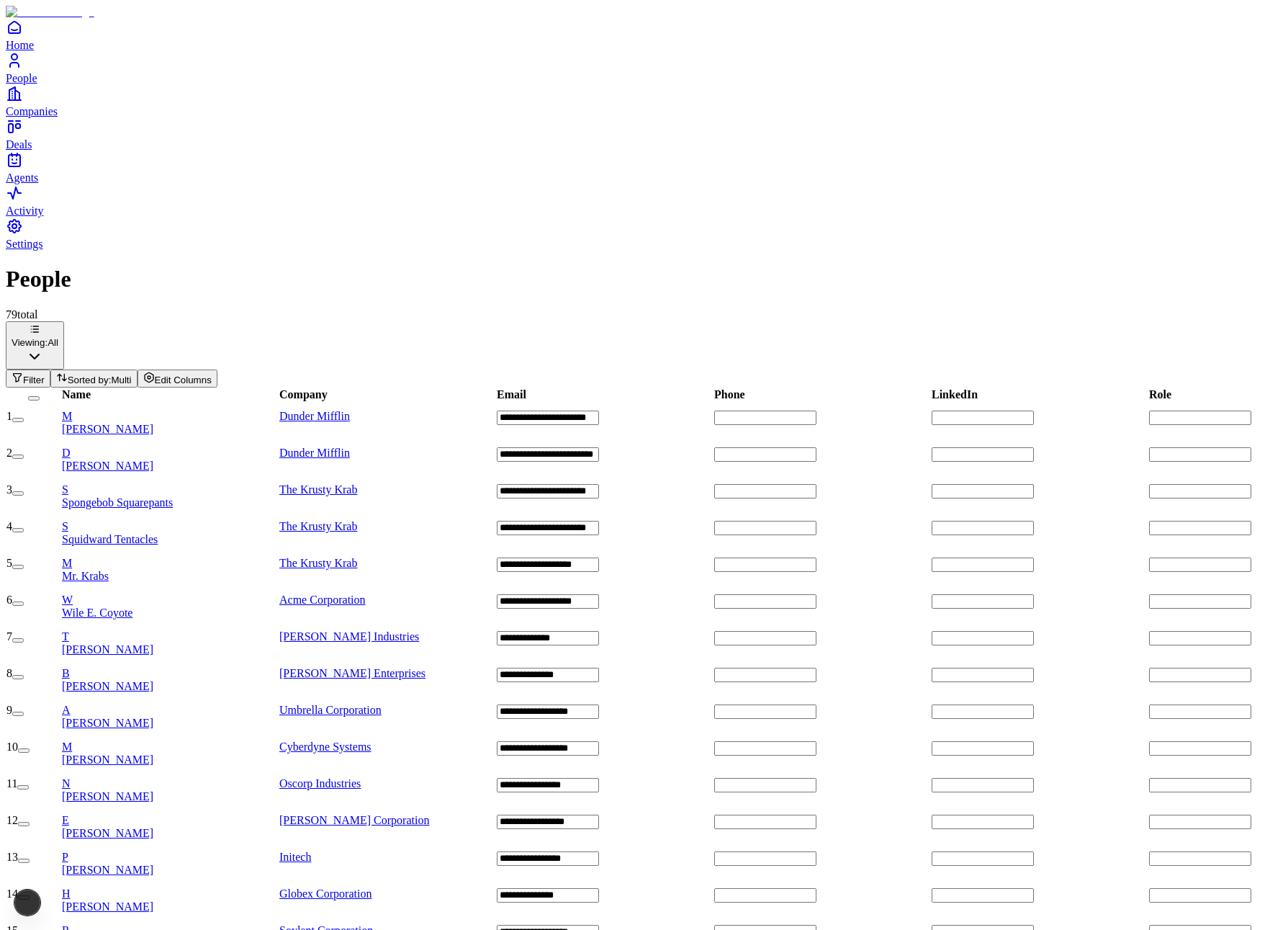
click at [22, 374] on icon "button" at bounding box center [17, 378] width 8 height 8
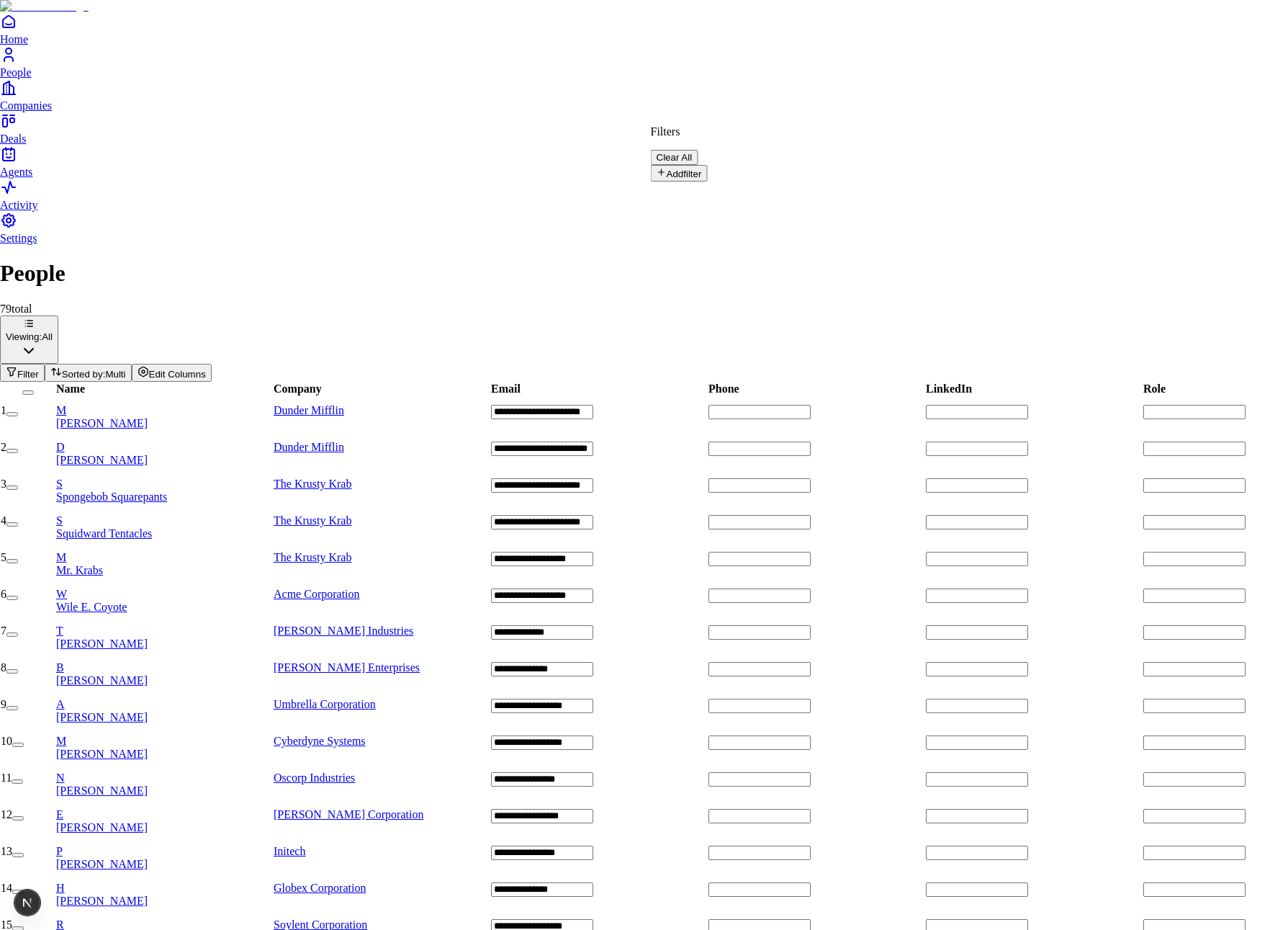
click at [706, 167] on button "Add filter" at bounding box center [679, 173] width 57 height 16
click at [706, 166] on button "Name" at bounding box center [678, 177] width 55 height 24
click at [680, 195] on span "Value" at bounding box center [668, 200] width 24 height 11
click at [906, 194] on span "test" at bounding box center [898, 187] width 16 height 12
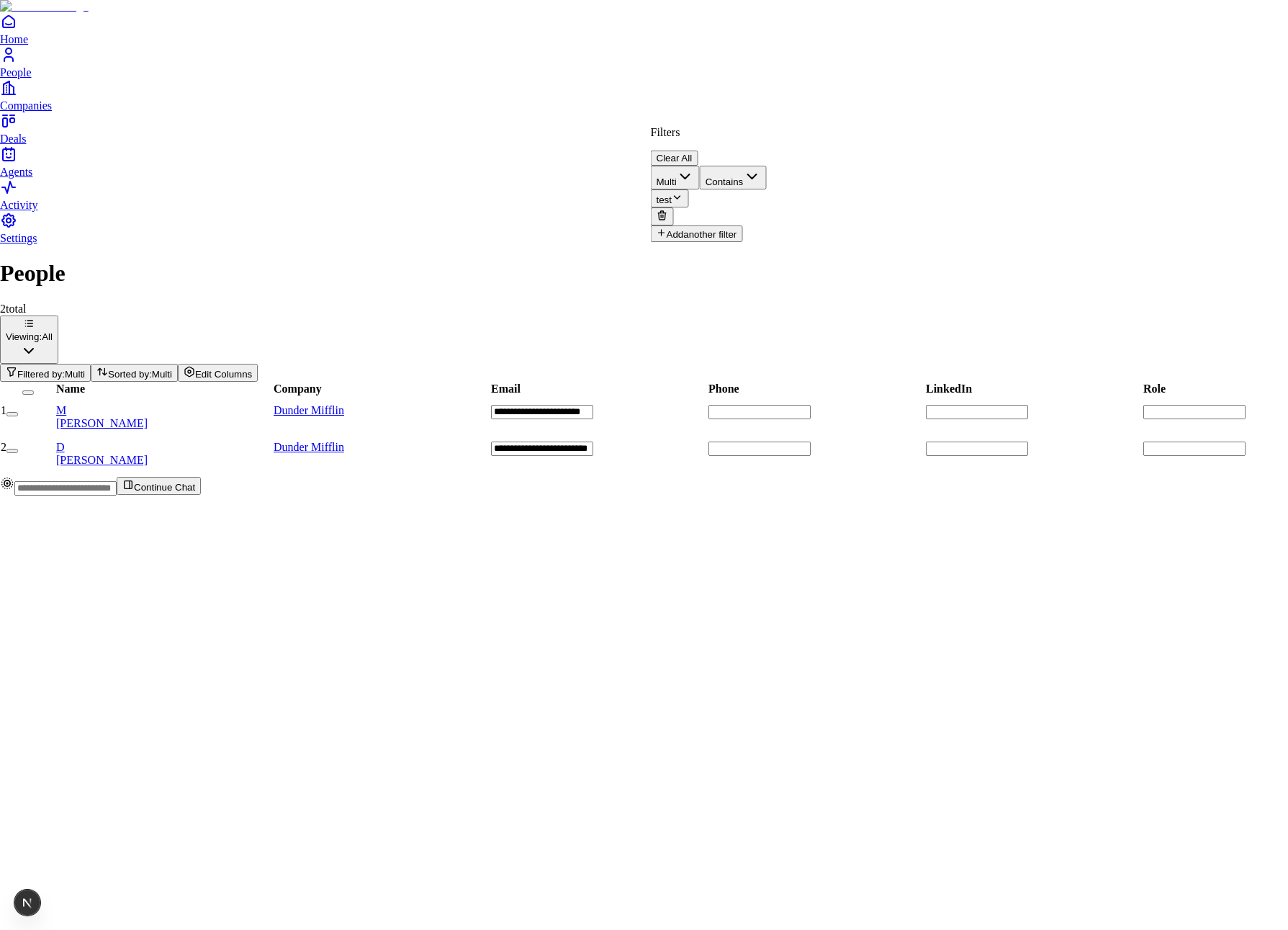
click at [746, 107] on html "**********" at bounding box center [644, 253] width 1288 height 507
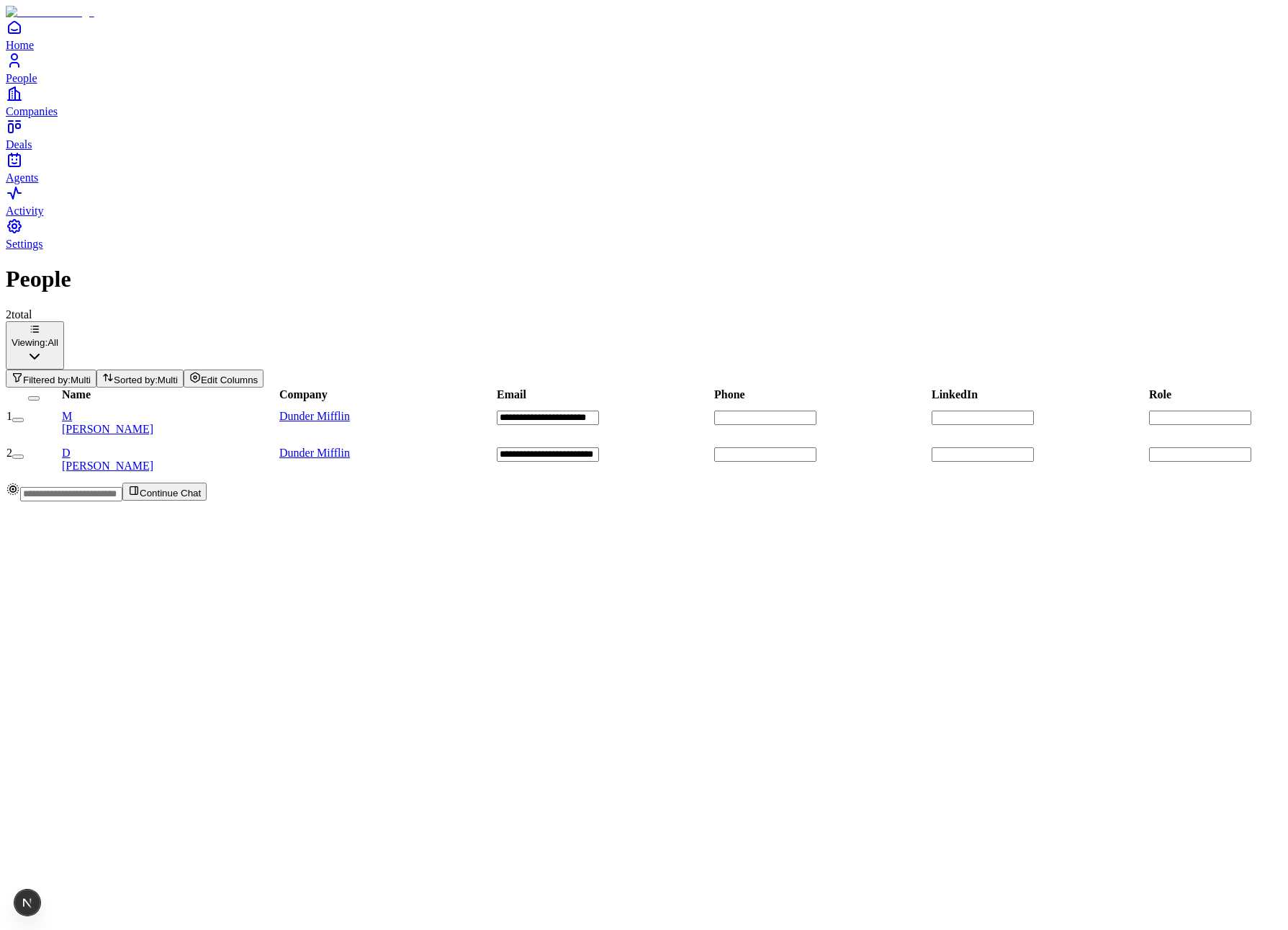
scroll to position [0, 773]
click at [70, 374] on span "Filtered by:" at bounding box center [47, 379] width 48 height 11
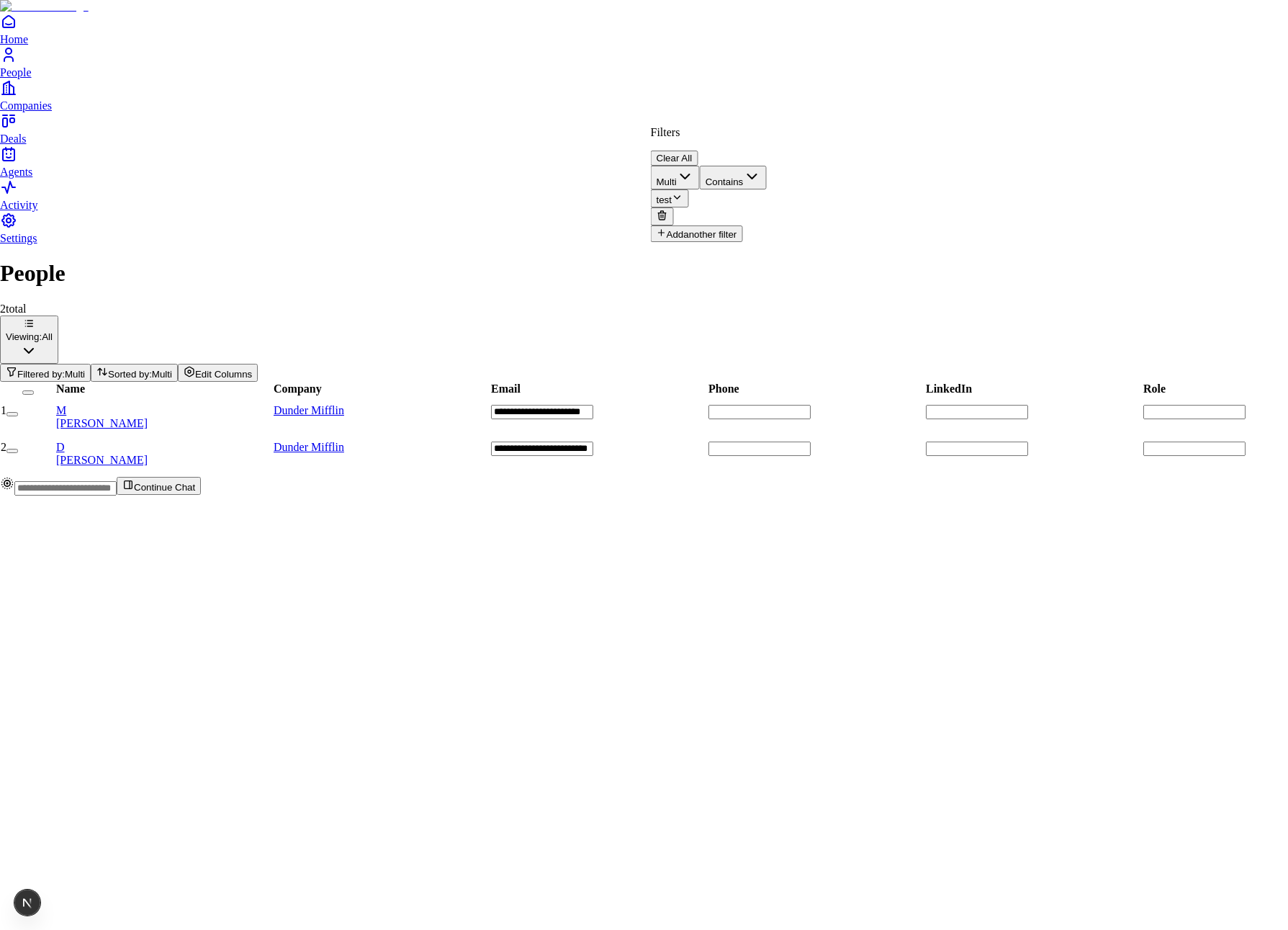
click at [694, 169] on icon "button" at bounding box center [685, 176] width 17 height 17
click at [699, 168] on button "Multi" at bounding box center [676, 177] width 49 height 24
click at [723, 225] on button "Add another filter" at bounding box center [697, 233] width 92 height 16
click at [706, 225] on button "Name" at bounding box center [678, 237] width 55 height 24
click at [818, 212] on body "**********" at bounding box center [644, 248] width 1288 height 496
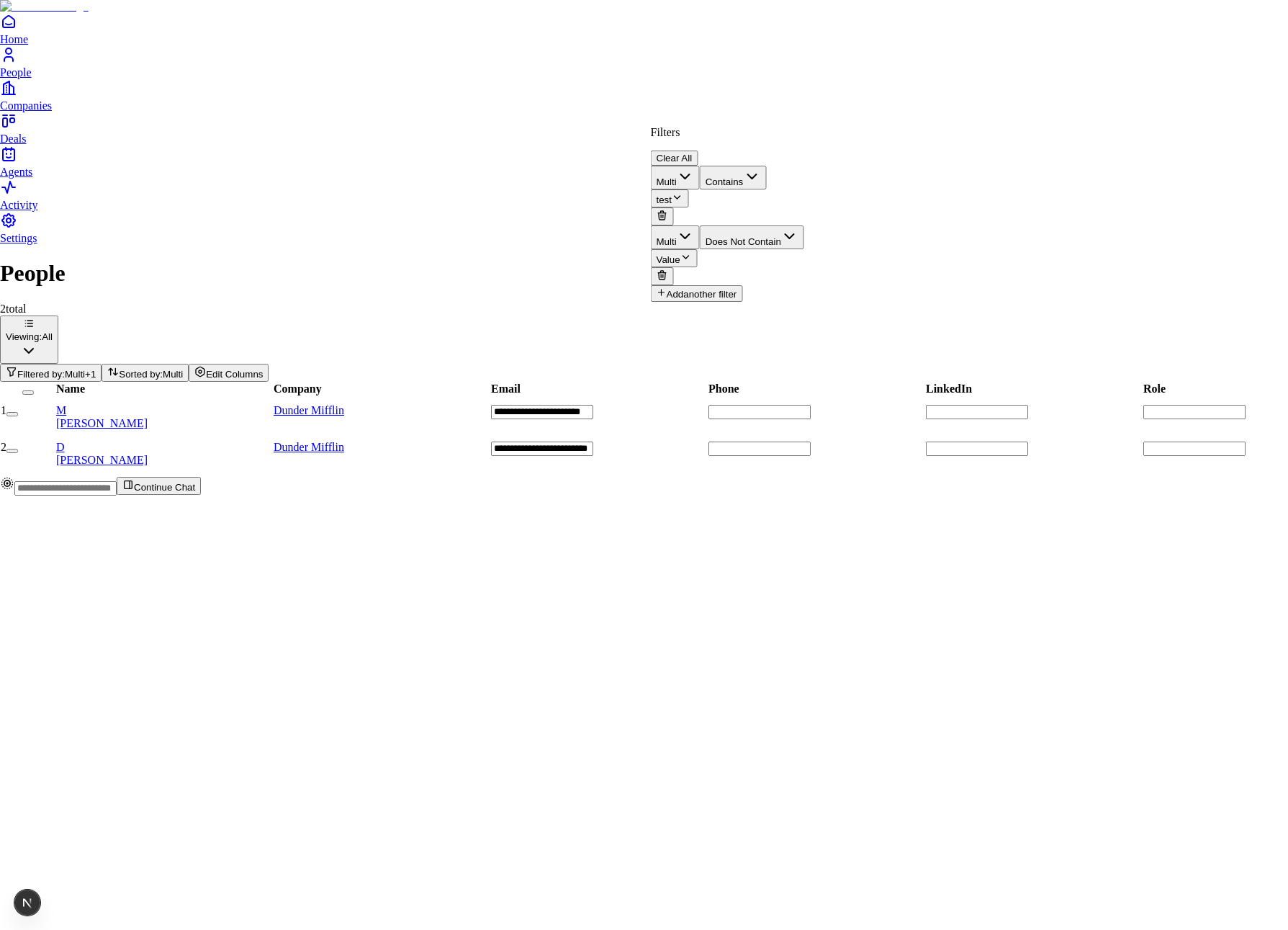
click at [697, 249] on button "Value" at bounding box center [674, 258] width 47 height 18
click at [804, 225] on button "Does Not Contain" at bounding box center [751, 237] width 104 height 24
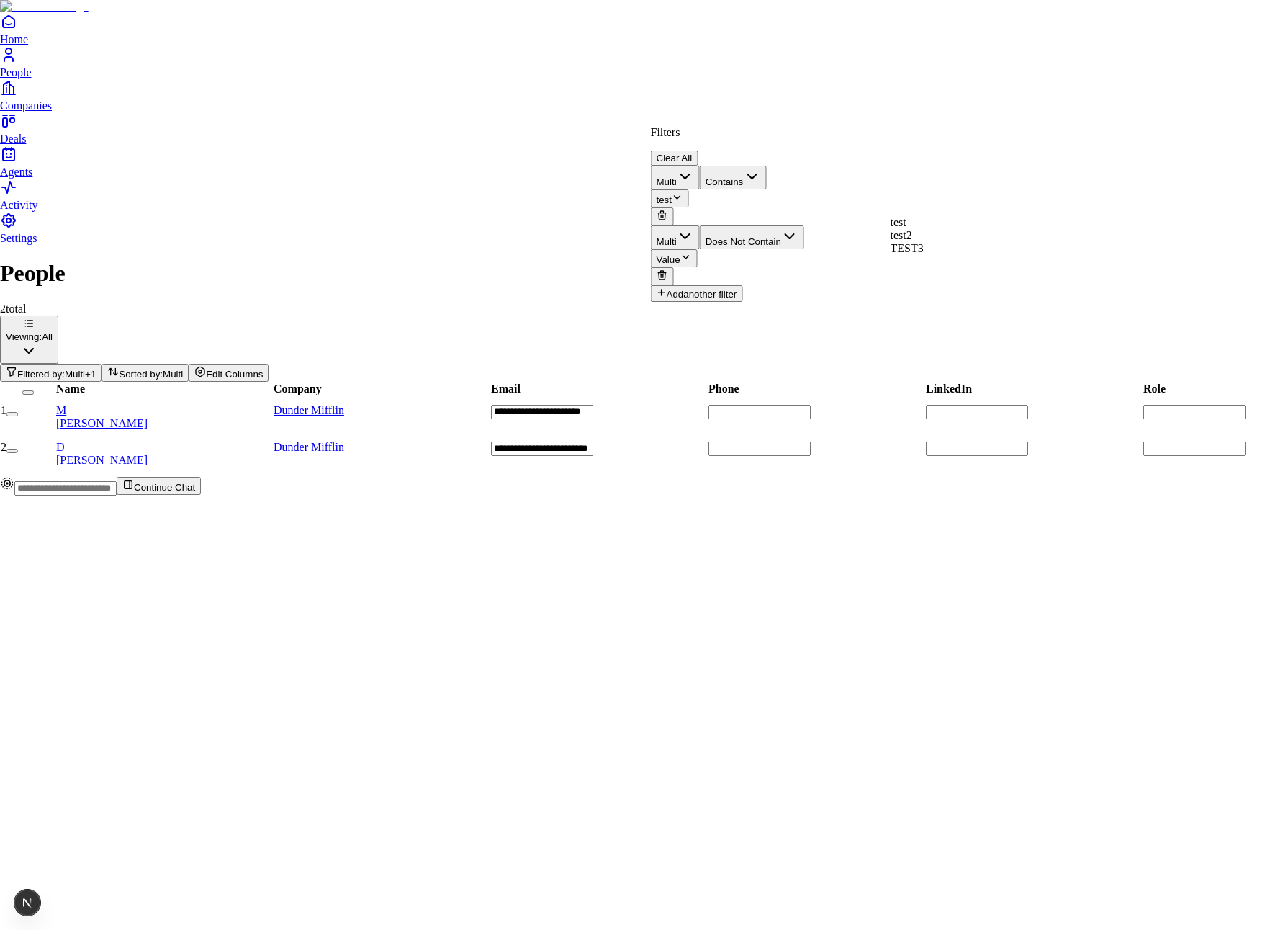
click at [804, 225] on button "Does Not Contain" at bounding box center [751, 237] width 104 height 24
click at [937, 230] on body "**********" at bounding box center [644, 248] width 1288 height 496
click at [912, 241] on span "test2" at bounding box center [901, 234] width 22 height 12
click at [923, 267] on div "TEST3" at bounding box center [907, 262] width 33 height 13
click at [923, 267] on div "TEST3" at bounding box center [907, 268] width 33 height 26
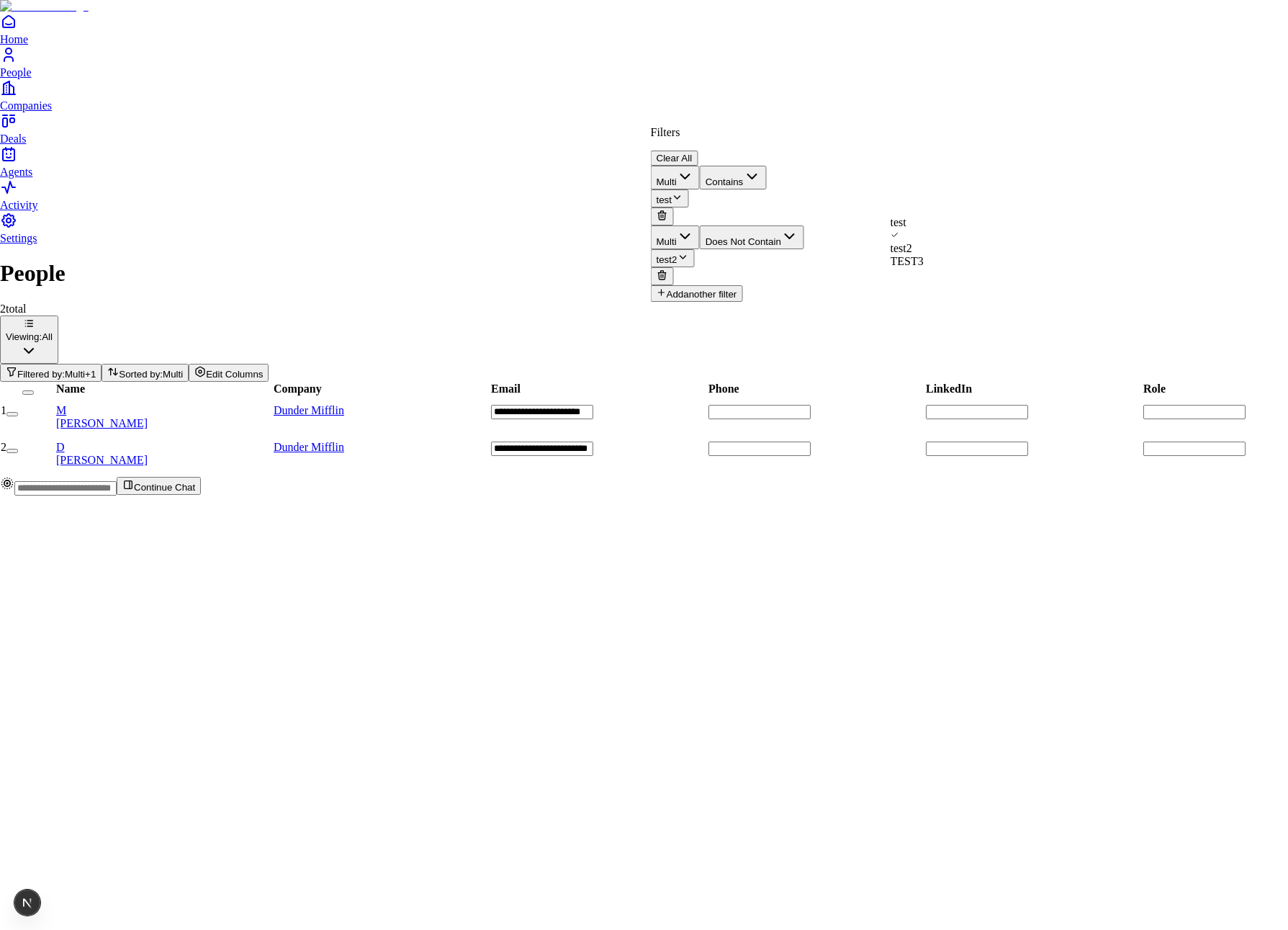
click at [845, 427] on html "**********" at bounding box center [644, 253] width 1288 height 507
click at [695, 249] on button "test2" at bounding box center [673, 258] width 44 height 18
click at [923, 267] on span "TEST3" at bounding box center [907, 261] width 33 height 12
click at [743, 285] on button "Add another filter" at bounding box center [697, 294] width 92 height 16
click at [804, 285] on div "Name Contains" at bounding box center [728, 314] width 154 height 57
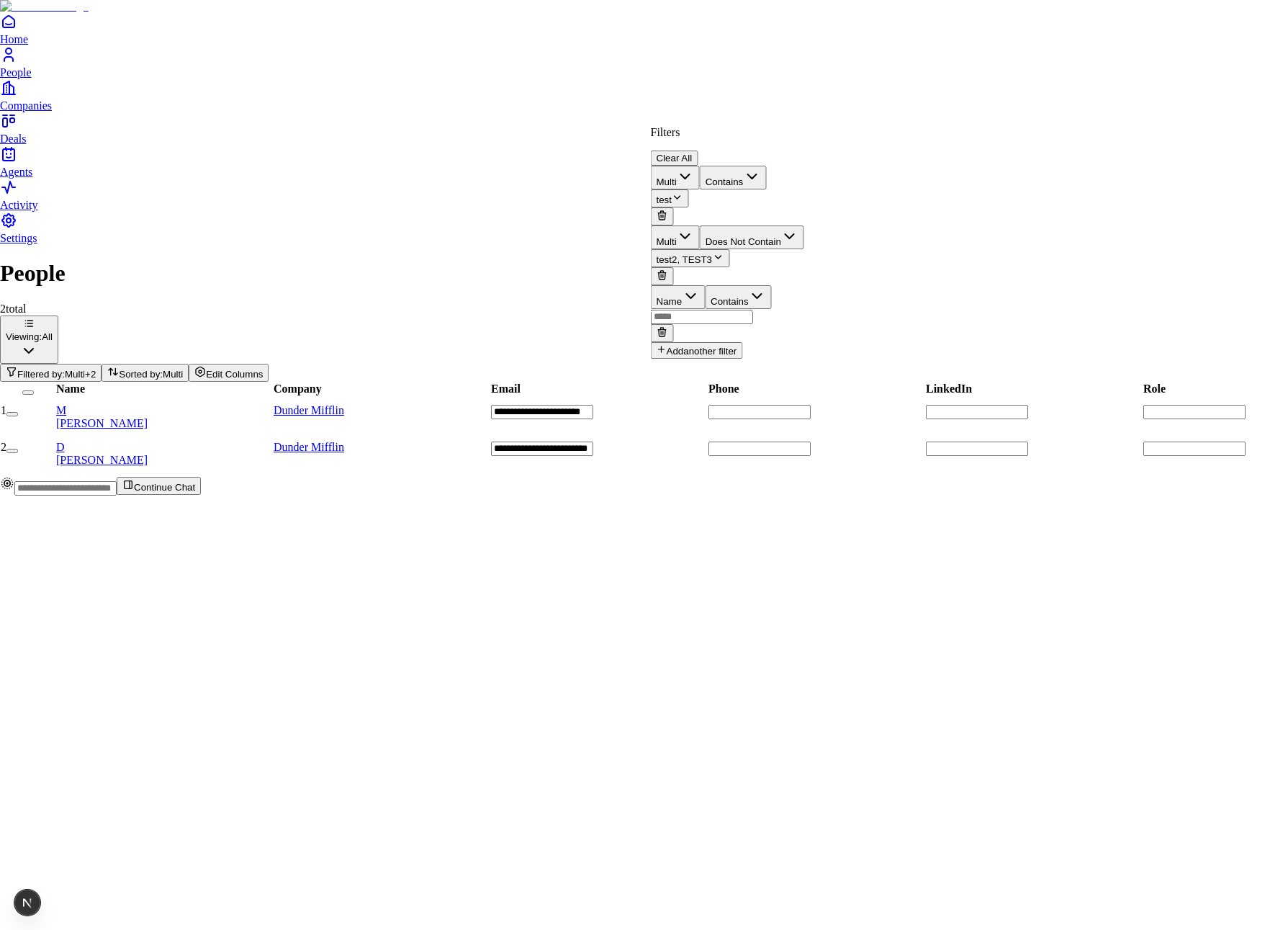
click at [668, 326] on icon at bounding box center [662, 332] width 12 height 12
click at [804, 225] on button "Does Not Contain" at bounding box center [751, 237] width 104 height 24
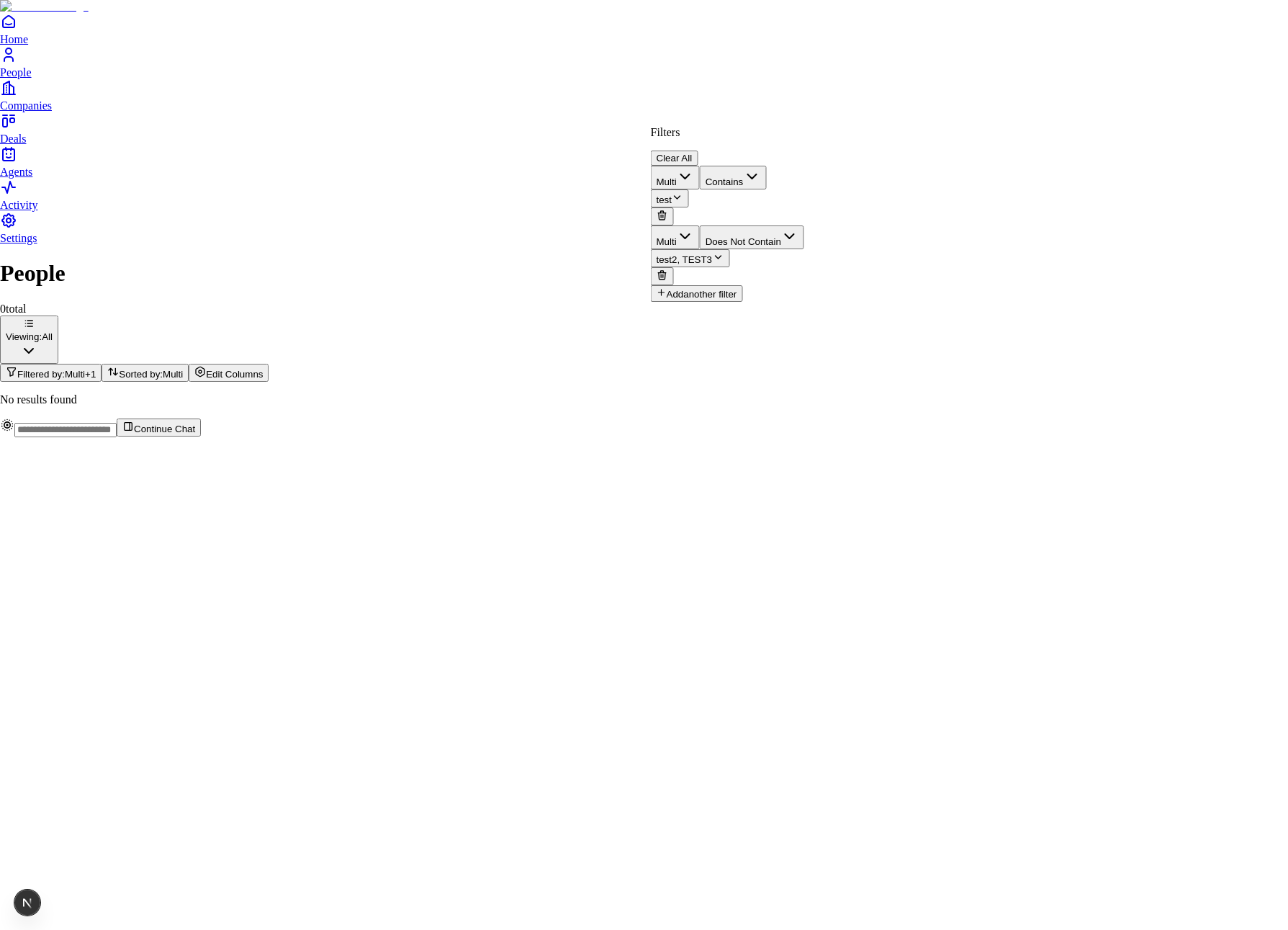
click at [729, 249] on button "test2, TEST3" at bounding box center [690, 258] width 80 height 18
click at [921, 274] on span "TEST3" at bounding box center [907, 273] width 33 height 12
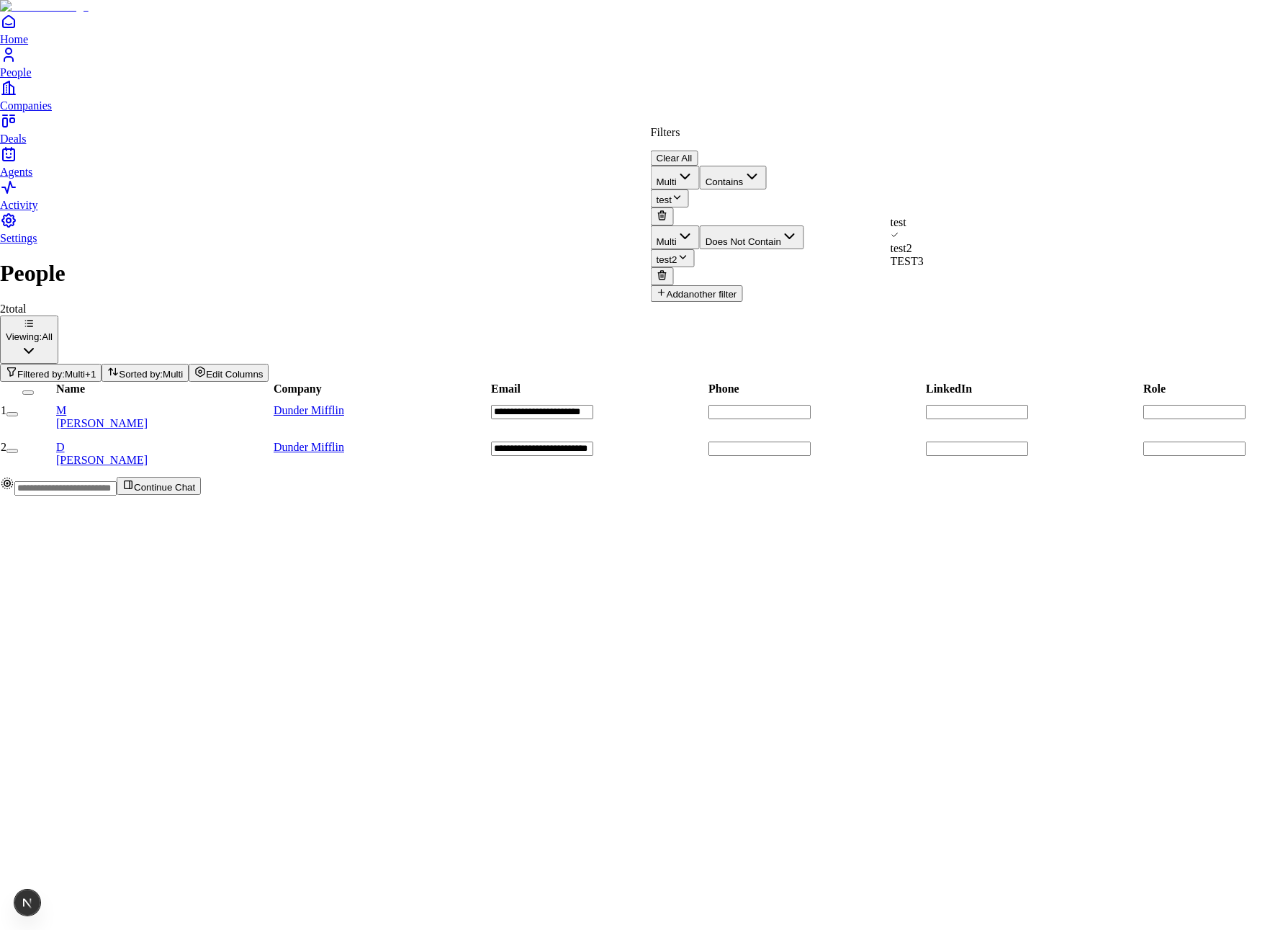
click at [1036, 355] on html "**********" at bounding box center [644, 253] width 1288 height 507
click at [1092, 327] on html "**********" at bounding box center [644, 253] width 1288 height 507
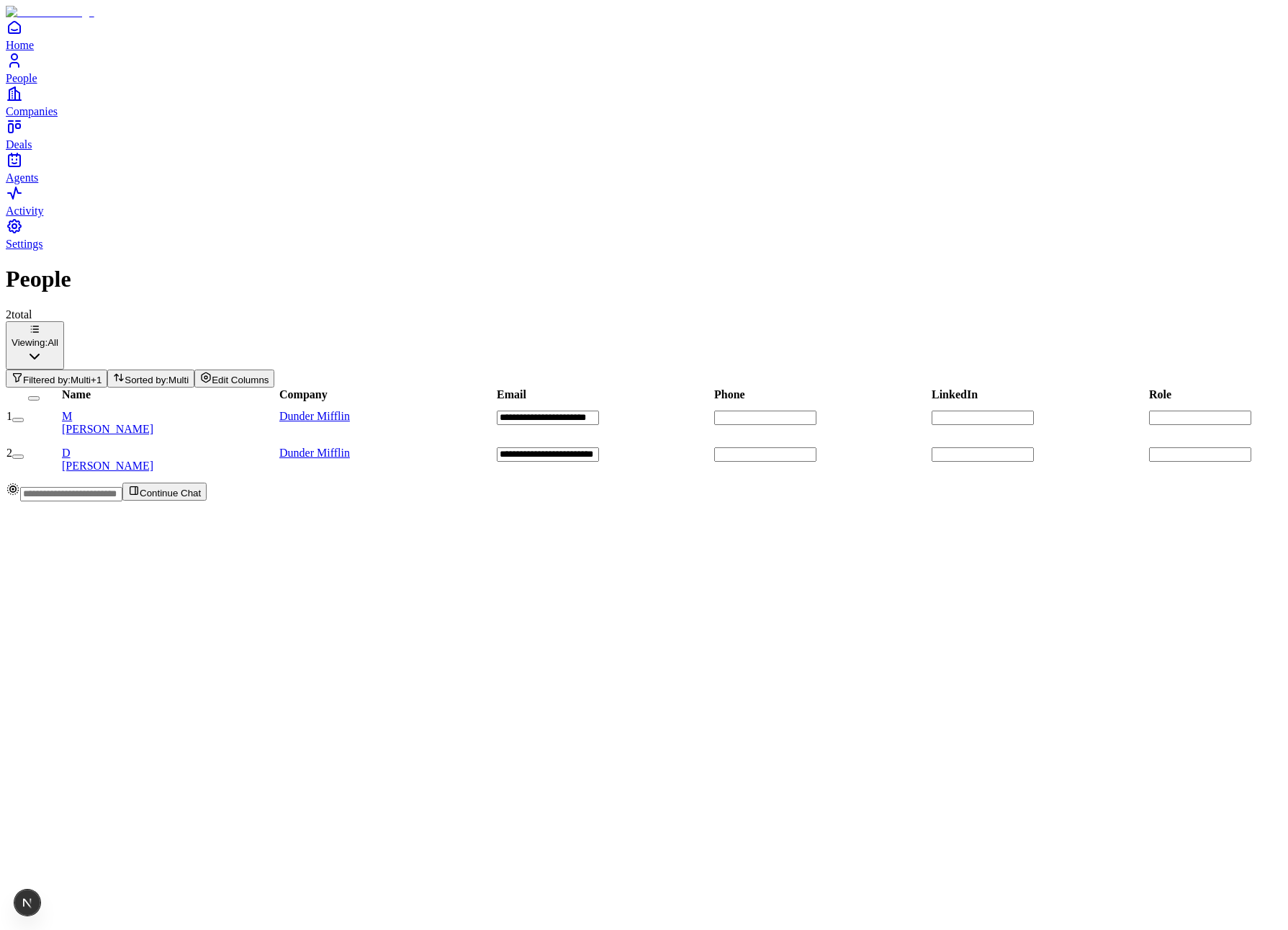
click at [70, 374] on span "Filtered by:" at bounding box center [47, 379] width 48 height 11
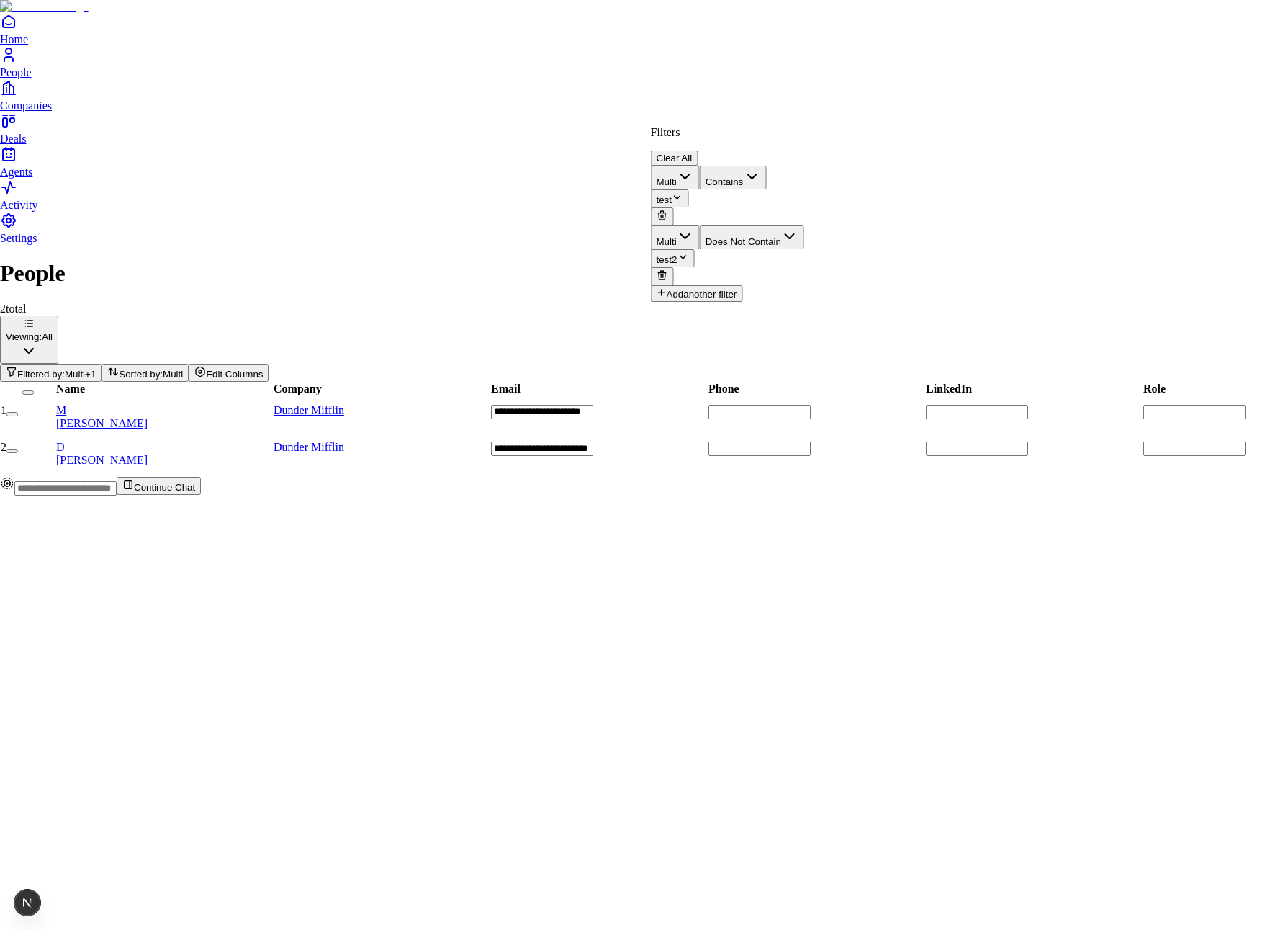
click at [959, 430] on html "**********" at bounding box center [644, 253] width 1288 height 507
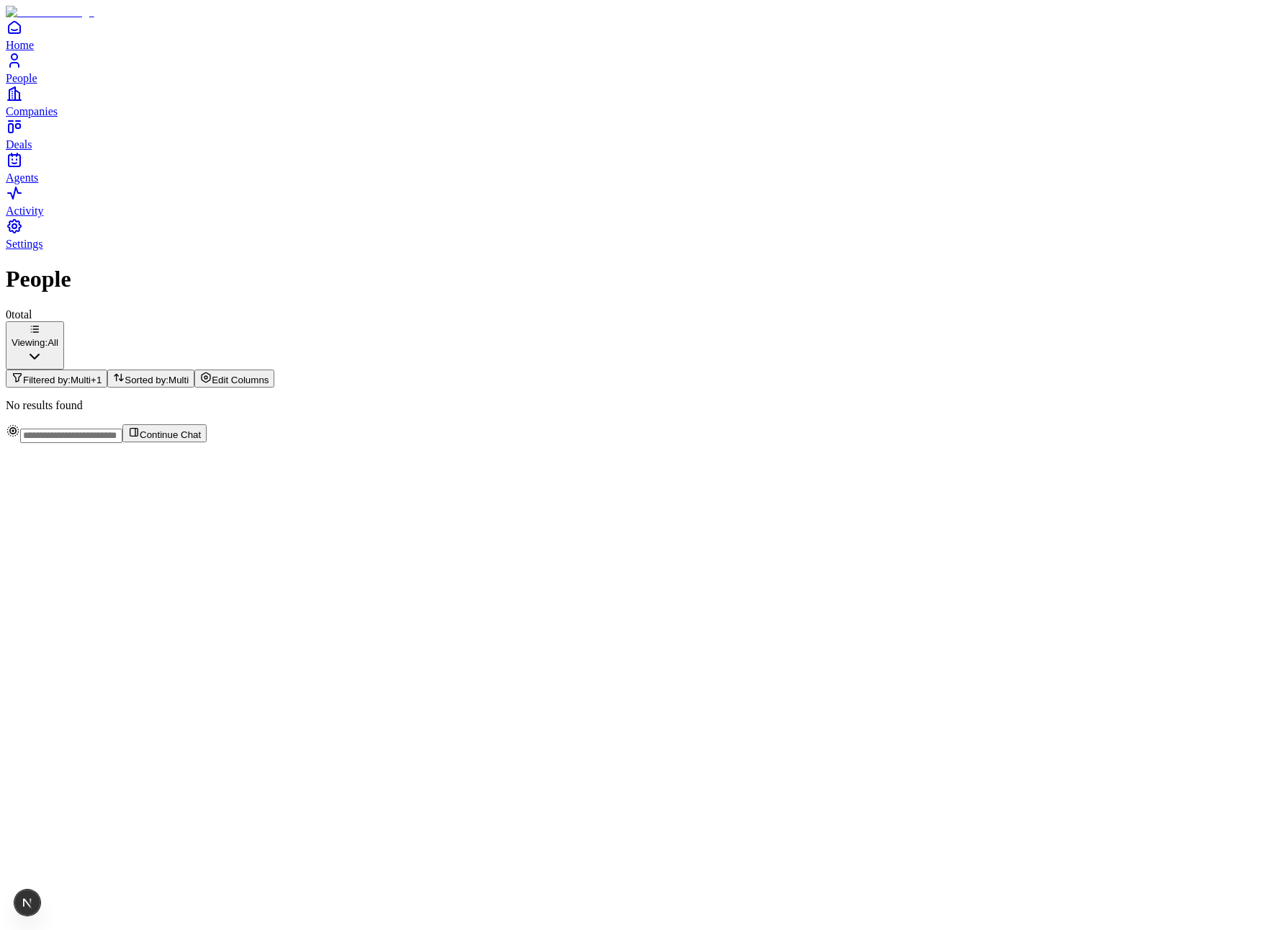
click at [1000, 308] on div "0 total Viewing: All Filtered by: Multi + 1 Sorted by: Multi Edit Columns" at bounding box center [644, 347] width 1276 height 80
click at [70, 374] on span "Filtered by:" at bounding box center [47, 379] width 48 height 11
